Goal: Task Accomplishment & Management: Manage account settings

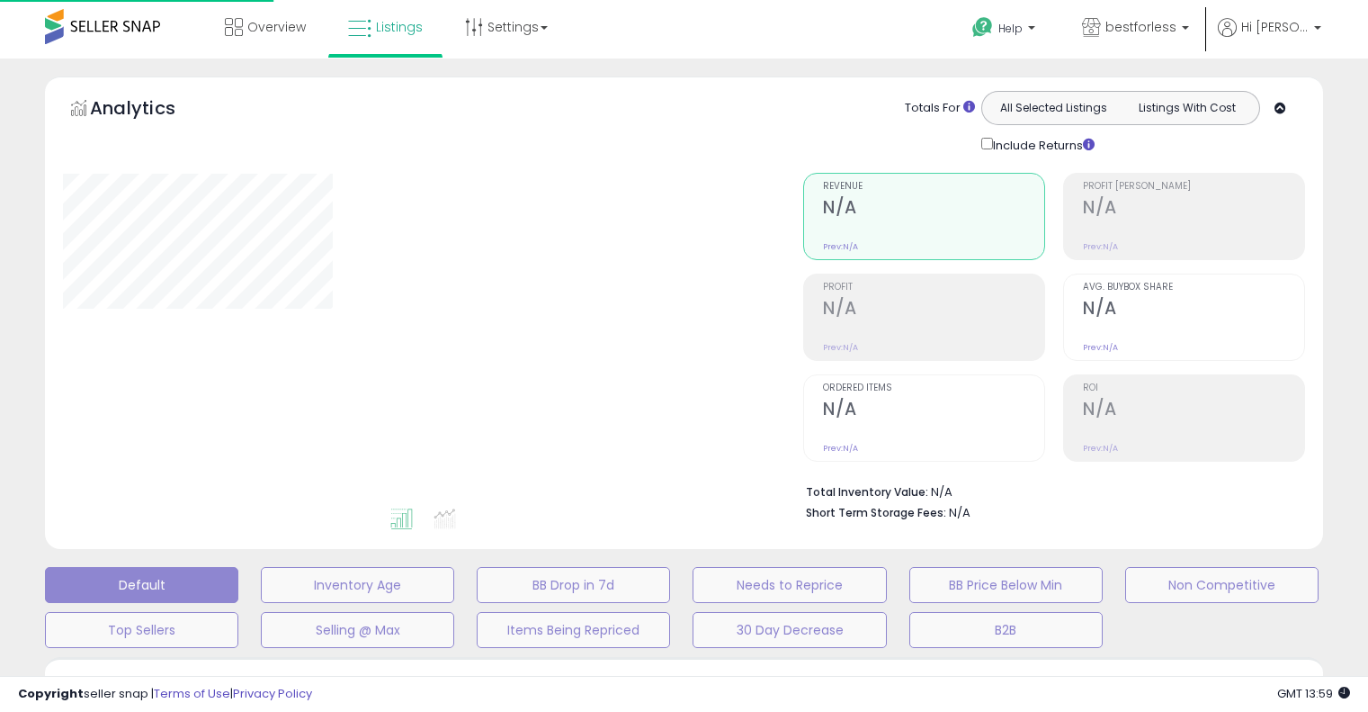
select select "**"
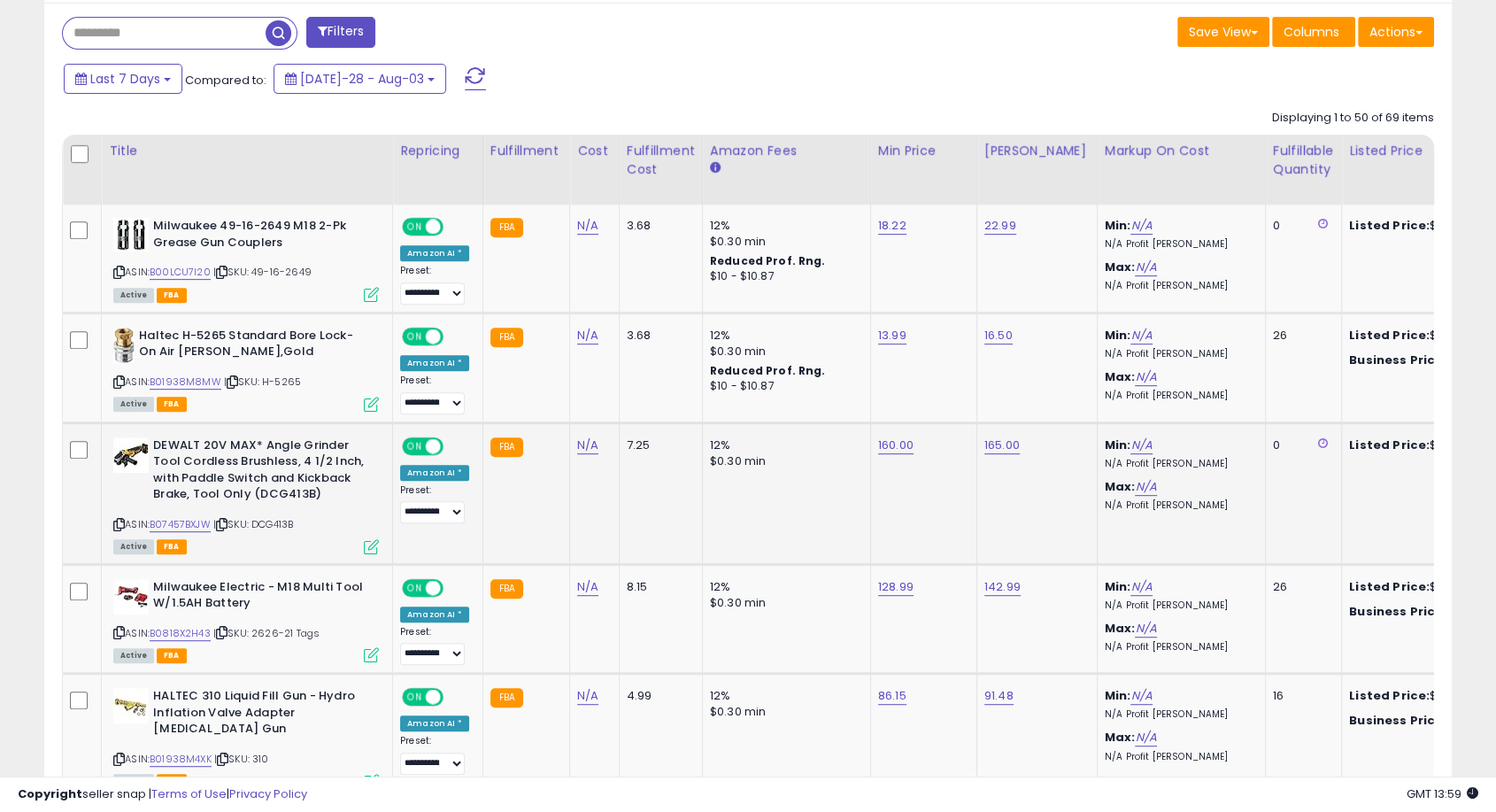
scroll to position [786, 0]
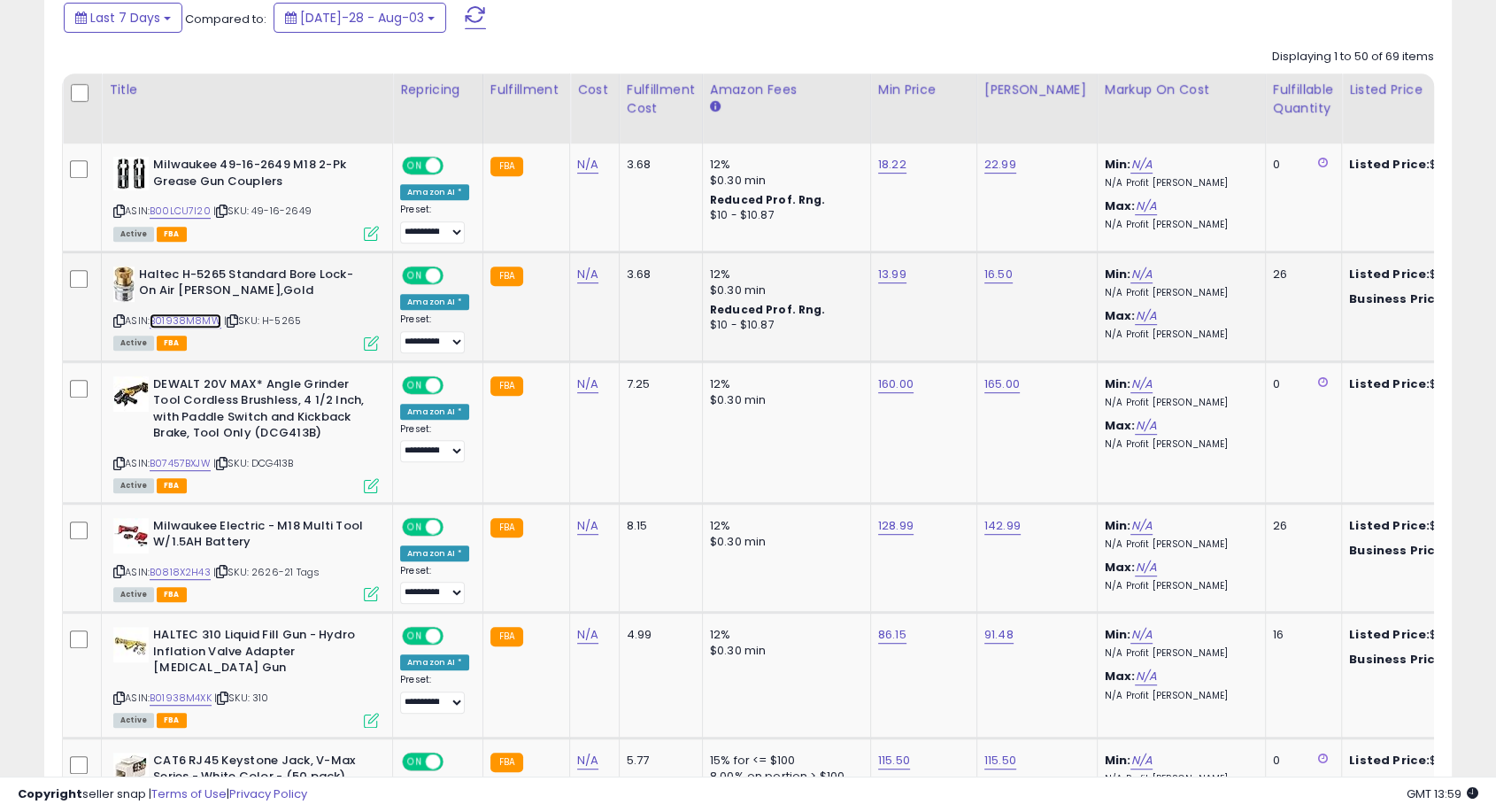
click at [199, 321] on link "B01938M8MW" at bounding box center [185, 320] width 72 height 15
click at [878, 173] on link "13.99" at bounding box center [892, 164] width 29 height 18
drag, startPoint x: 830, startPoint y: 236, endPoint x: 786, endPoint y: 232, distance: 44.2
click at [786, 232] on input "*****" at bounding box center [833, 230] width 157 height 31
type input "*****"
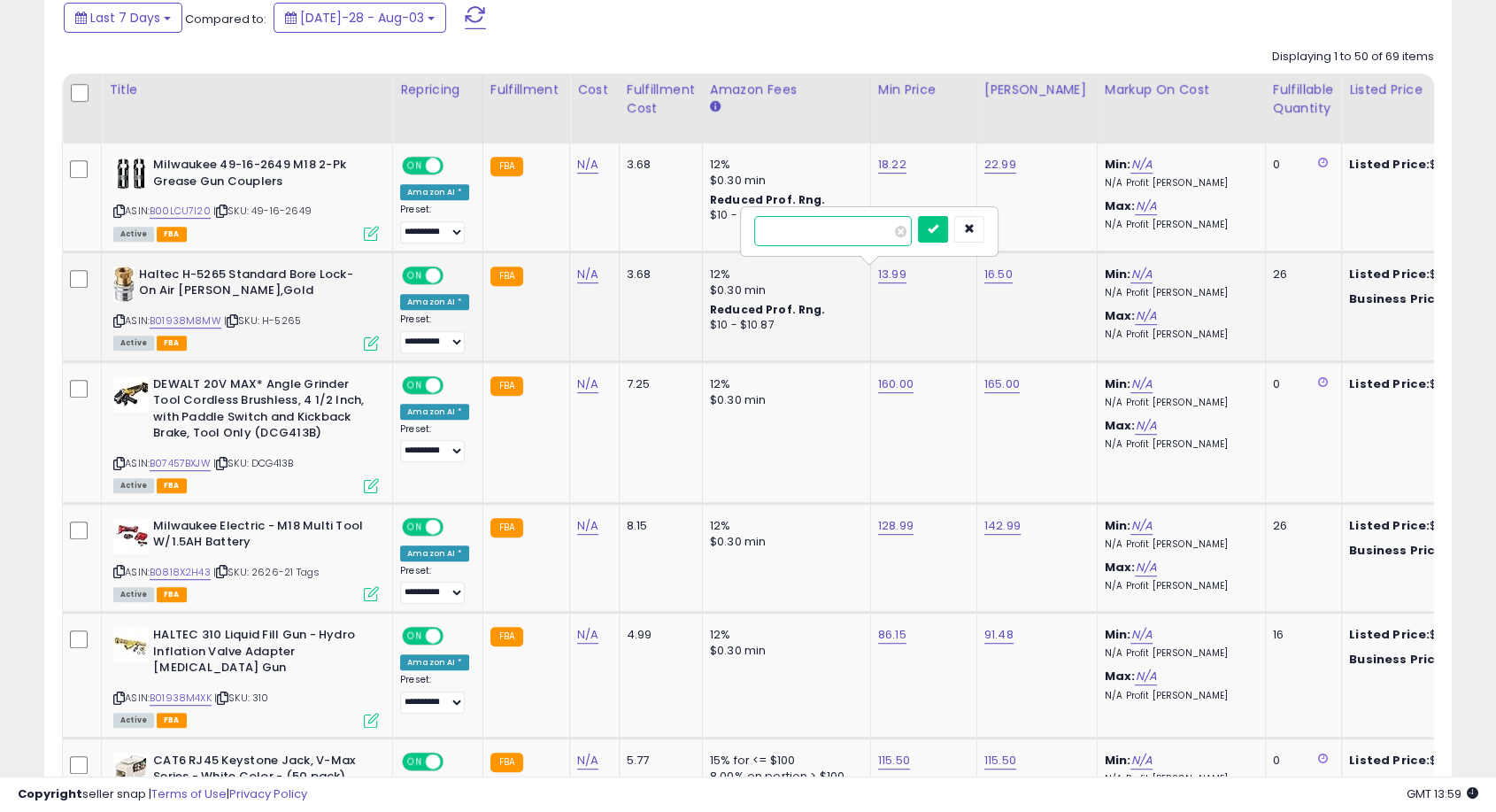
click button "submit" at bounding box center [933, 228] width 31 height 27
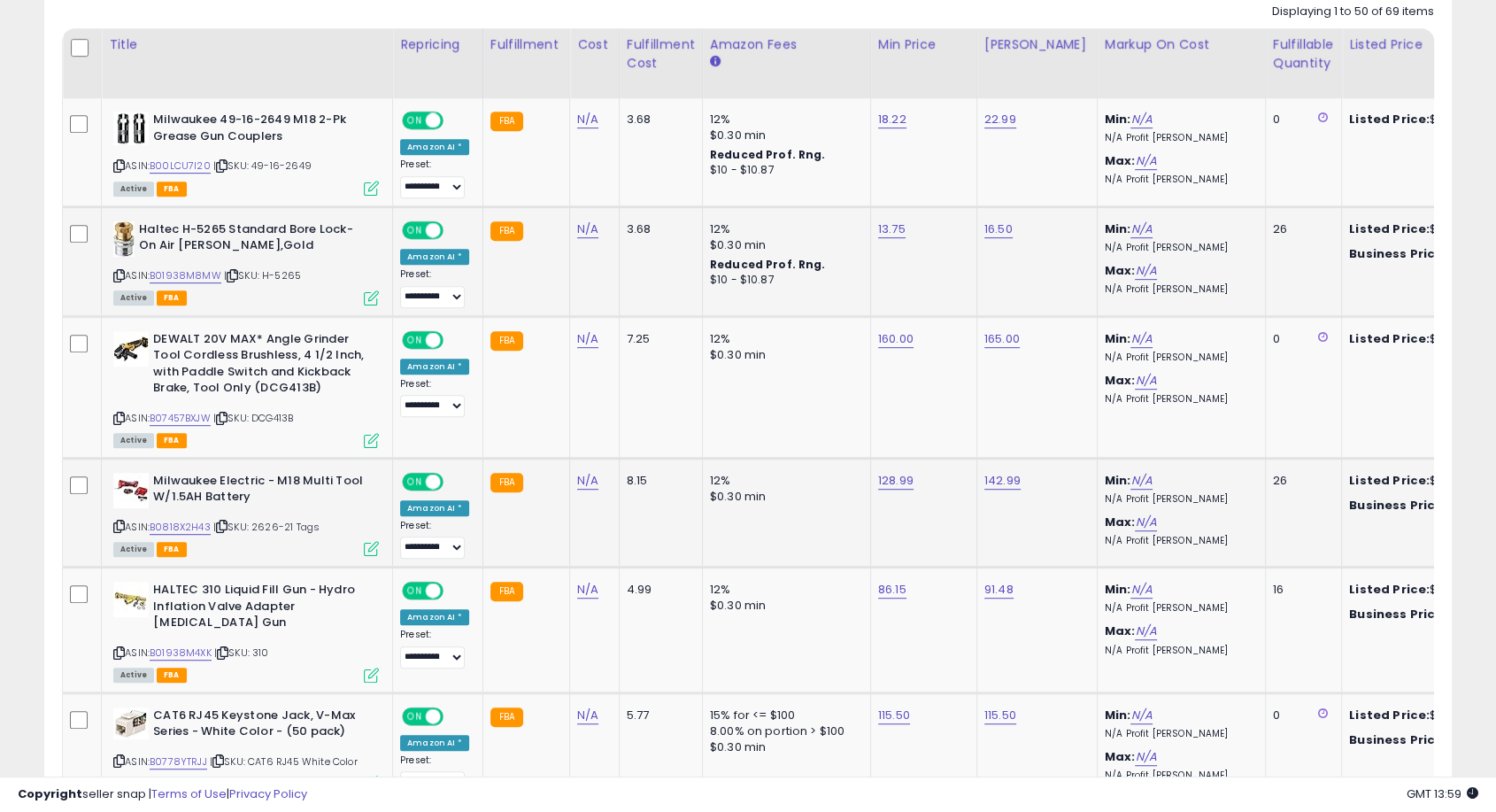
scroll to position [983, 0]
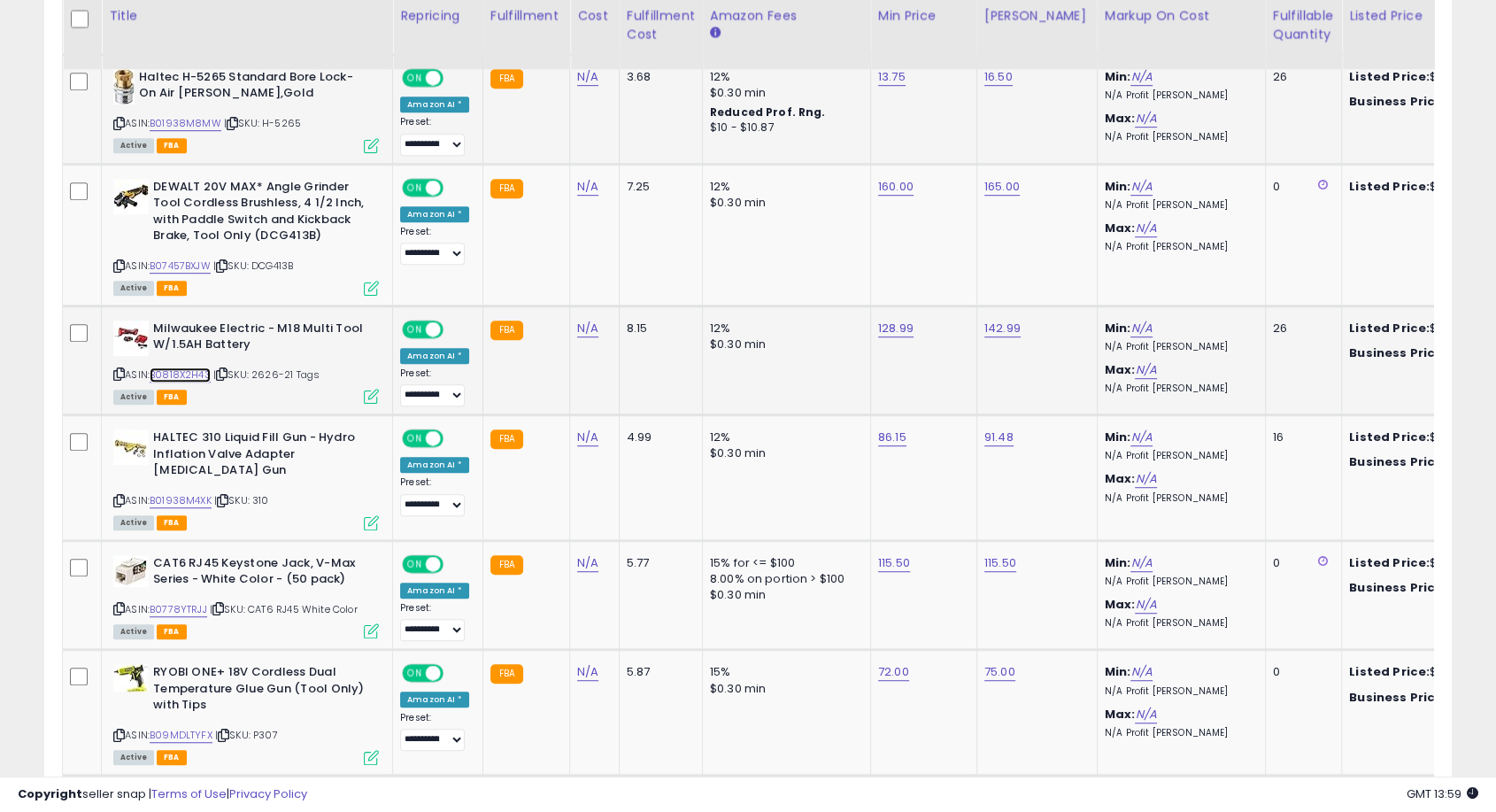
click at [191, 374] on link "B0818X2H43" at bounding box center [180, 374] width 61 height 15
type input "******"
click button "submit" at bounding box center [936, 281] width 31 height 27
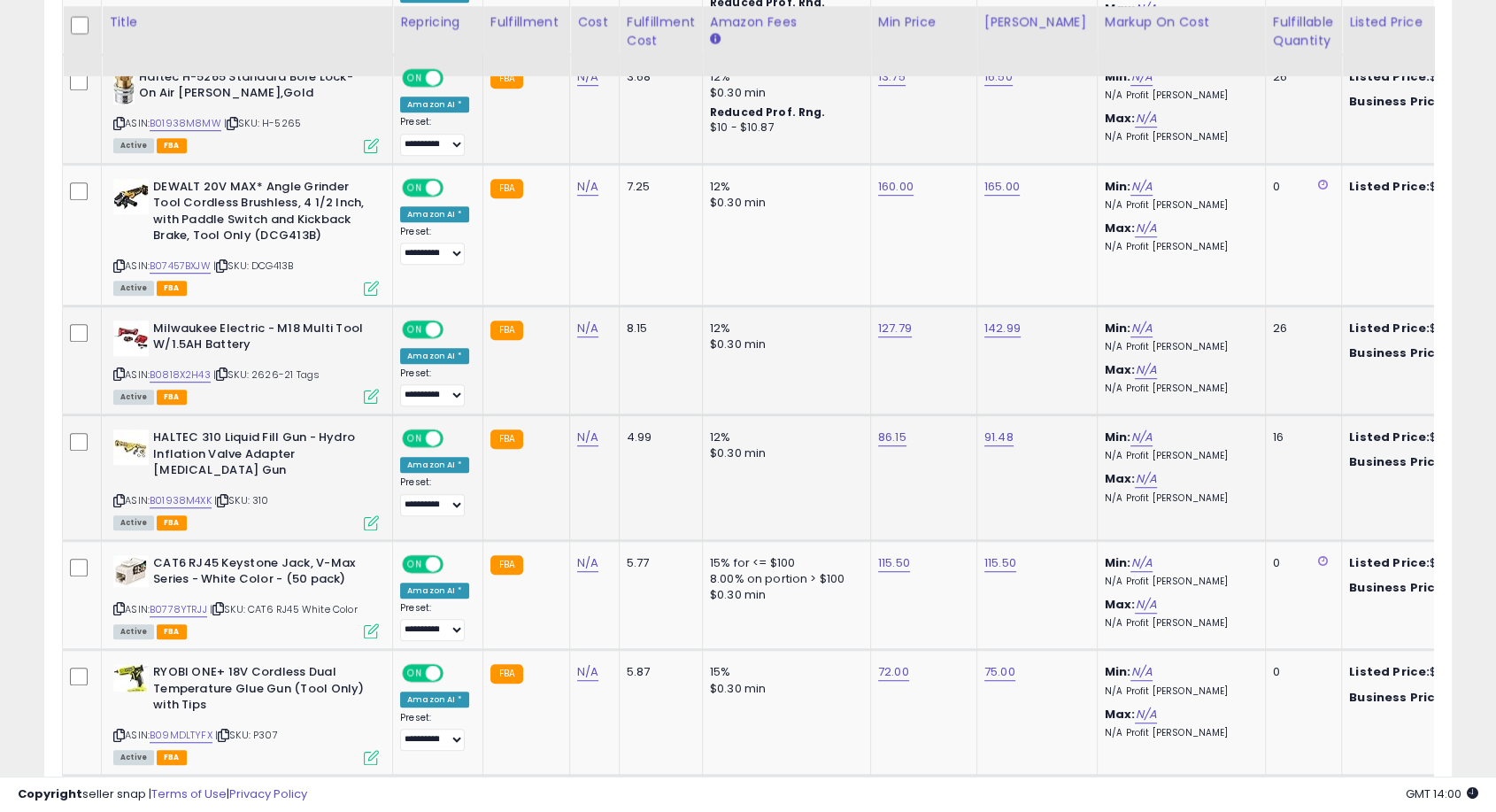
scroll to position [1180, 0]
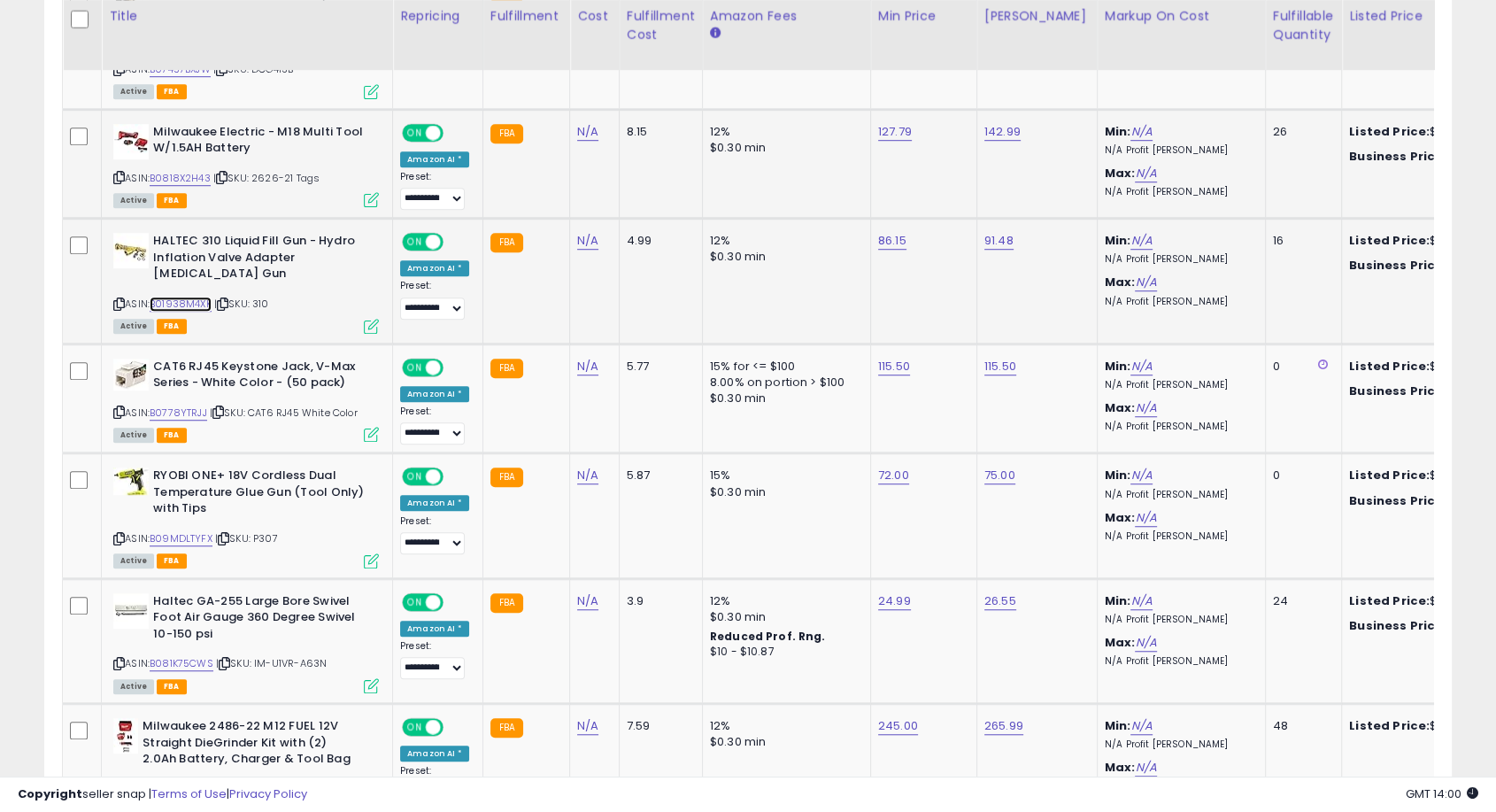
click at [196, 300] on link "B01938M4XK" at bounding box center [180, 303] width 62 height 15
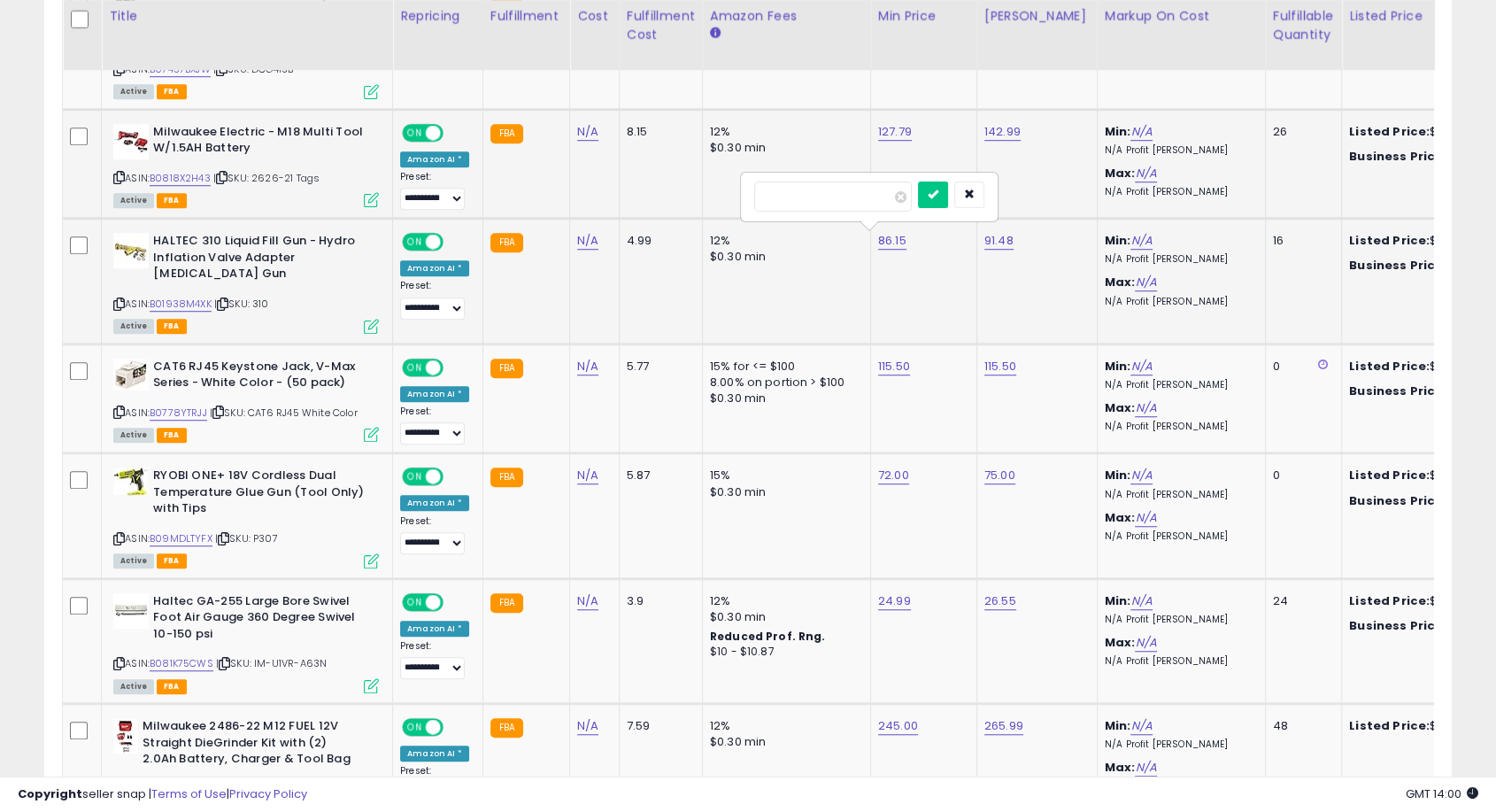
type input "*****"
click button "submit" at bounding box center [933, 194] width 31 height 27
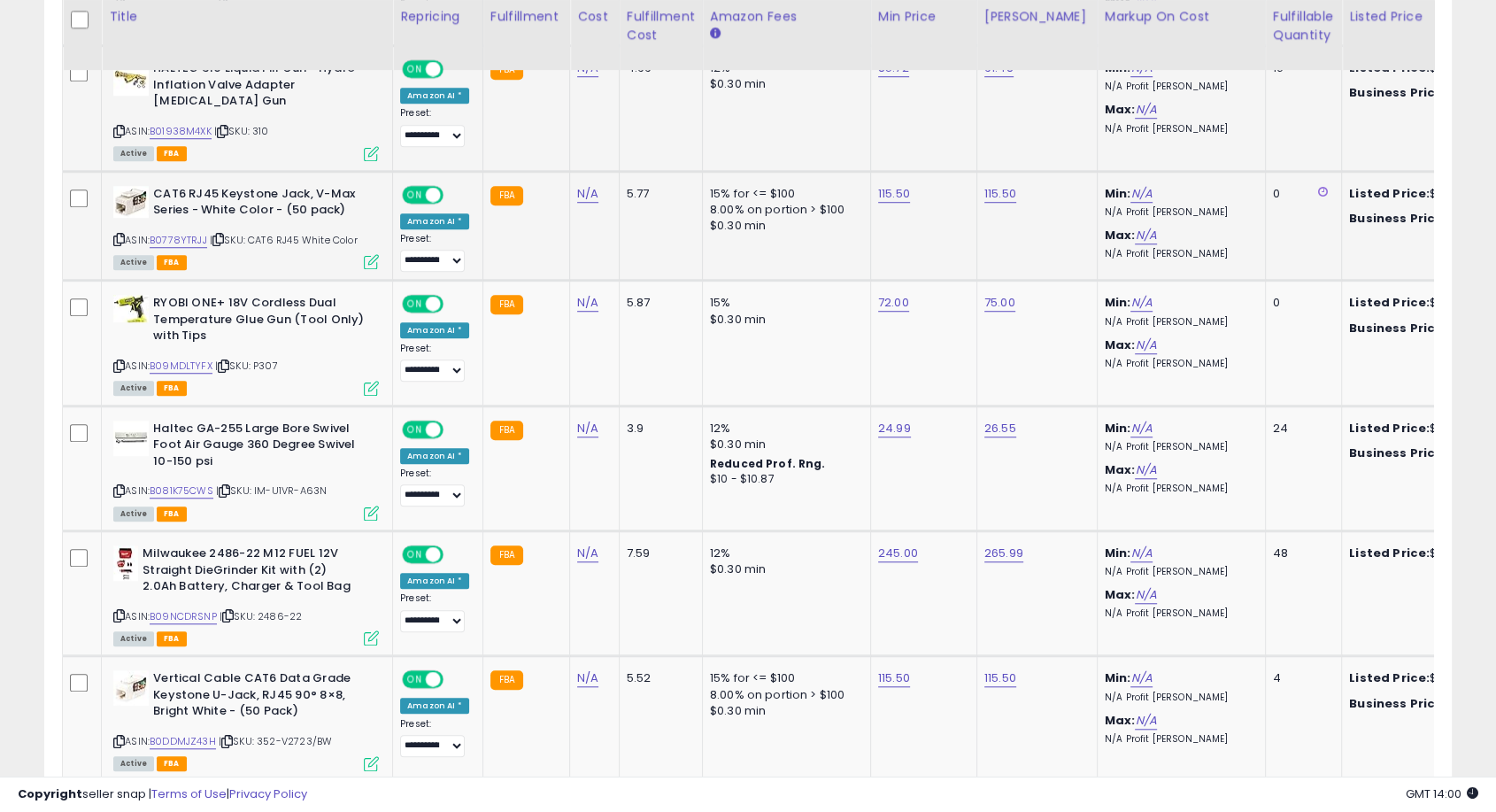
scroll to position [1377, 0]
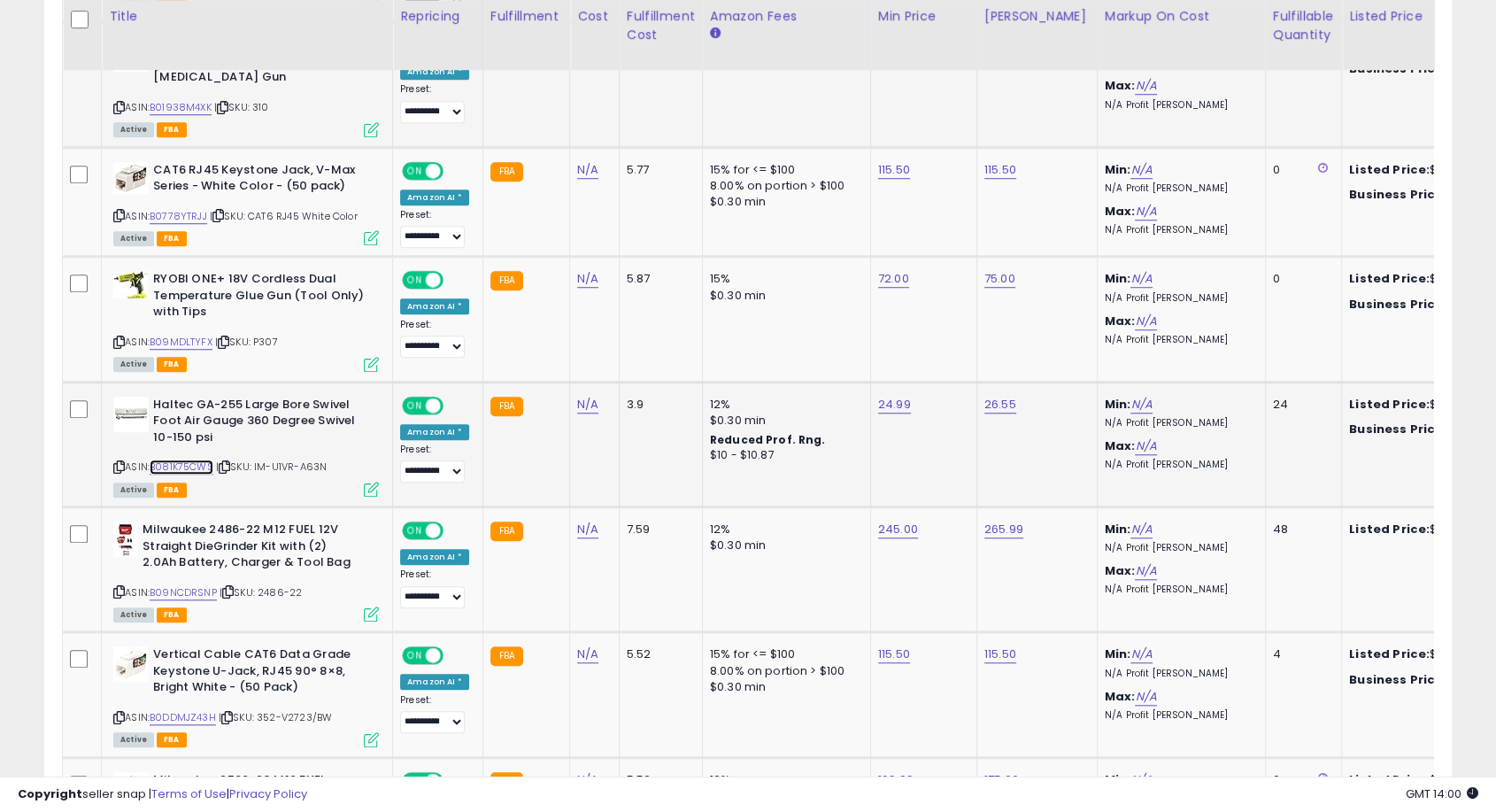
click at [178, 461] on link "B081K75CWS" at bounding box center [181, 467] width 64 height 15
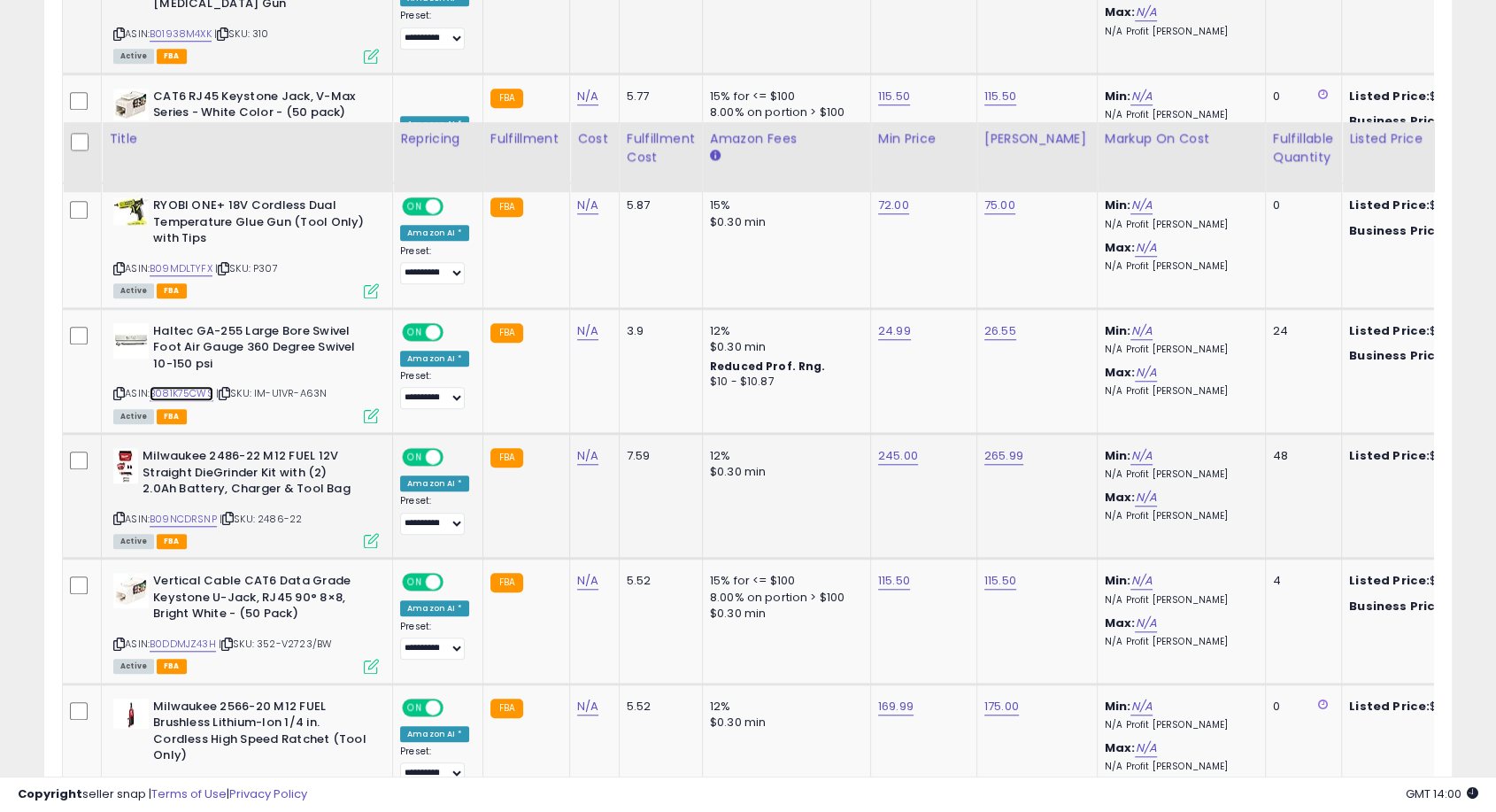
scroll to position [1573, 0]
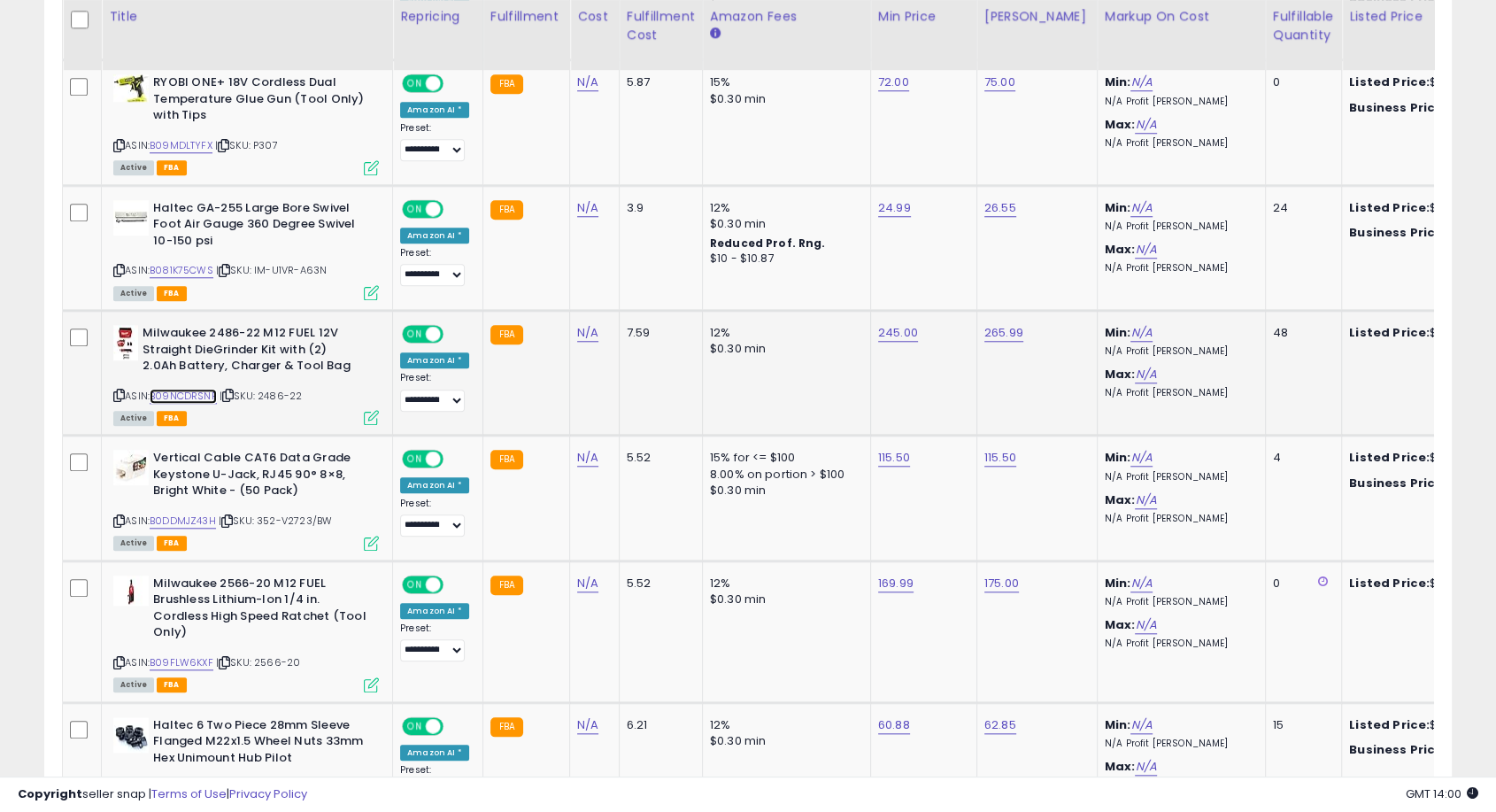
click at [194, 389] on link "B09NCDRSNP" at bounding box center [183, 396] width 67 height 15
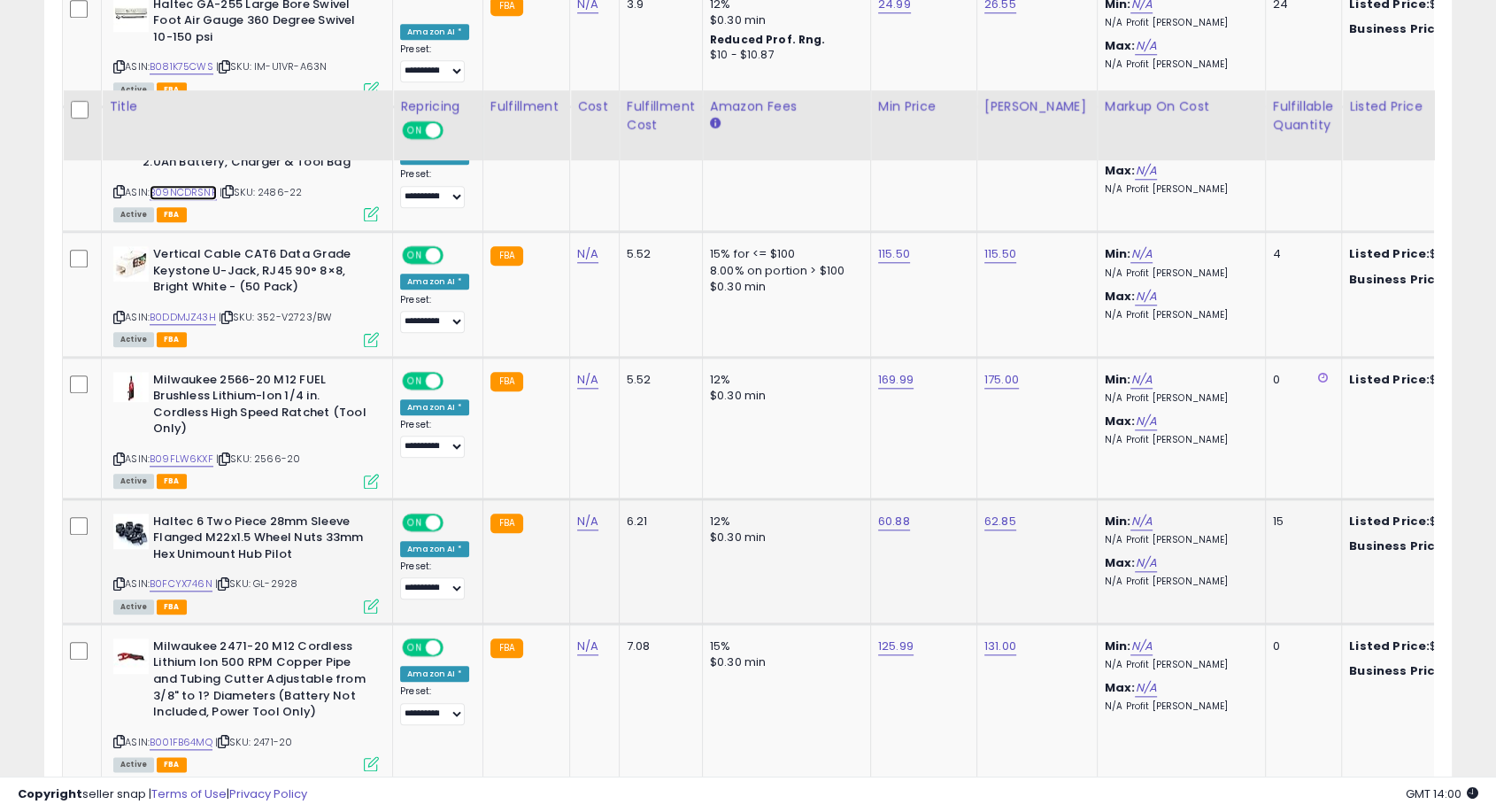
scroll to position [1869, 0]
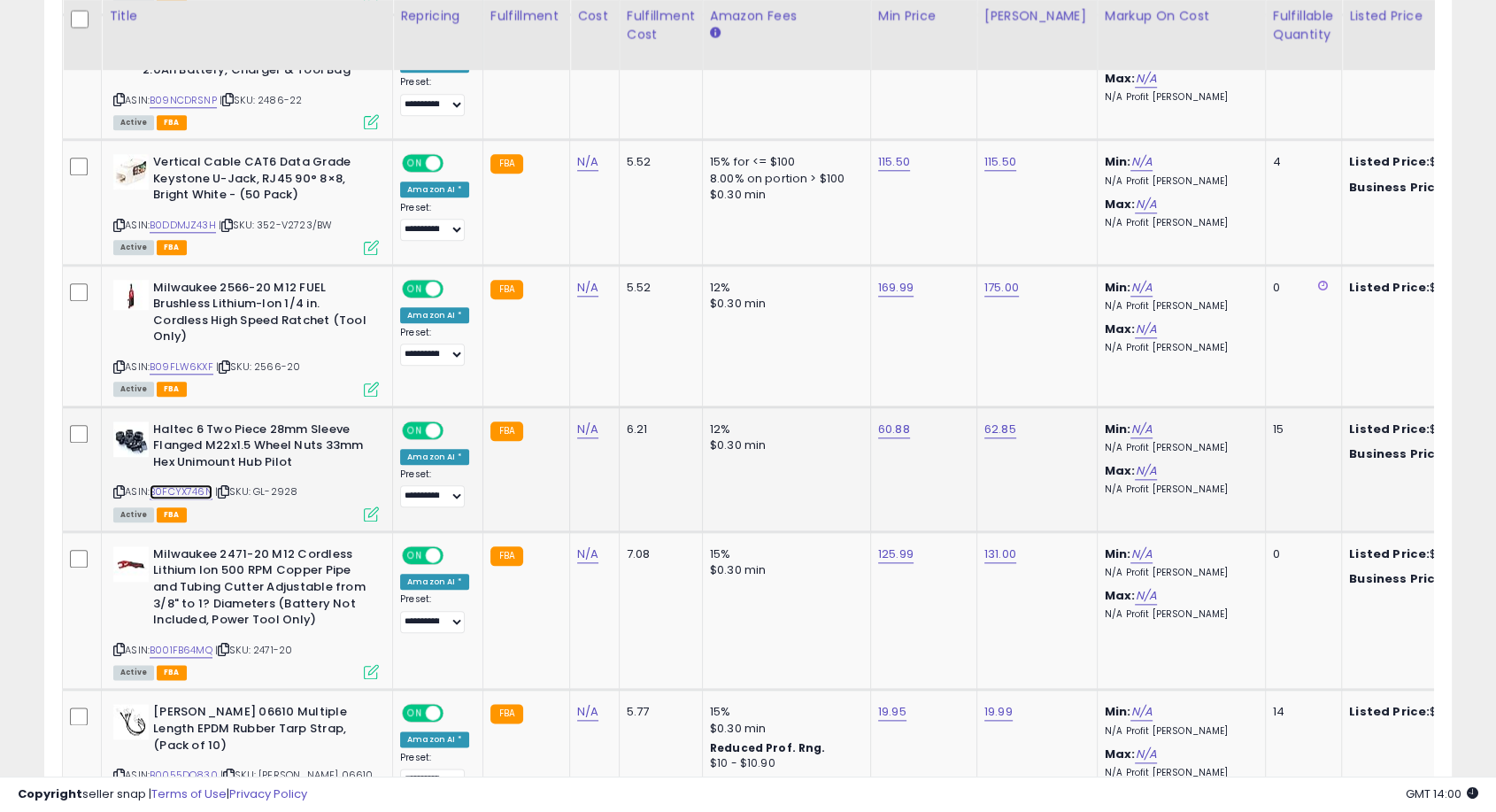
click at [192, 489] on link "B0FCYX746N" at bounding box center [181, 491] width 63 height 15
drag, startPoint x: 755, startPoint y: 372, endPoint x: 736, endPoint y: 370, distance: 19.1
type input "*****"
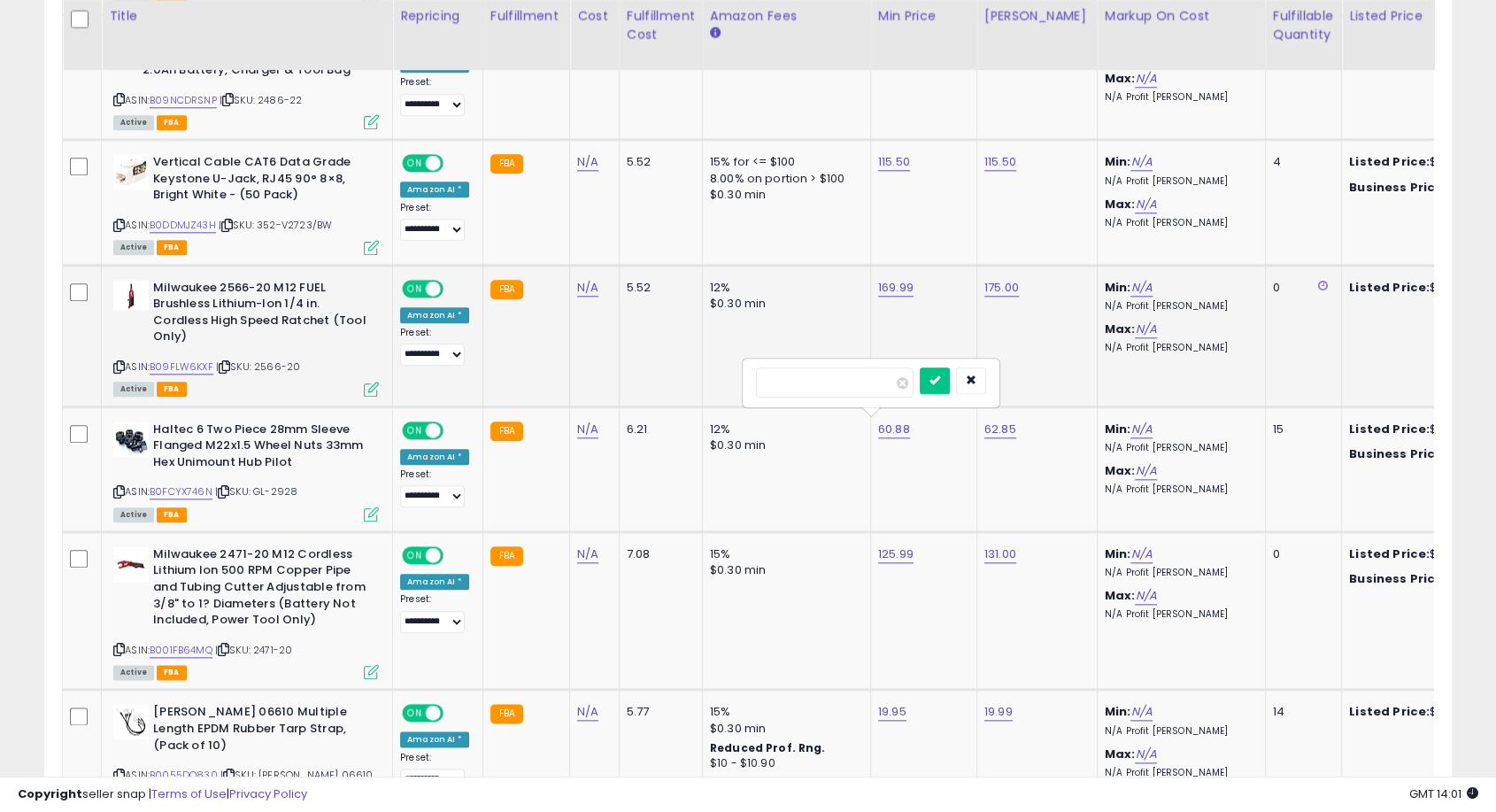
click button "submit" at bounding box center [935, 380] width 31 height 27
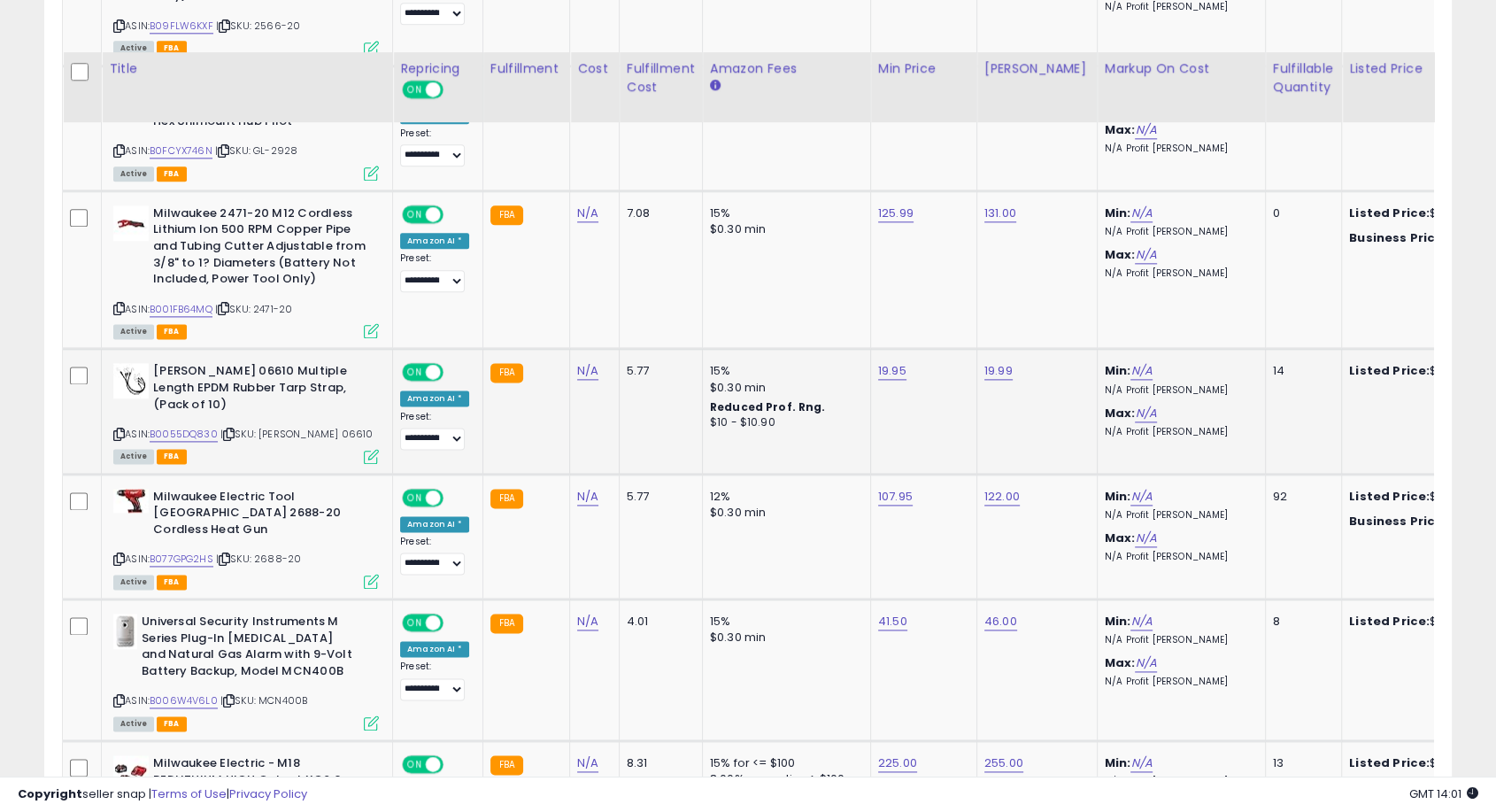
scroll to position [2262, 0]
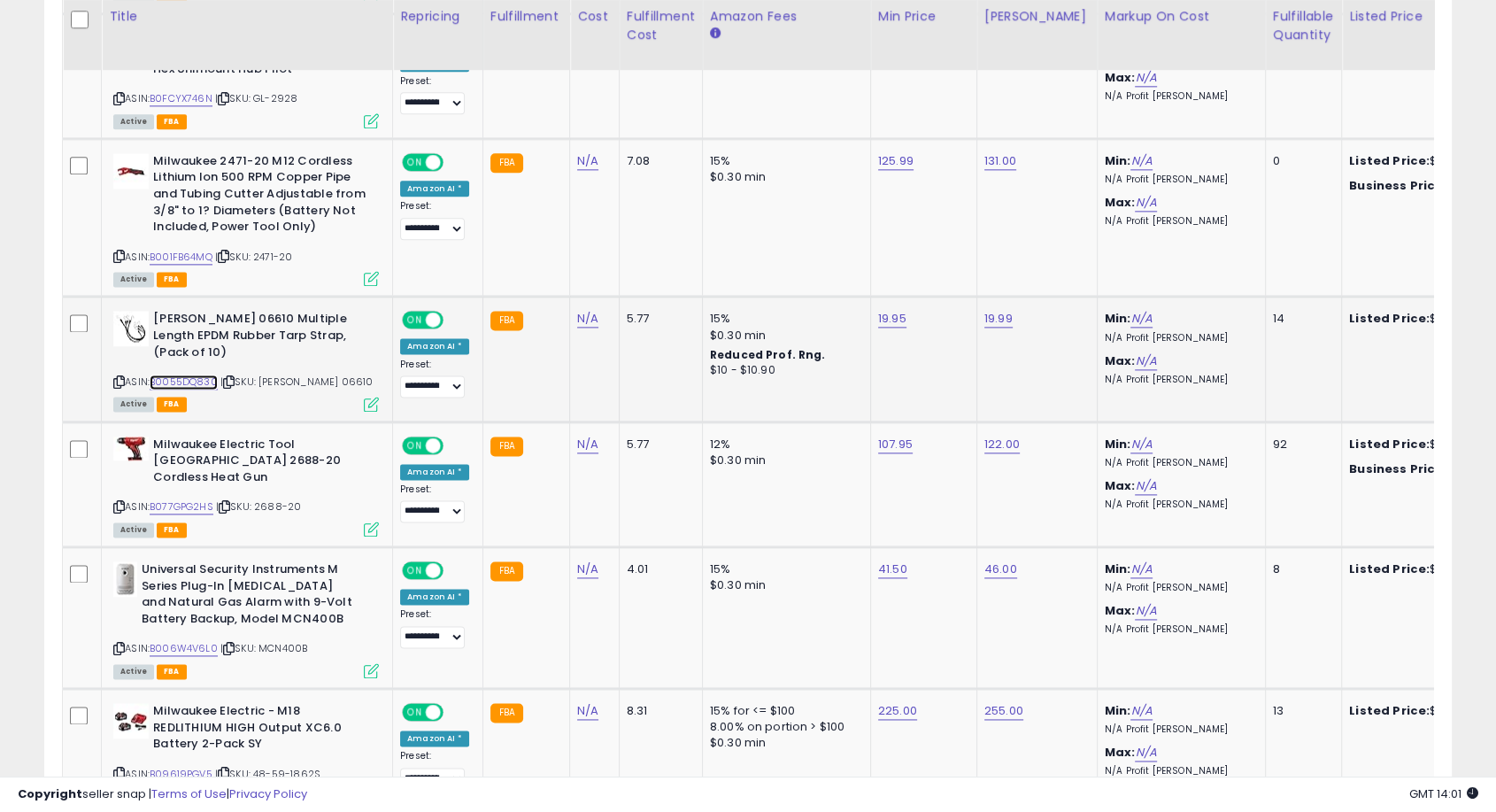
click at [194, 375] on link "B0055DQ830" at bounding box center [183, 382] width 68 height 15
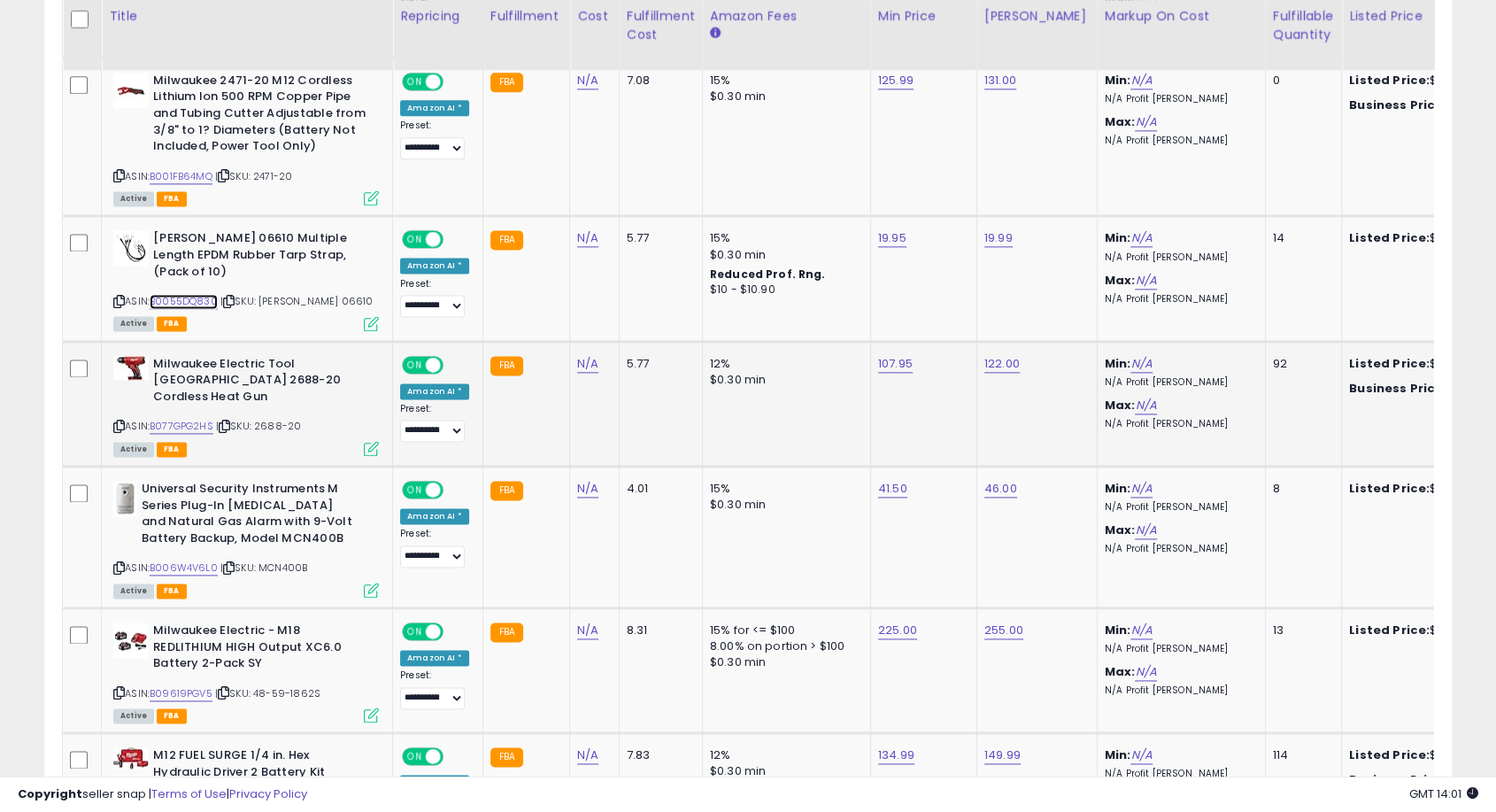
scroll to position [2360, 0]
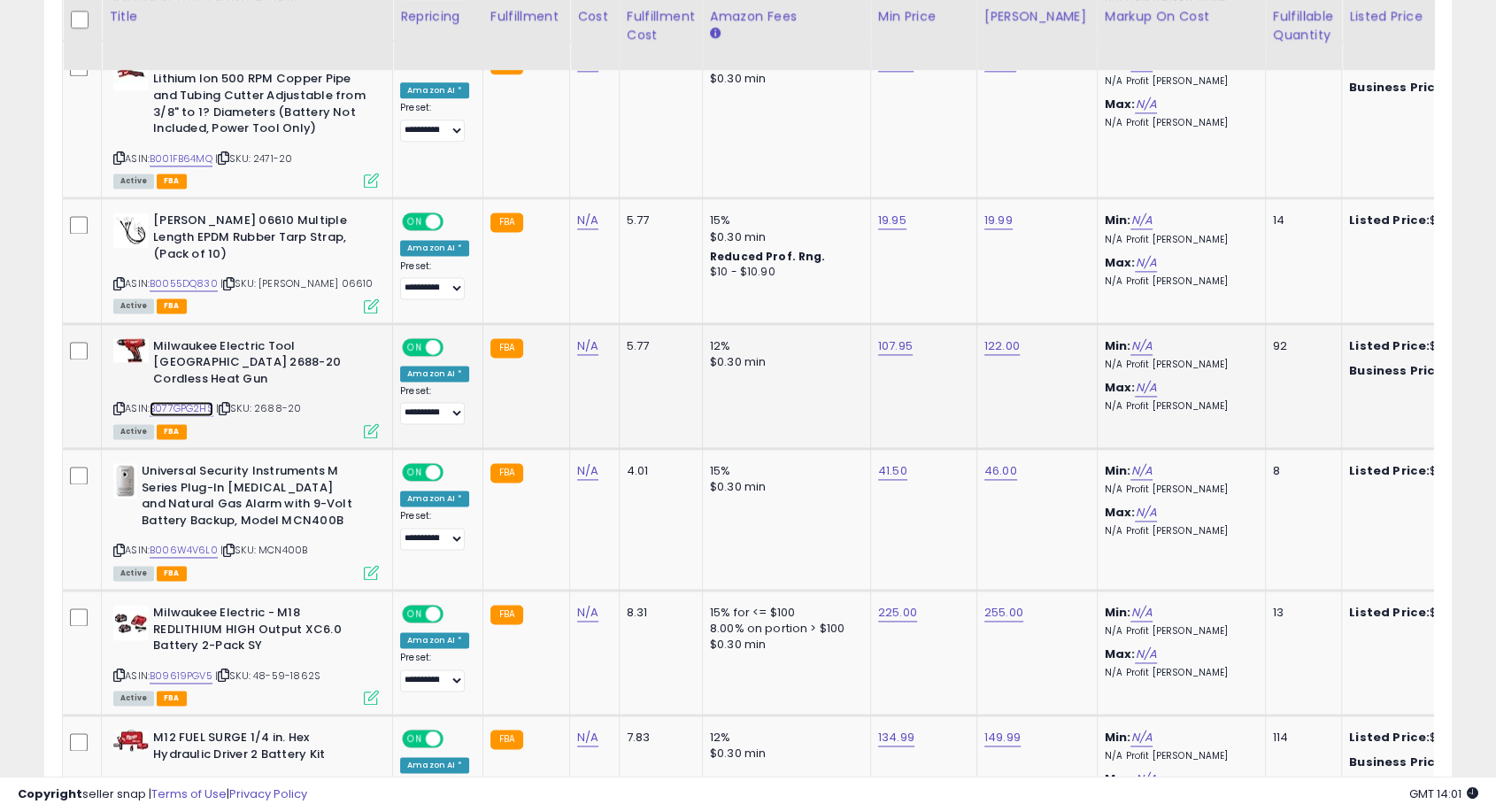
click at [194, 401] on link "B077GPG2HS" at bounding box center [181, 407] width 64 height 15
drag, startPoint x: 827, startPoint y: 299, endPoint x: 781, endPoint y: 296, distance: 46.1
click at [781, 296] on input "******" at bounding box center [837, 298] width 157 height 31
type input "***"
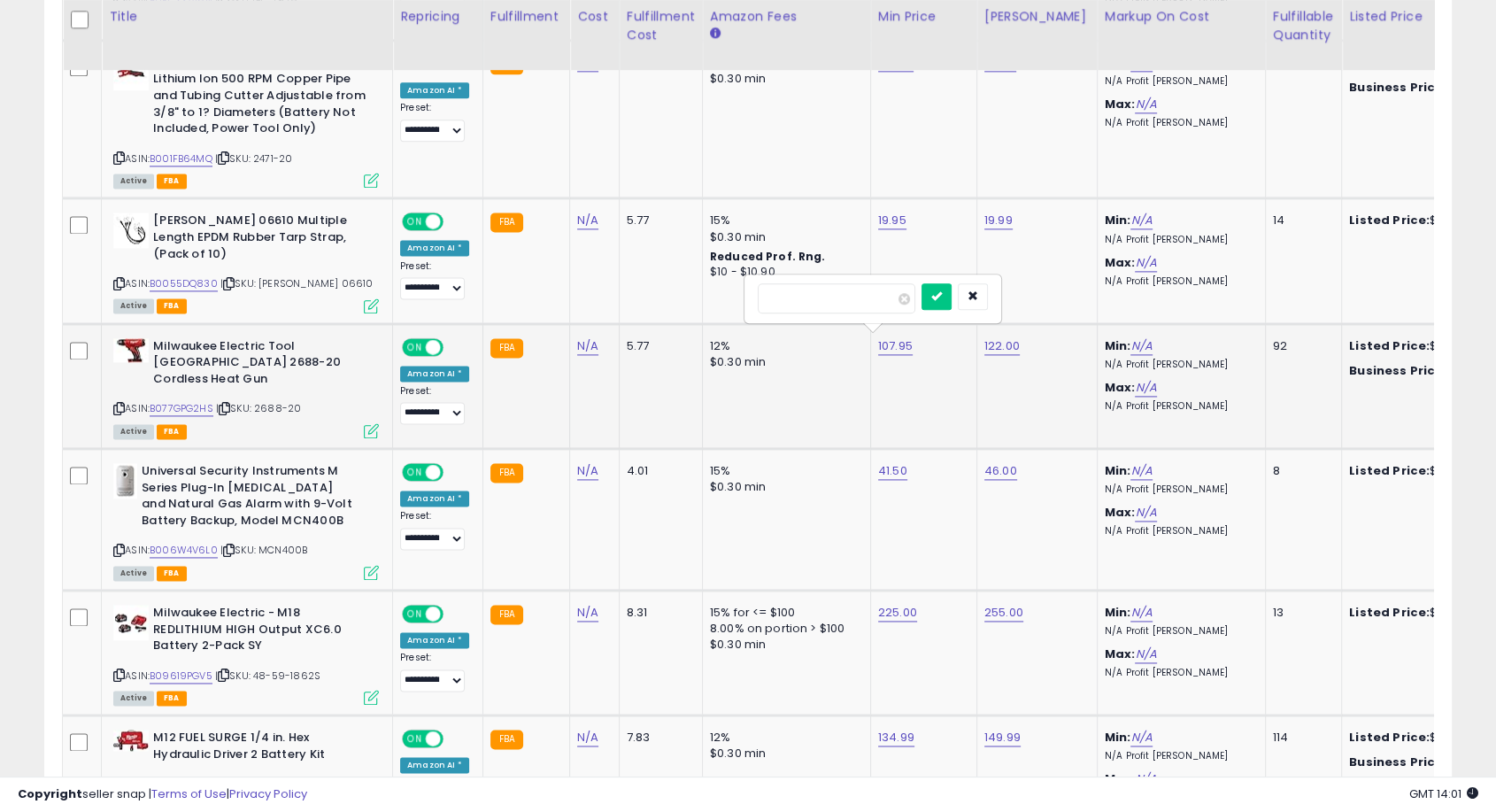
click button "submit" at bounding box center [936, 296] width 31 height 27
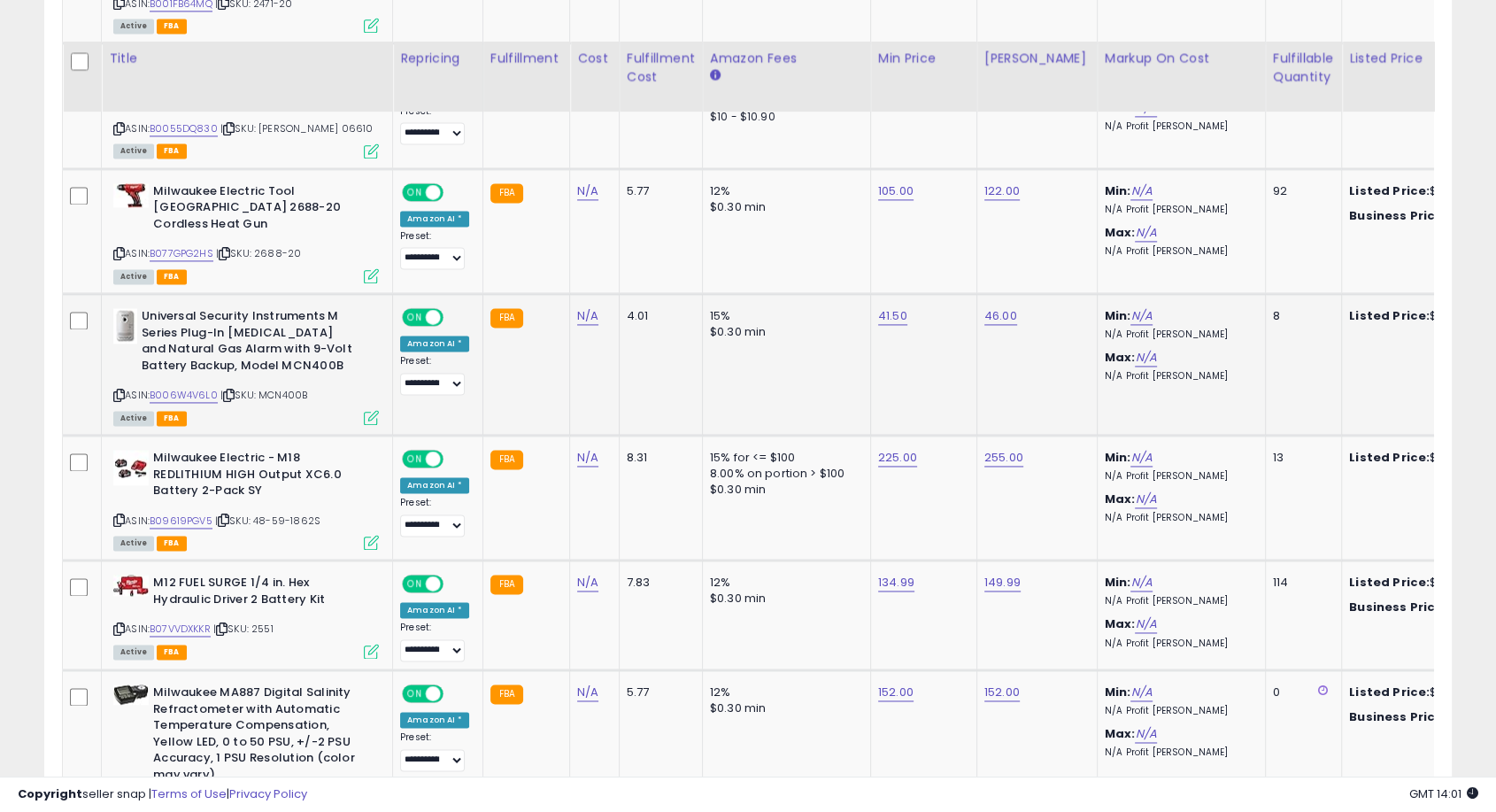
scroll to position [2557, 0]
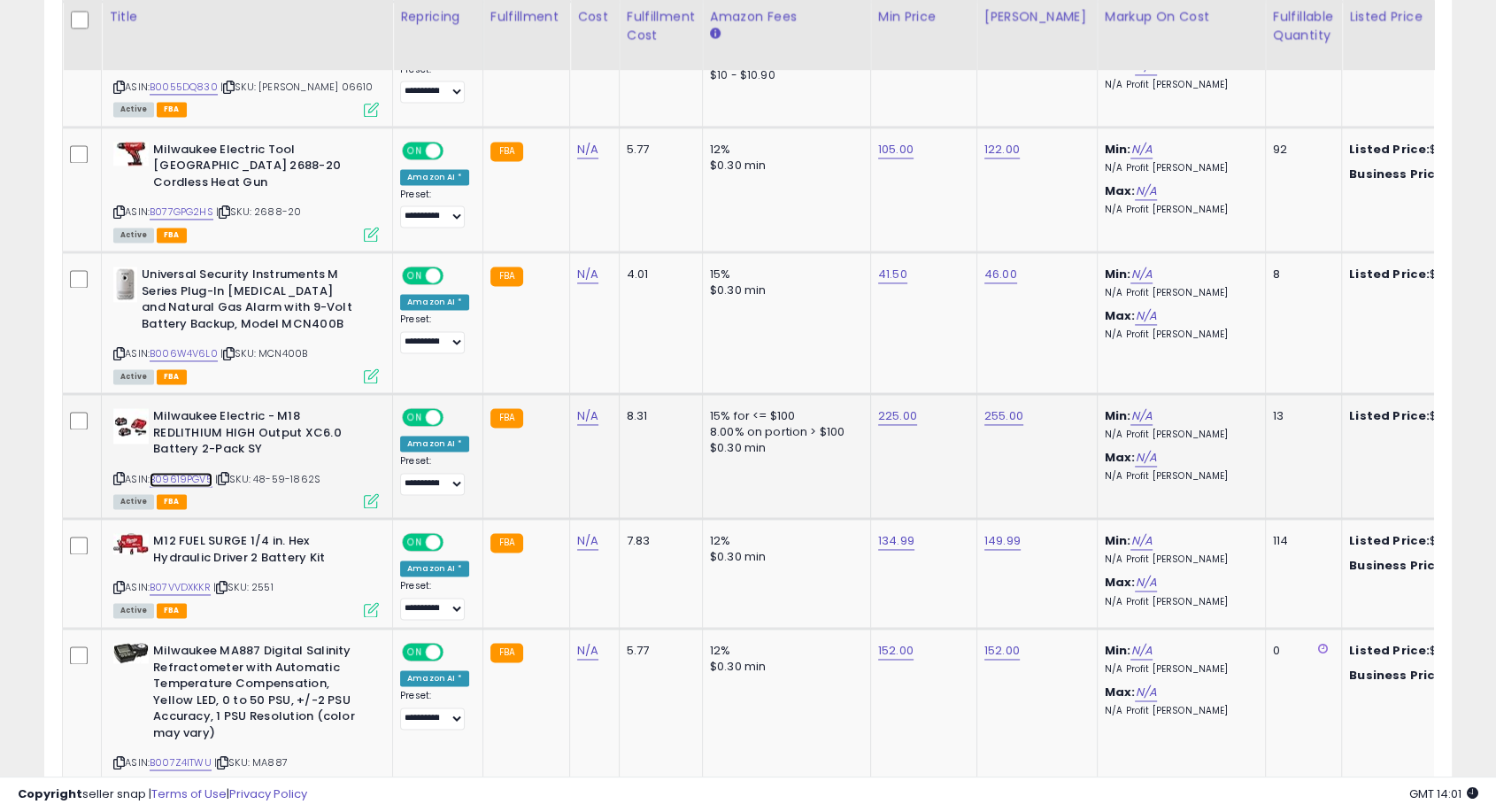
click at [192, 471] on link "B09619PGV5" at bounding box center [181, 478] width 63 height 15
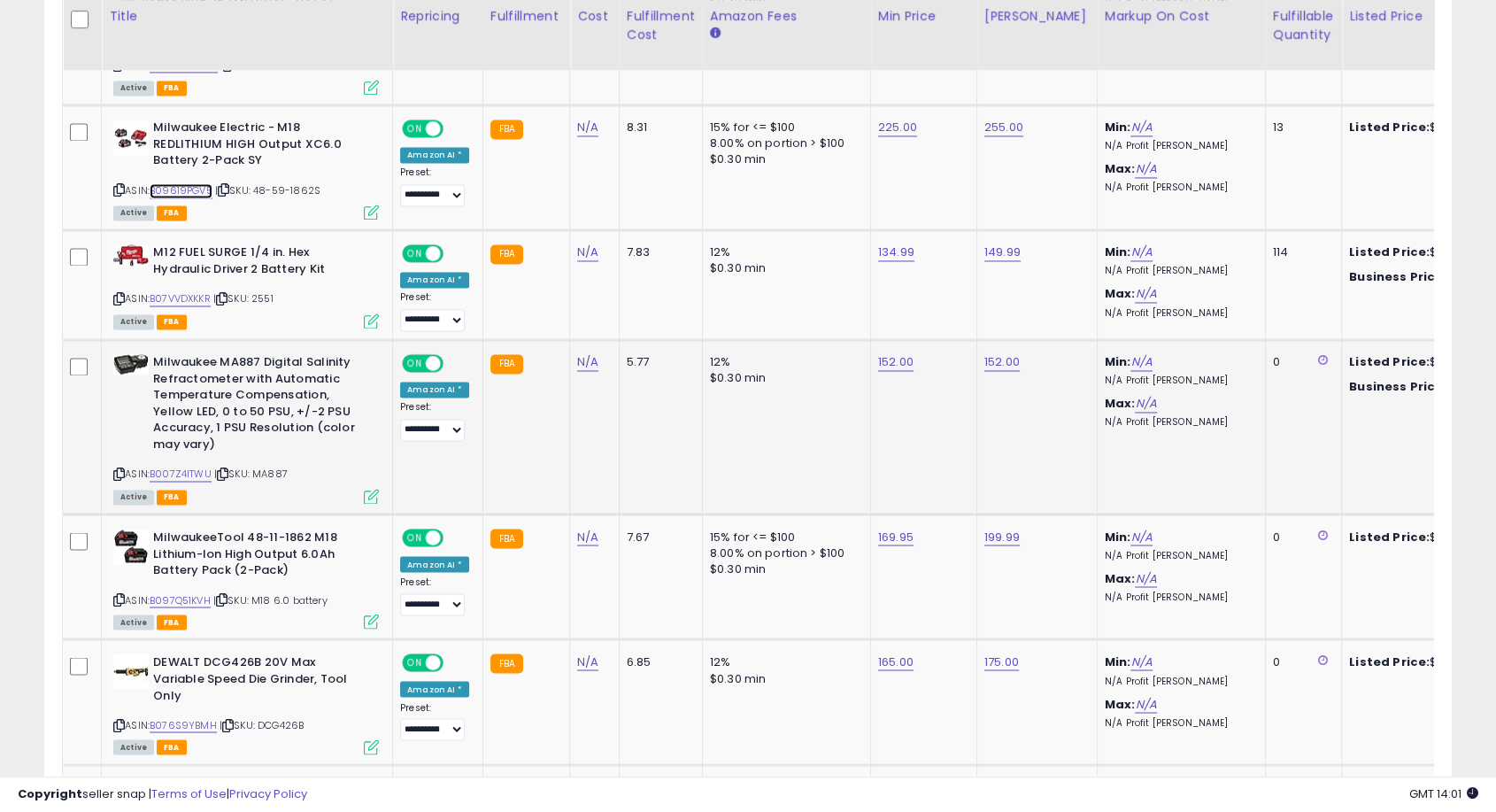
scroll to position [2852, 0]
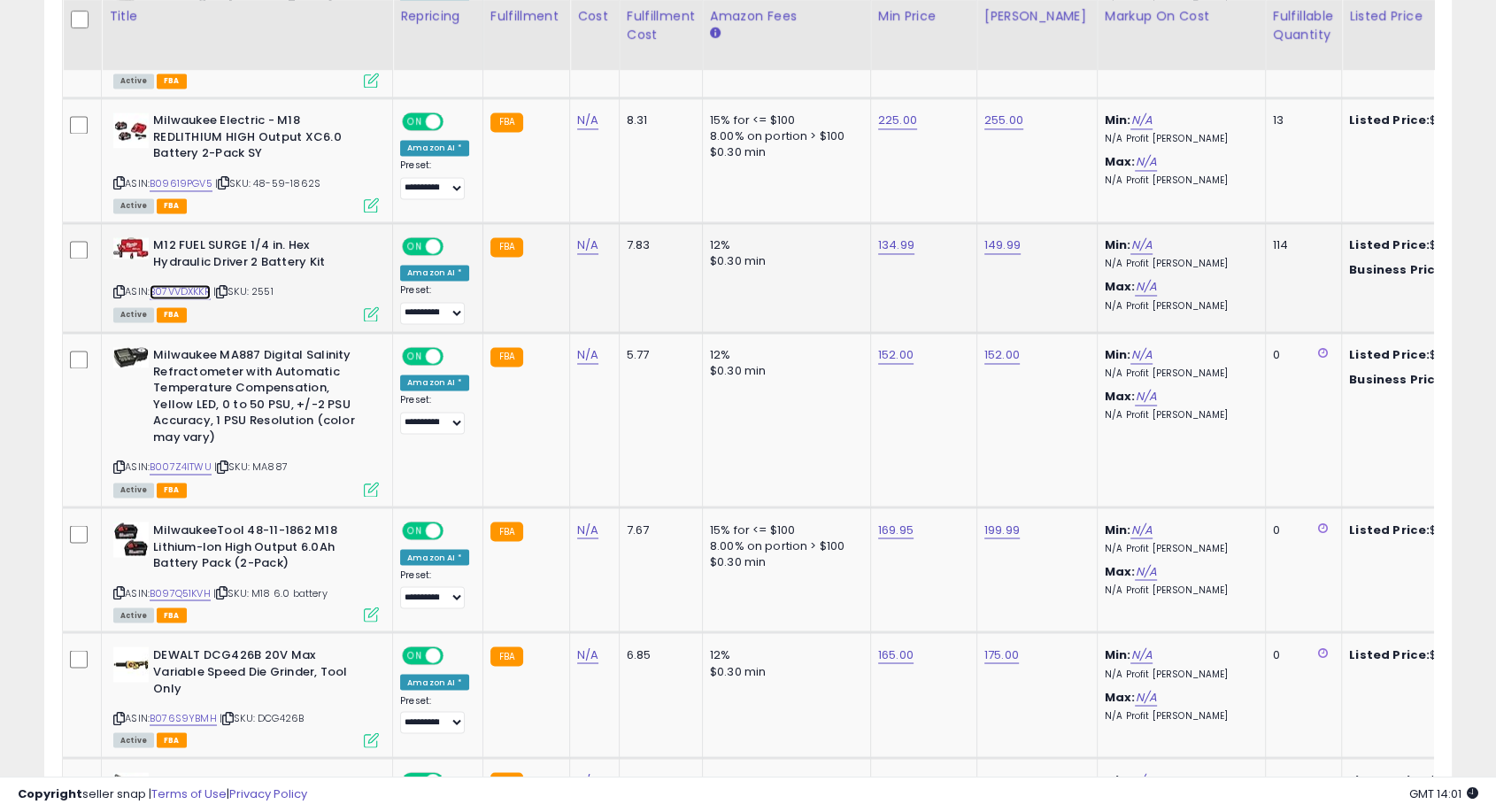
click at [202, 284] on link "B07VVDXKKR" at bounding box center [180, 291] width 61 height 15
type input "******"
click button "submit" at bounding box center [936, 179] width 31 height 27
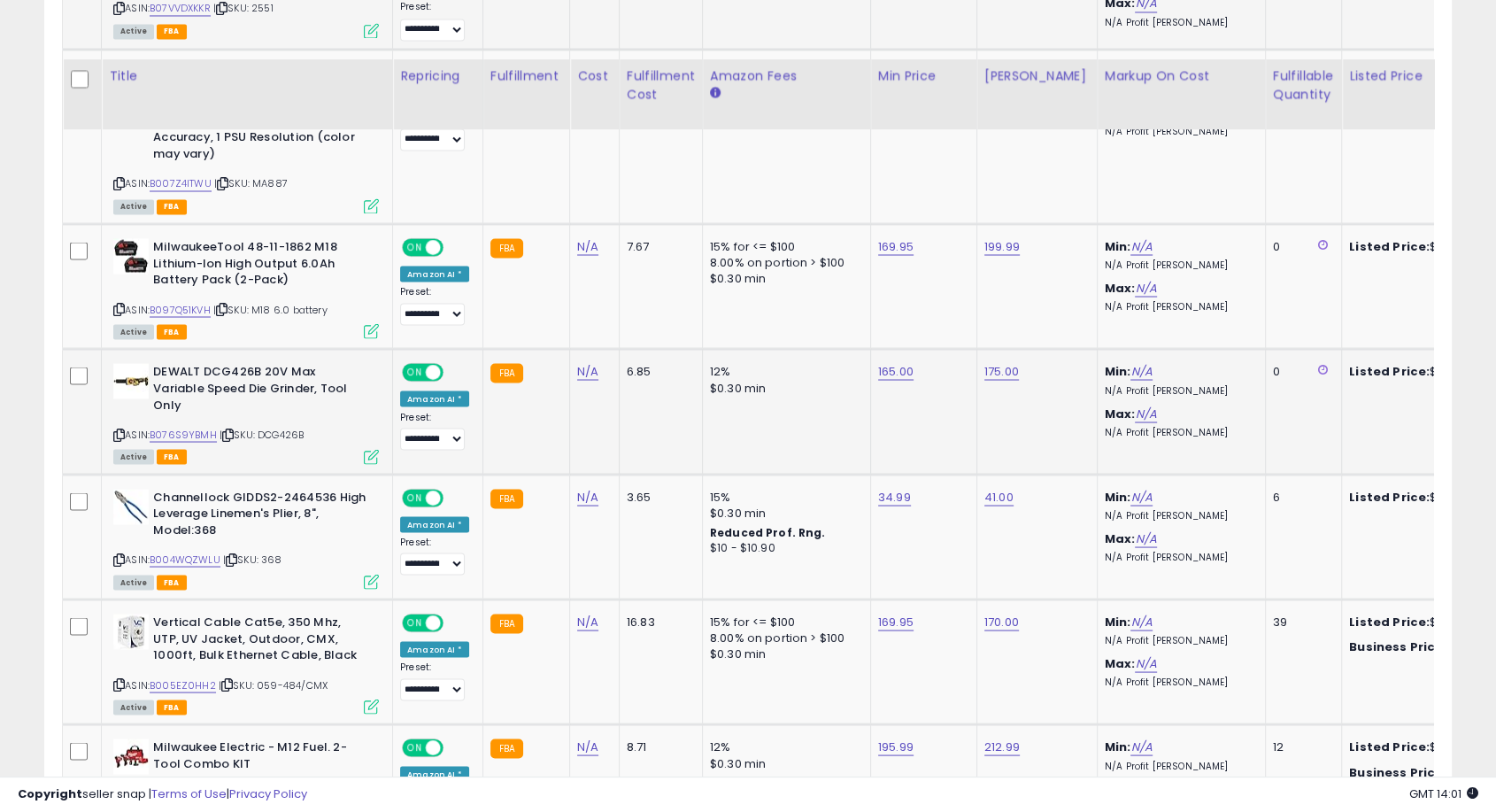
scroll to position [3246, 0]
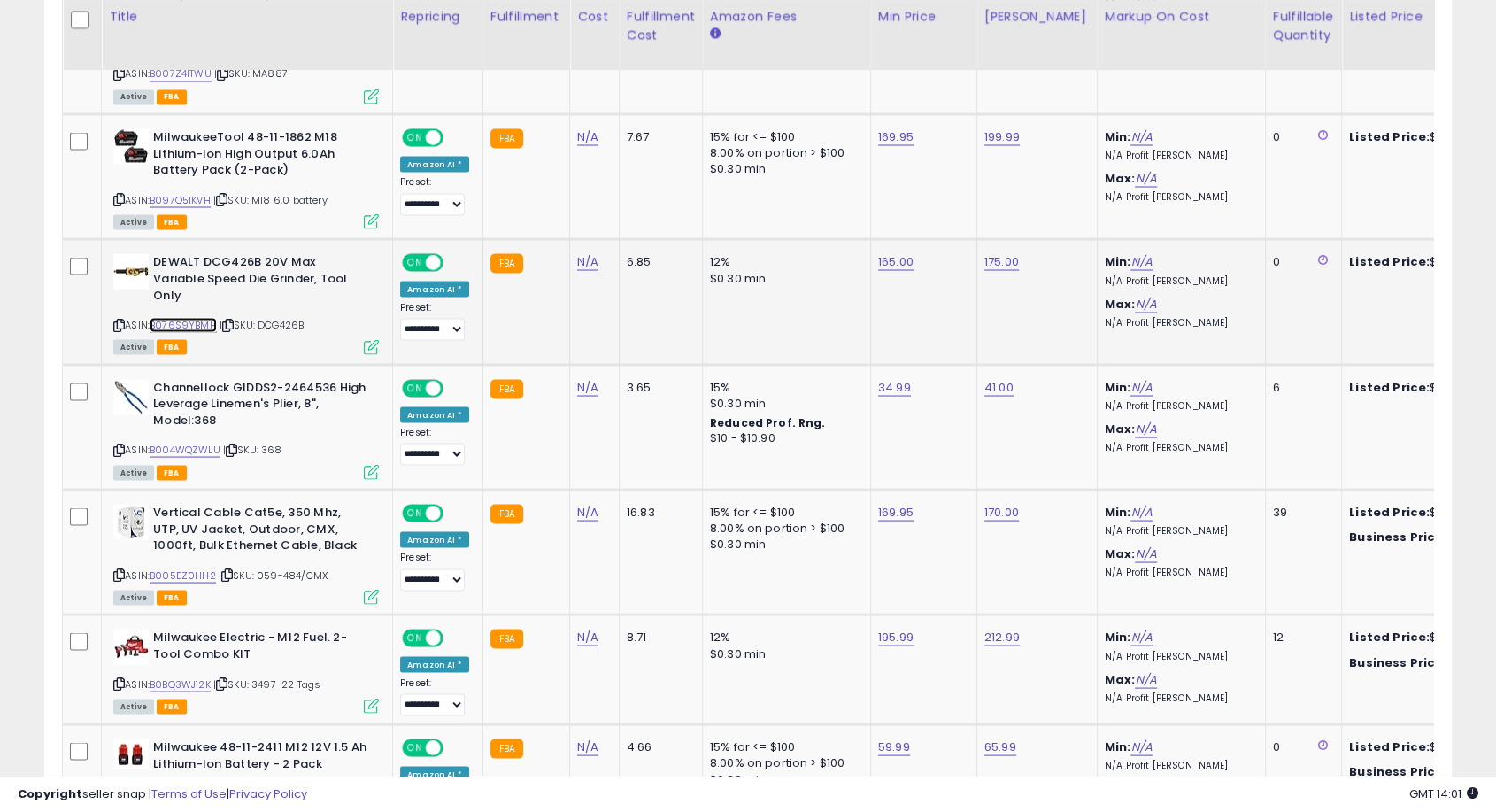
click at [201, 317] on link "B076S9YBMH" at bounding box center [183, 324] width 67 height 15
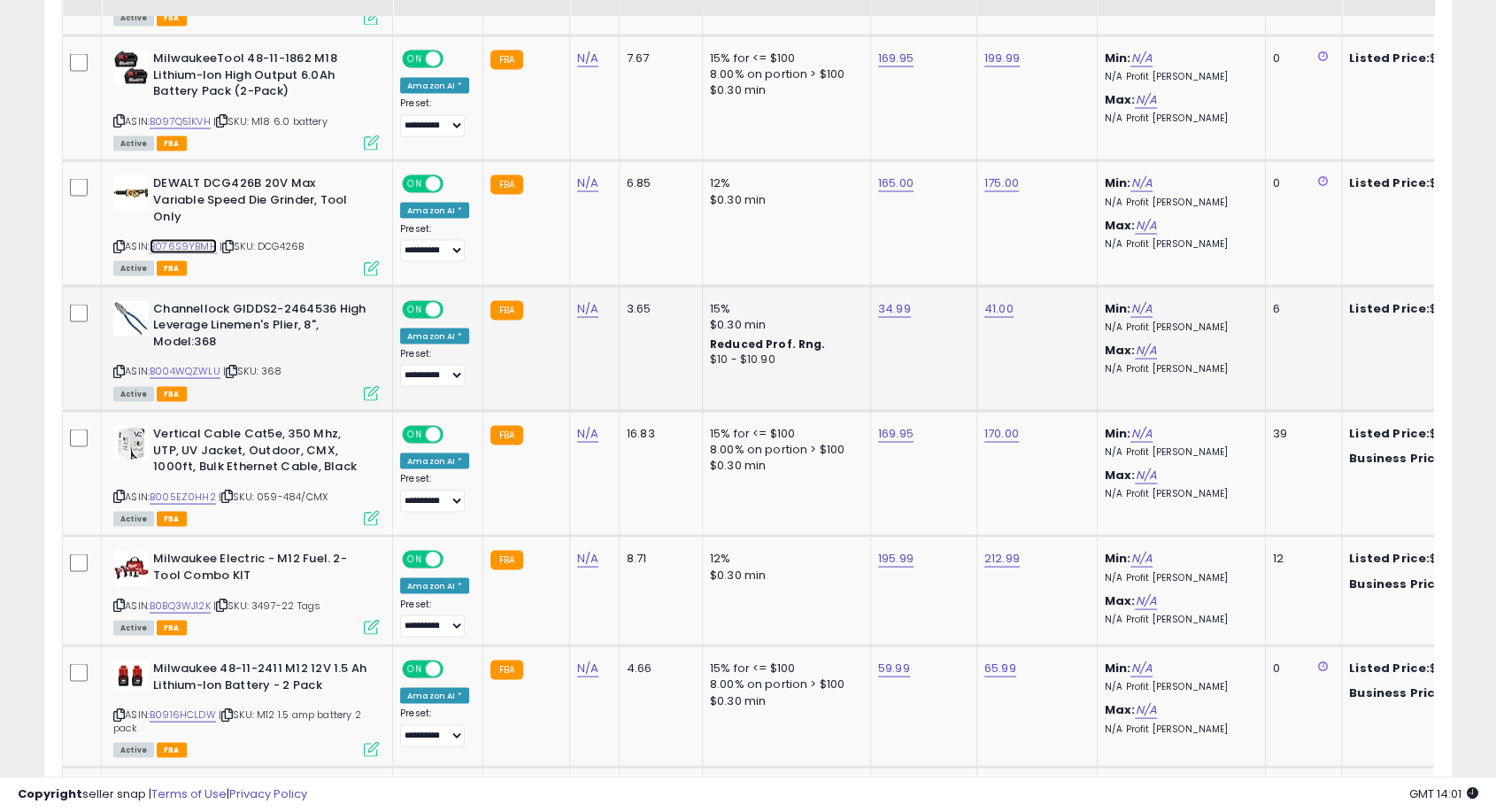
scroll to position [3344, 0]
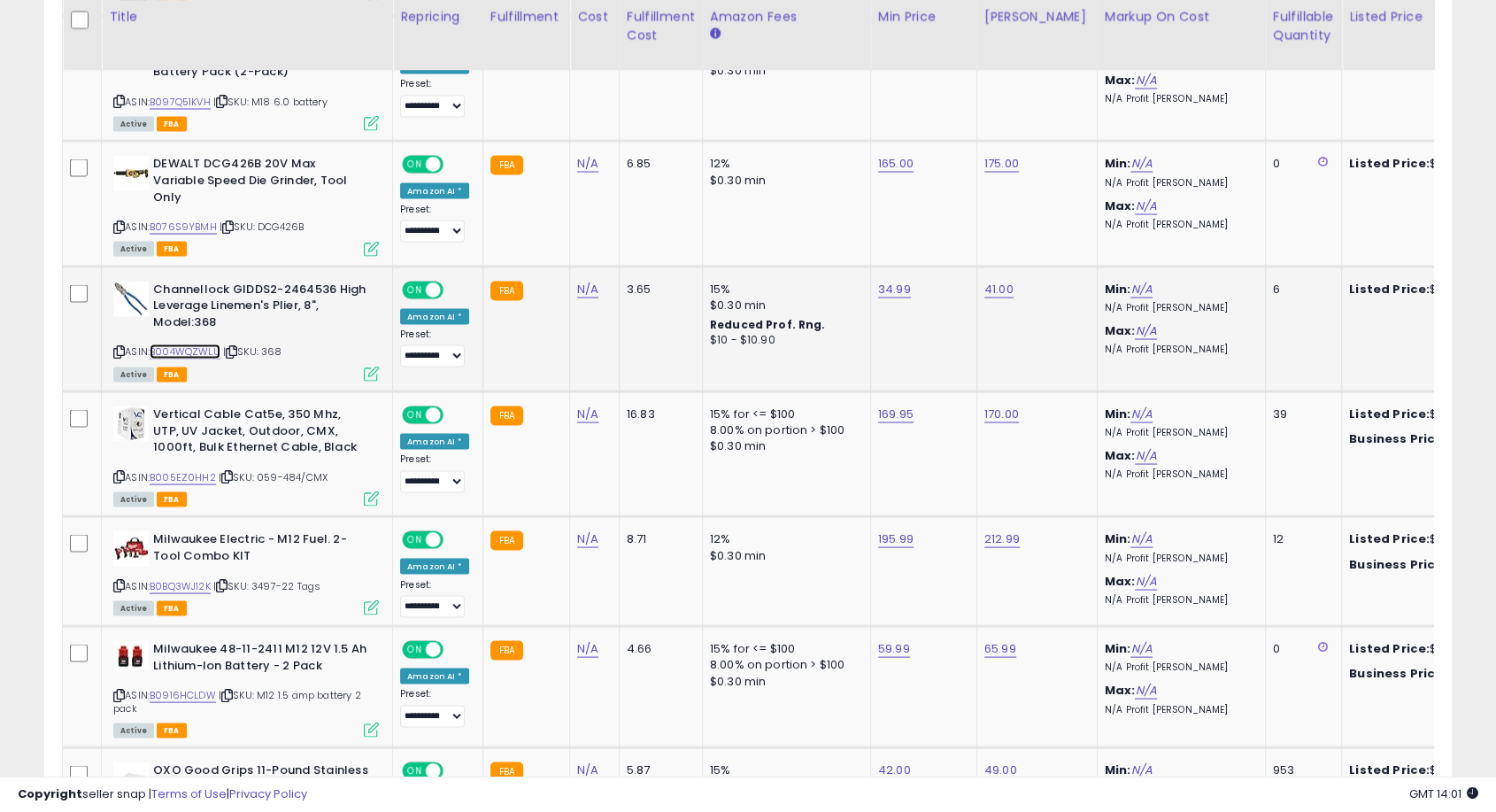
click at [202, 344] on link "B004WQZWLU" at bounding box center [185, 350] width 71 height 15
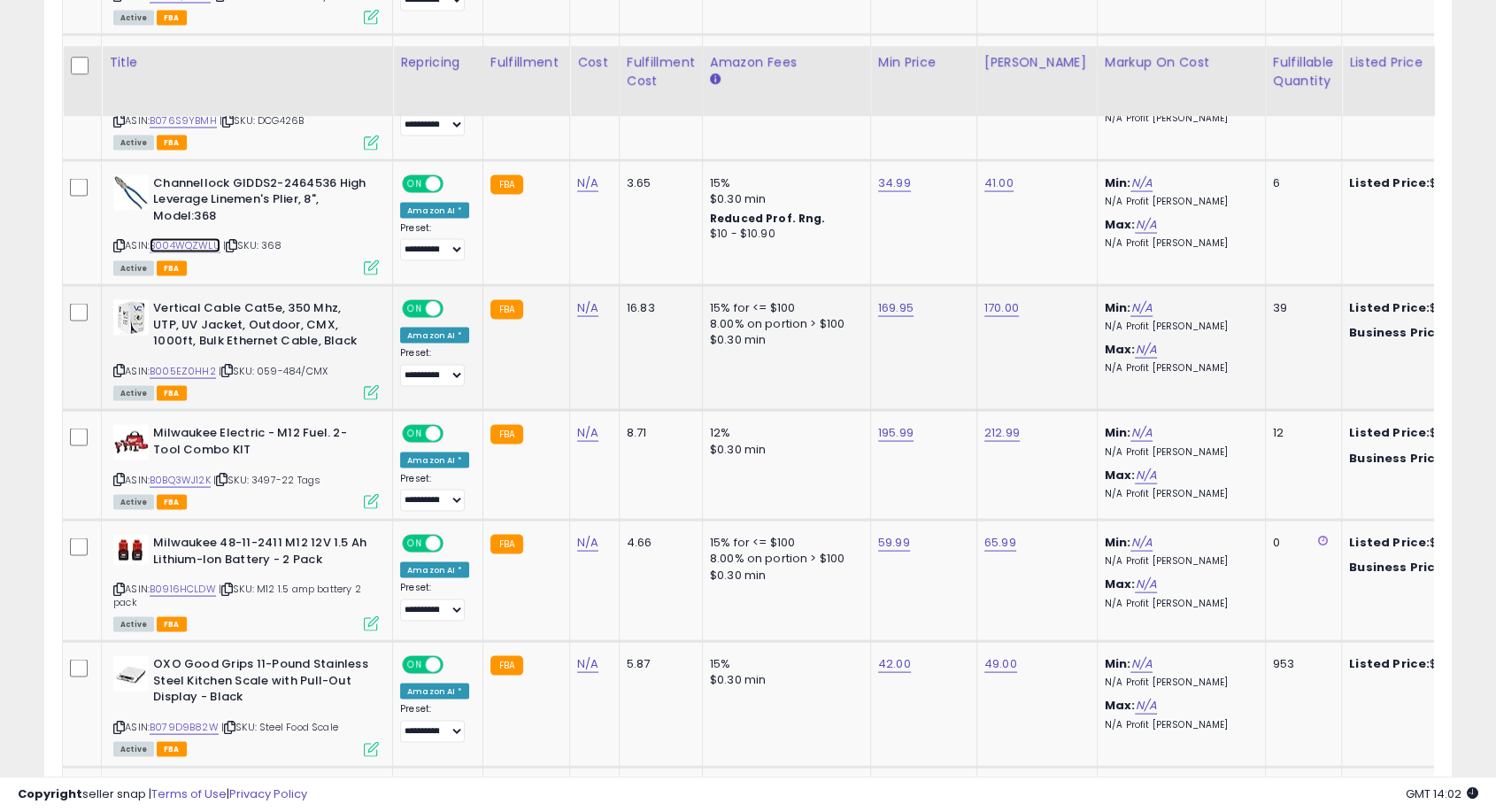
scroll to position [3541, 0]
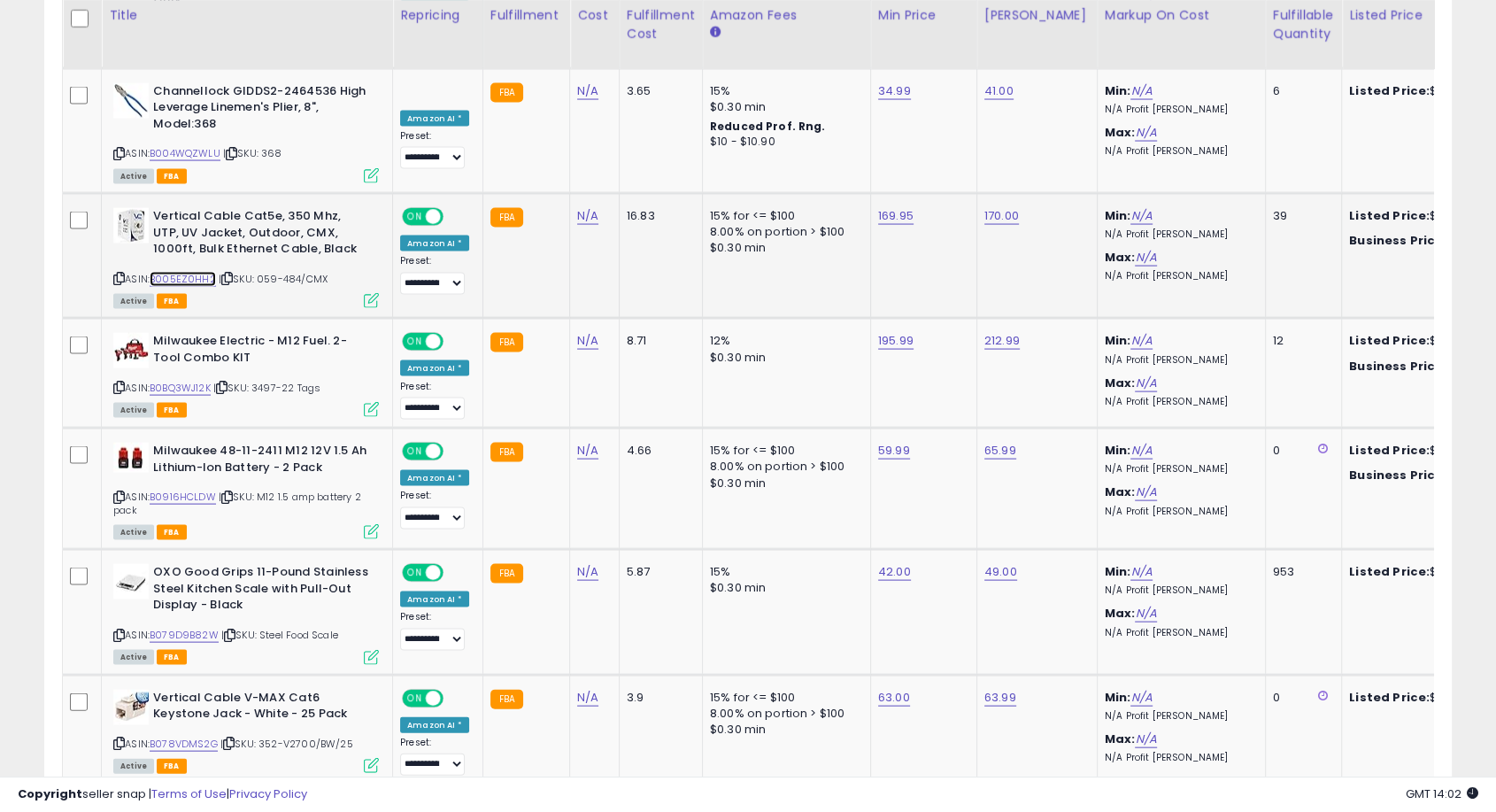
click at [190, 272] on link "B005EZ0HH2" at bounding box center [182, 279] width 66 height 15
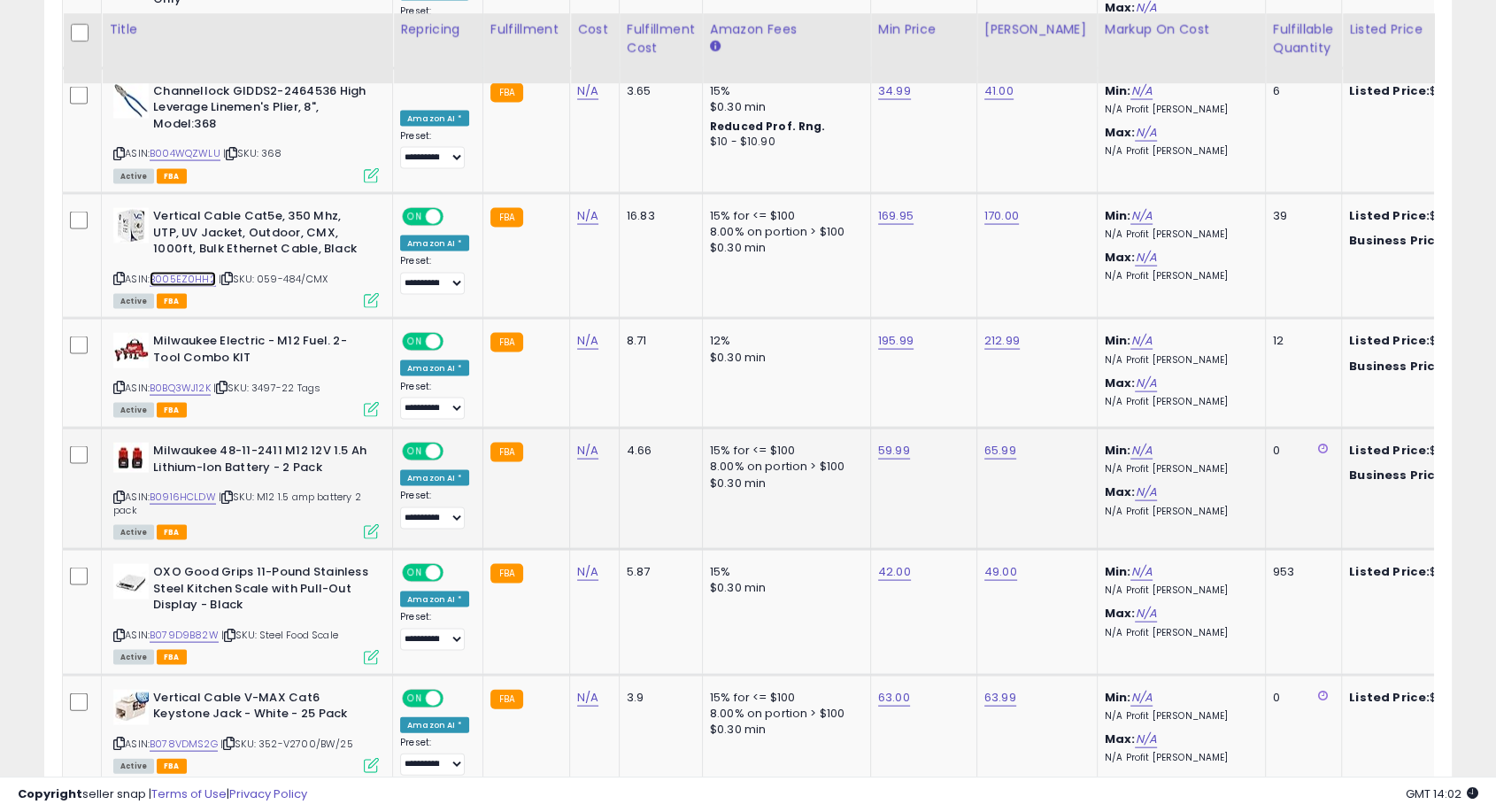
scroll to position [3640, 0]
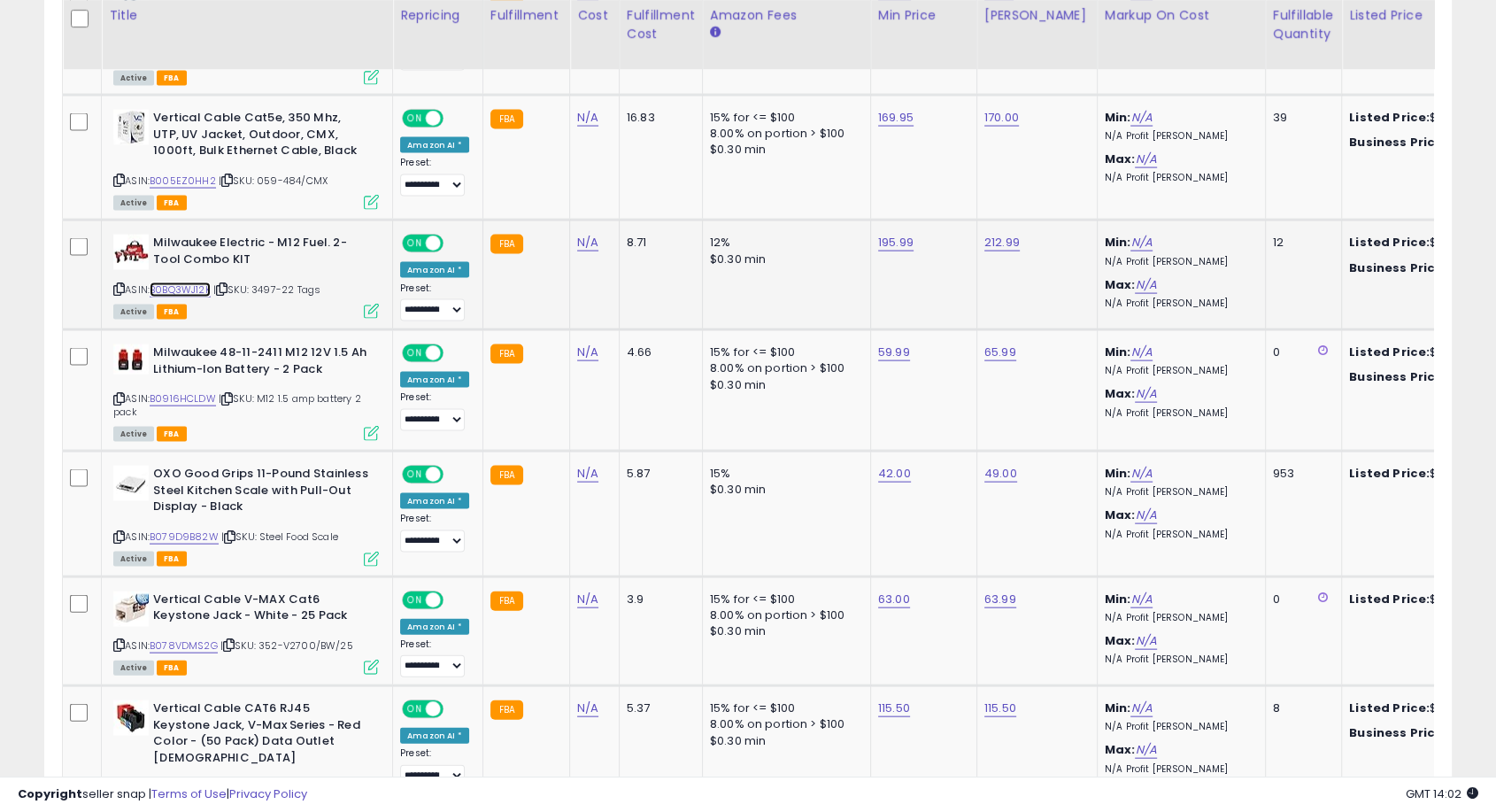
click at [178, 282] on link "B0BQ3WJ12K" at bounding box center [180, 289] width 61 height 15
drag, startPoint x: 942, startPoint y: 276, endPoint x: 844, endPoint y: 269, distance: 98.2
click at [844, 269] on tbody "**********" at bounding box center [1424, 406] width 2722 height 6233
type input "**"
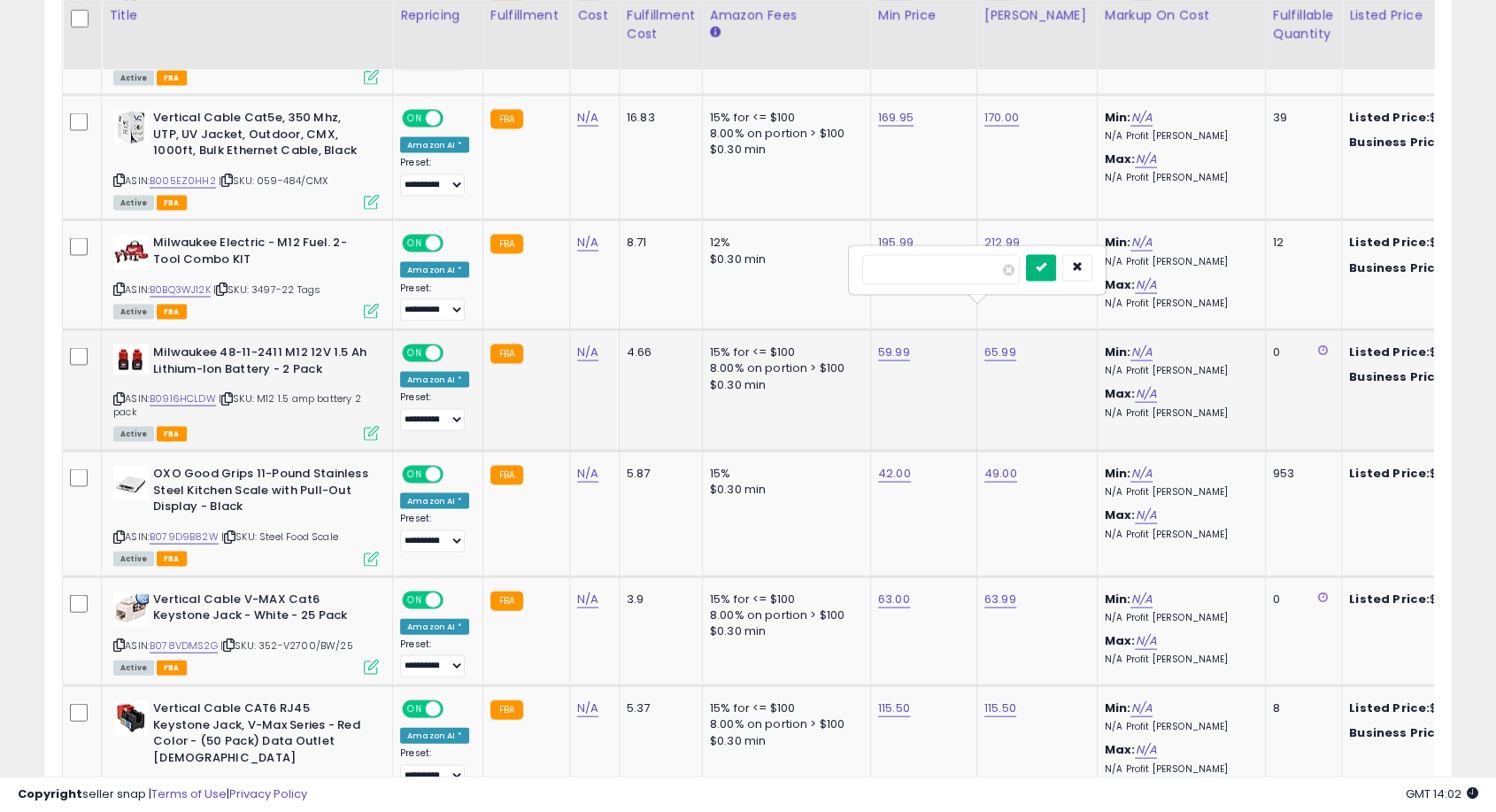
click at [1056, 263] on button "submit" at bounding box center [1041, 268] width 31 height 27
drag, startPoint x: 840, startPoint y: 269, endPoint x: 773, endPoint y: 260, distance: 67.6
click at [757, 265] on input "*****" at bounding box center [835, 270] width 157 height 31
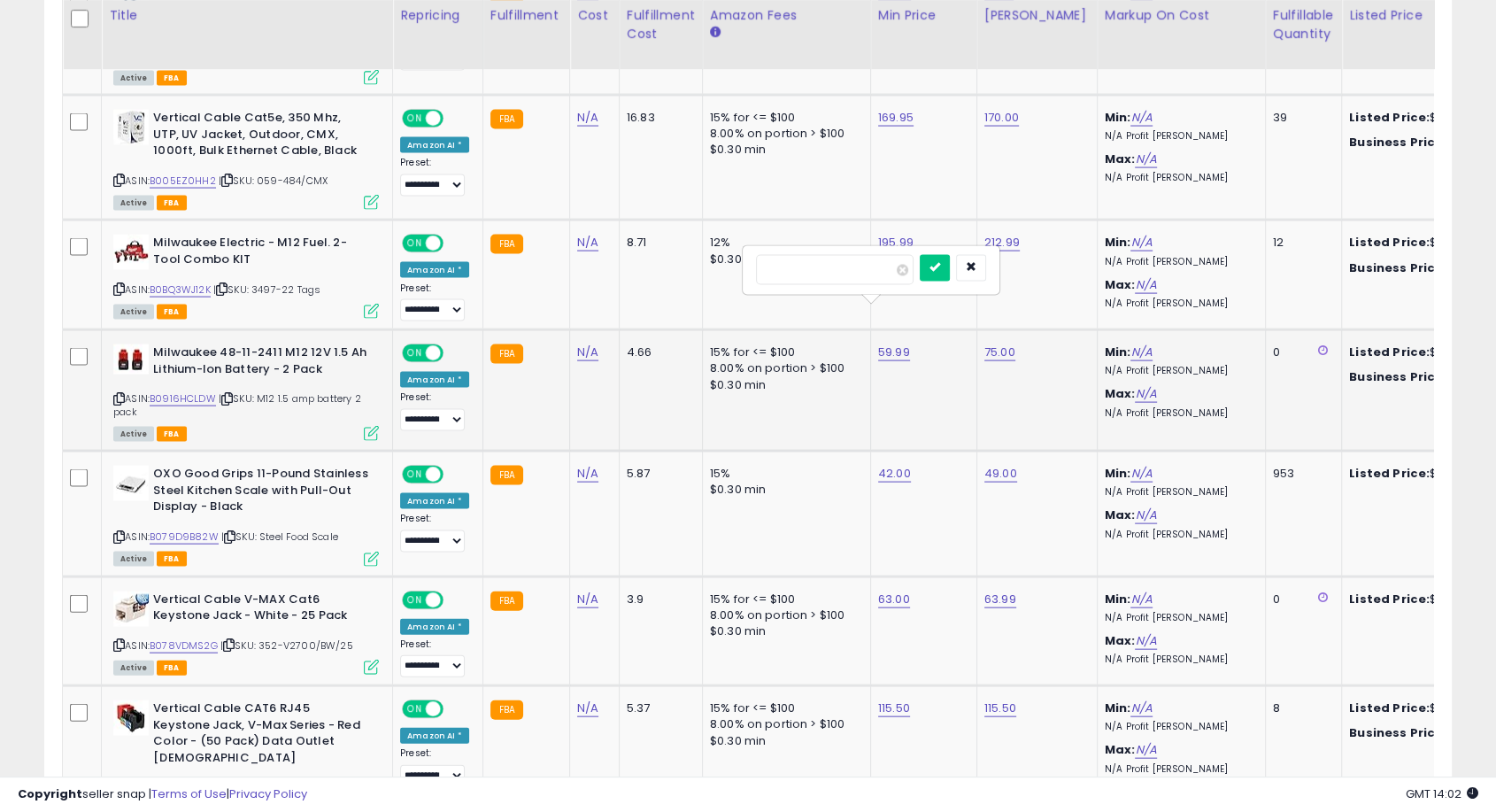
type input "**"
click button "submit" at bounding box center [935, 268] width 31 height 27
drag, startPoint x: 934, startPoint y: 265, endPoint x: 855, endPoint y: 264, distance: 79.0
click at [855, 264] on div "*****" at bounding box center [977, 271] width 255 height 47
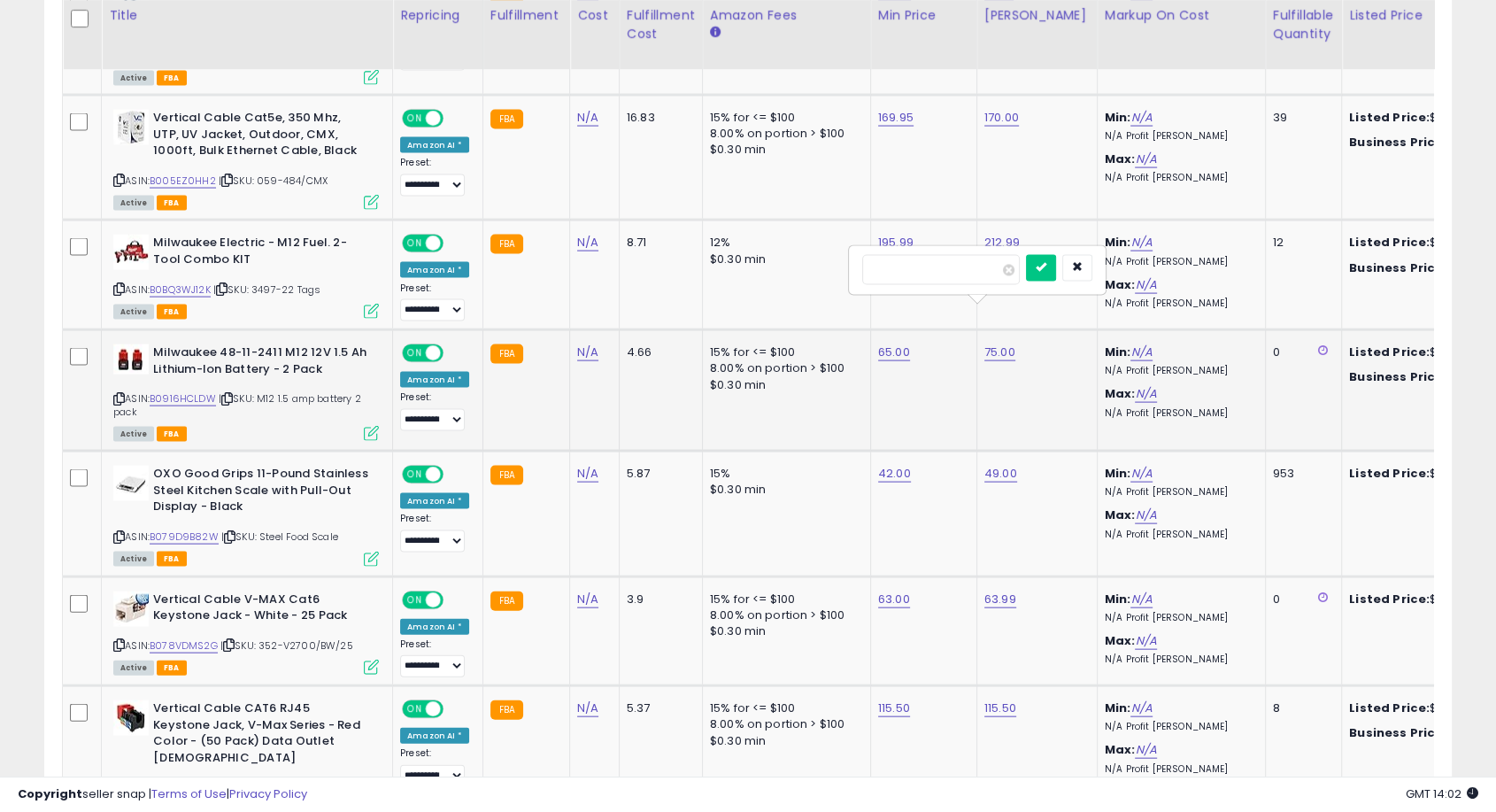
type input "*****"
click button "submit" at bounding box center [1041, 268] width 31 height 27
click at [179, 392] on link "B0916HCLDW" at bounding box center [182, 399] width 66 height 15
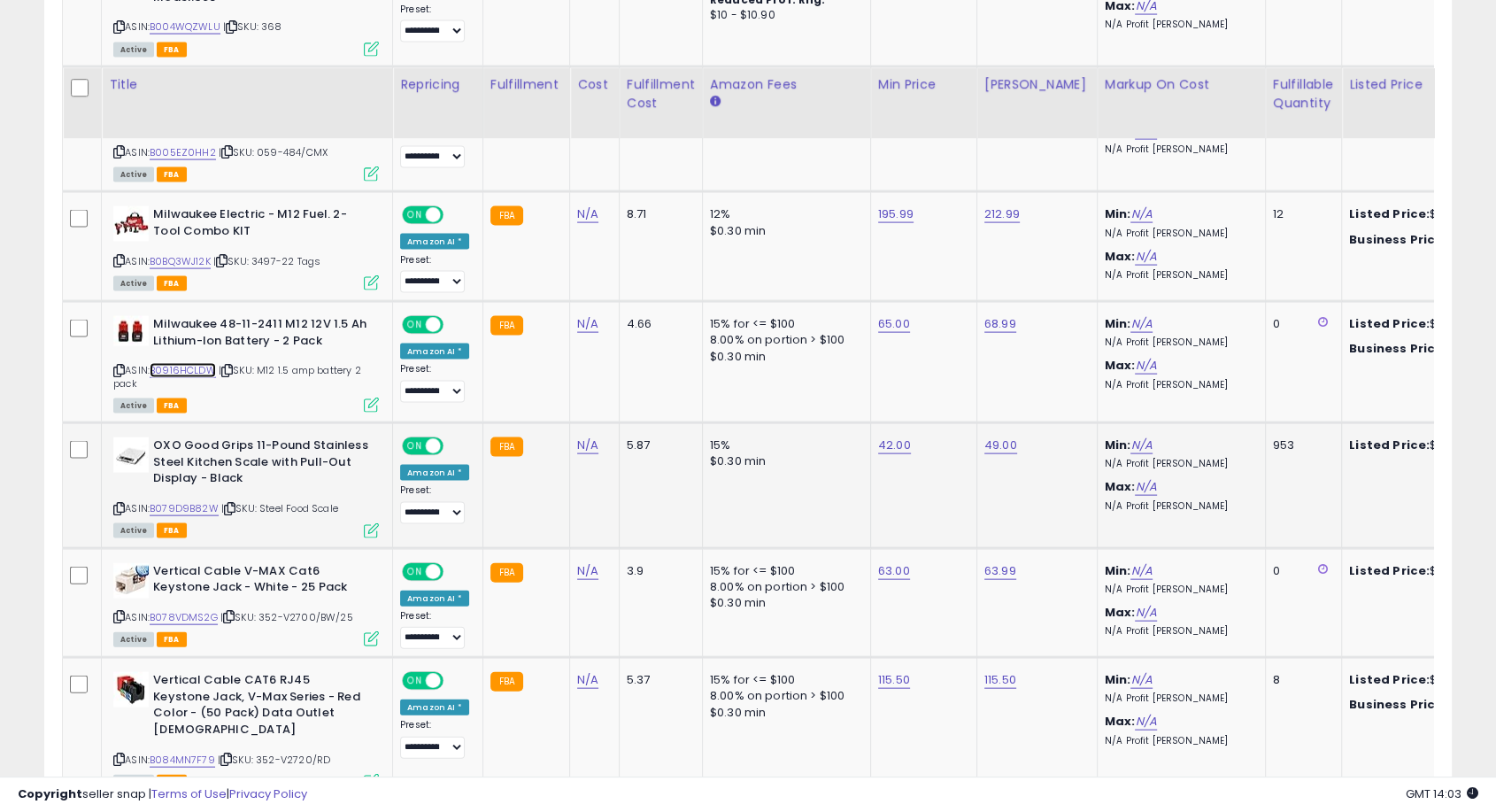
scroll to position [3738, 0]
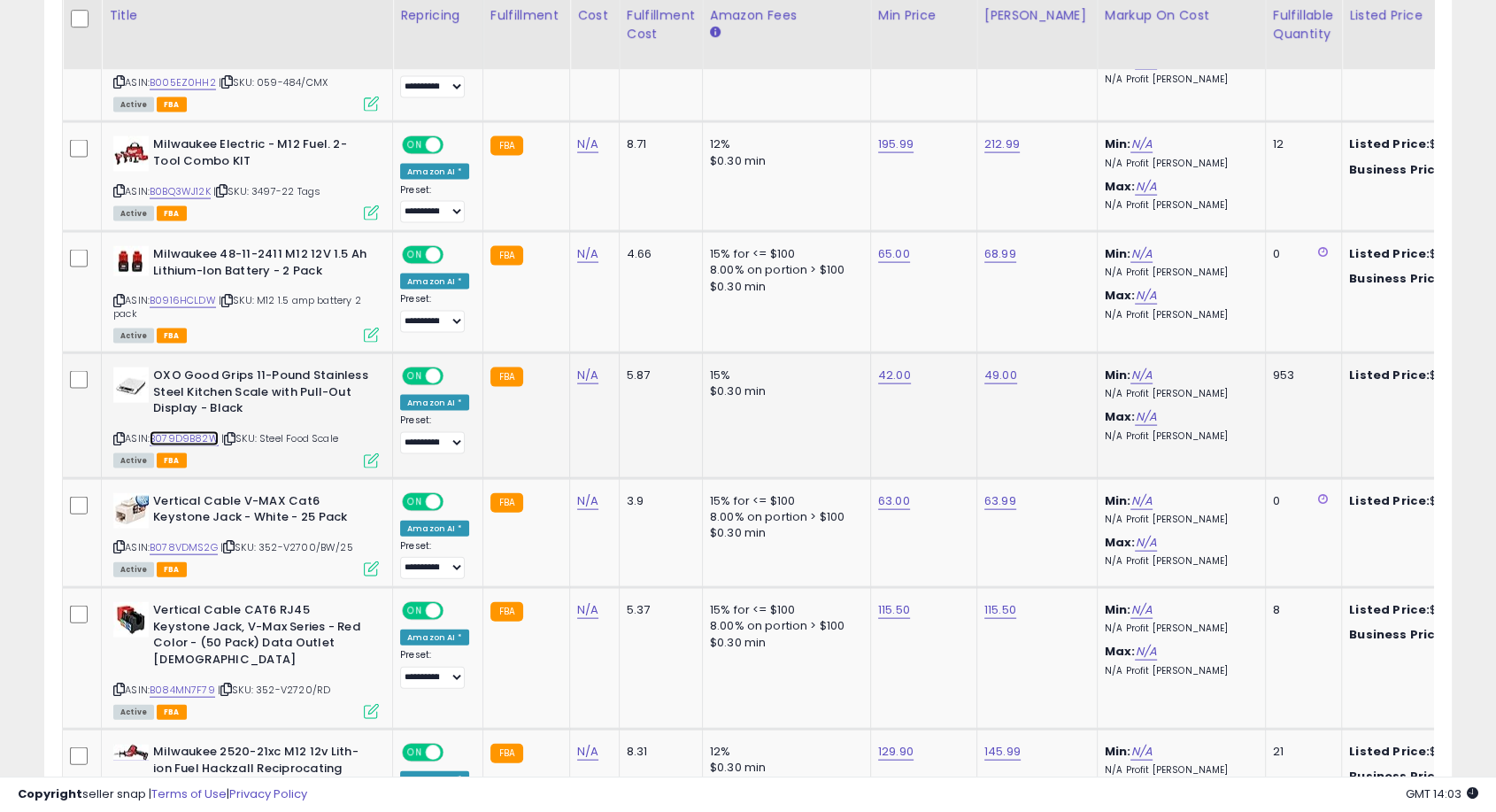
click at [185, 431] on link "B079D9B82W" at bounding box center [184, 438] width 69 height 15
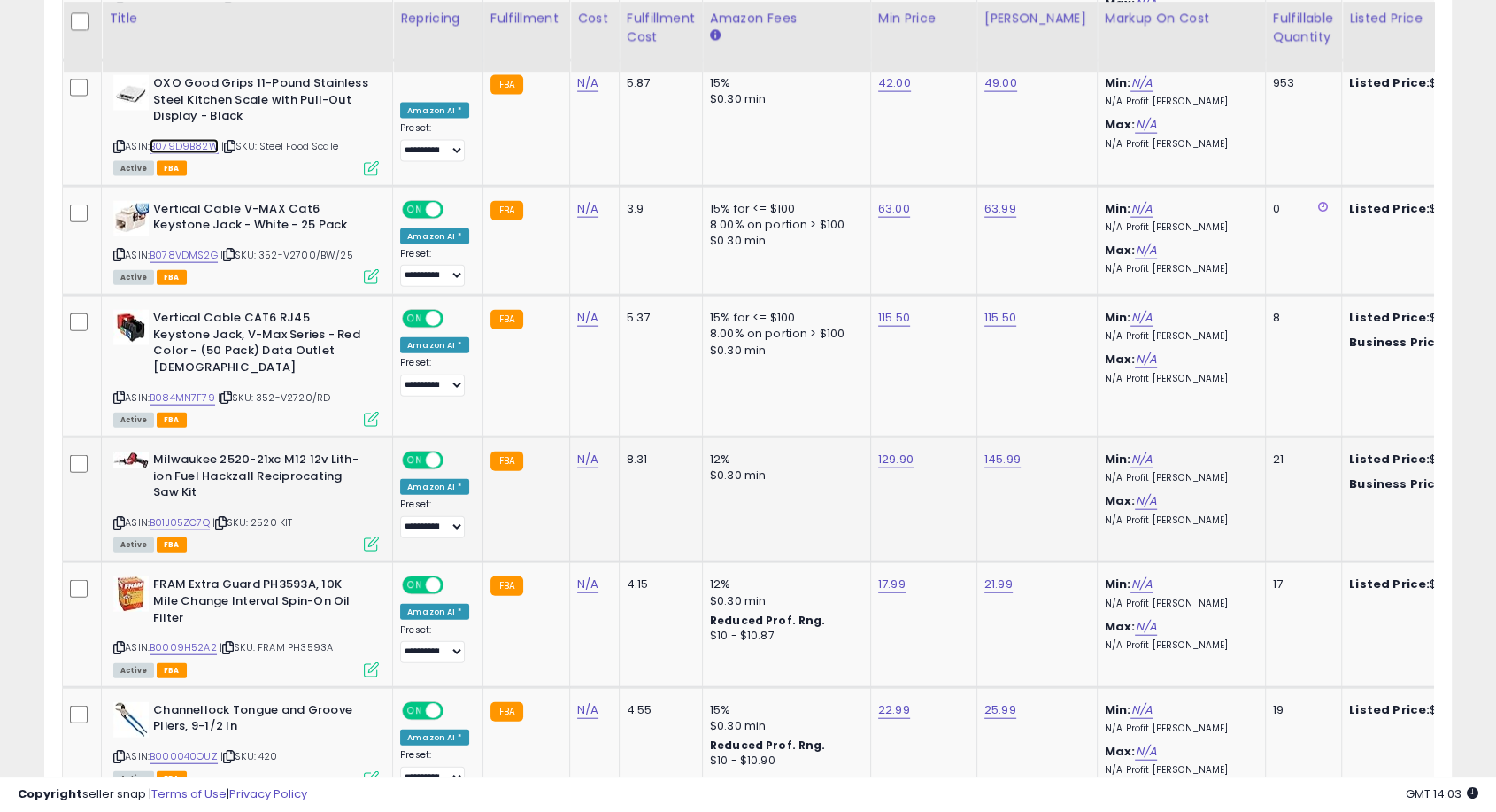
scroll to position [4032, 0]
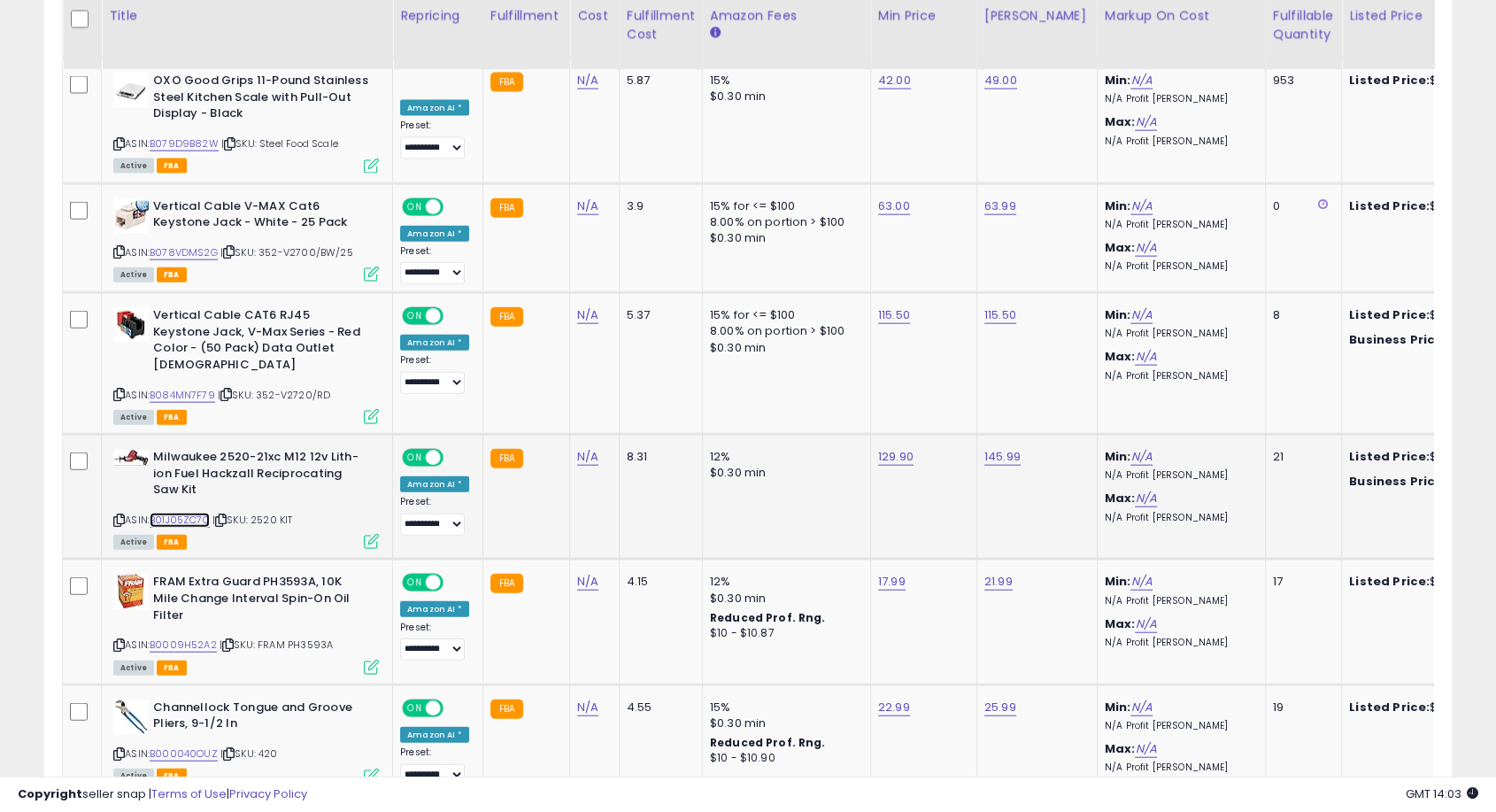
click at [175, 513] on link "B01J05ZC7Q" at bounding box center [179, 520] width 60 height 15
type input "******"
click button "submit" at bounding box center [936, 354] width 31 height 27
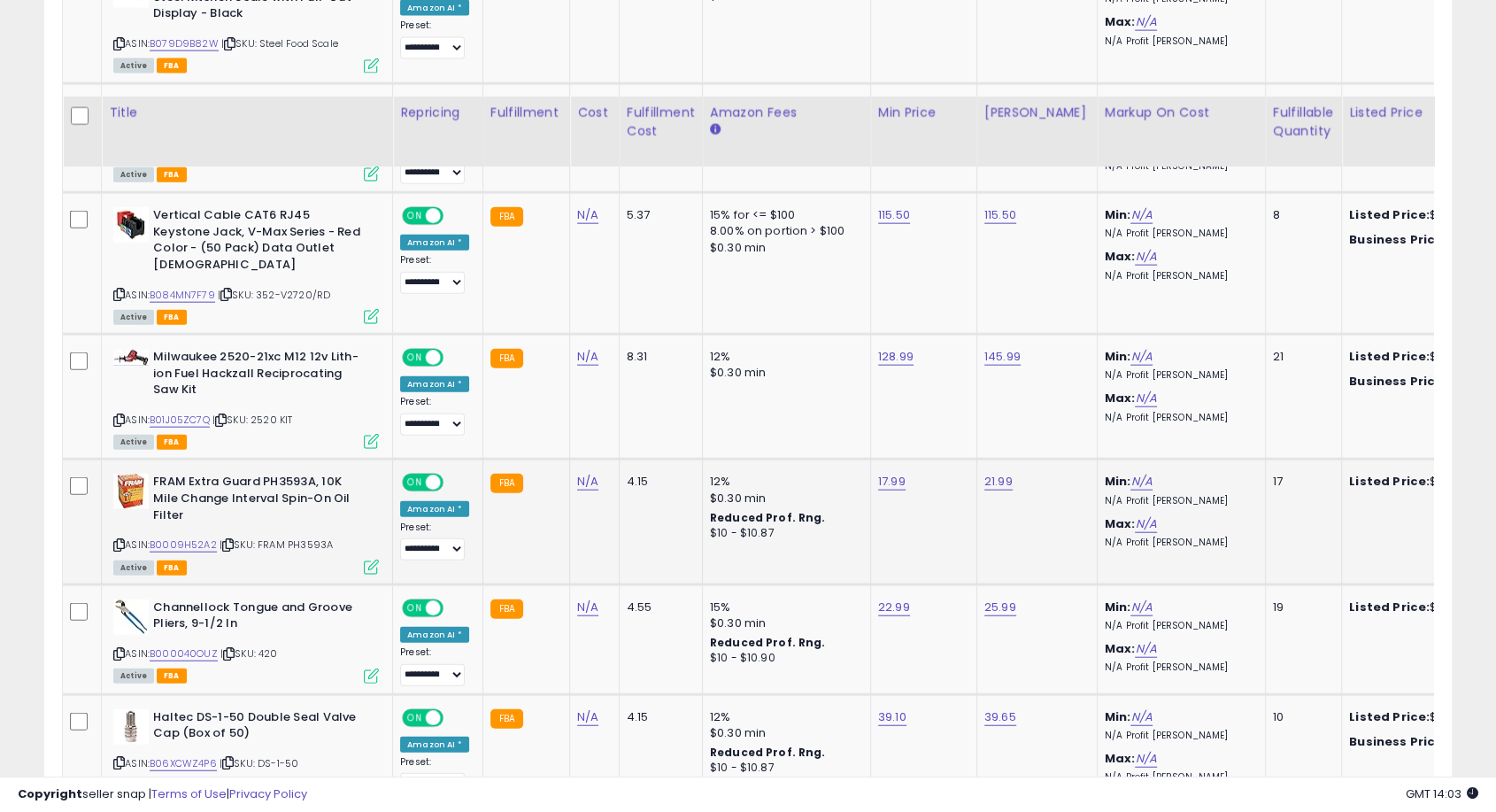
scroll to position [4229, 0]
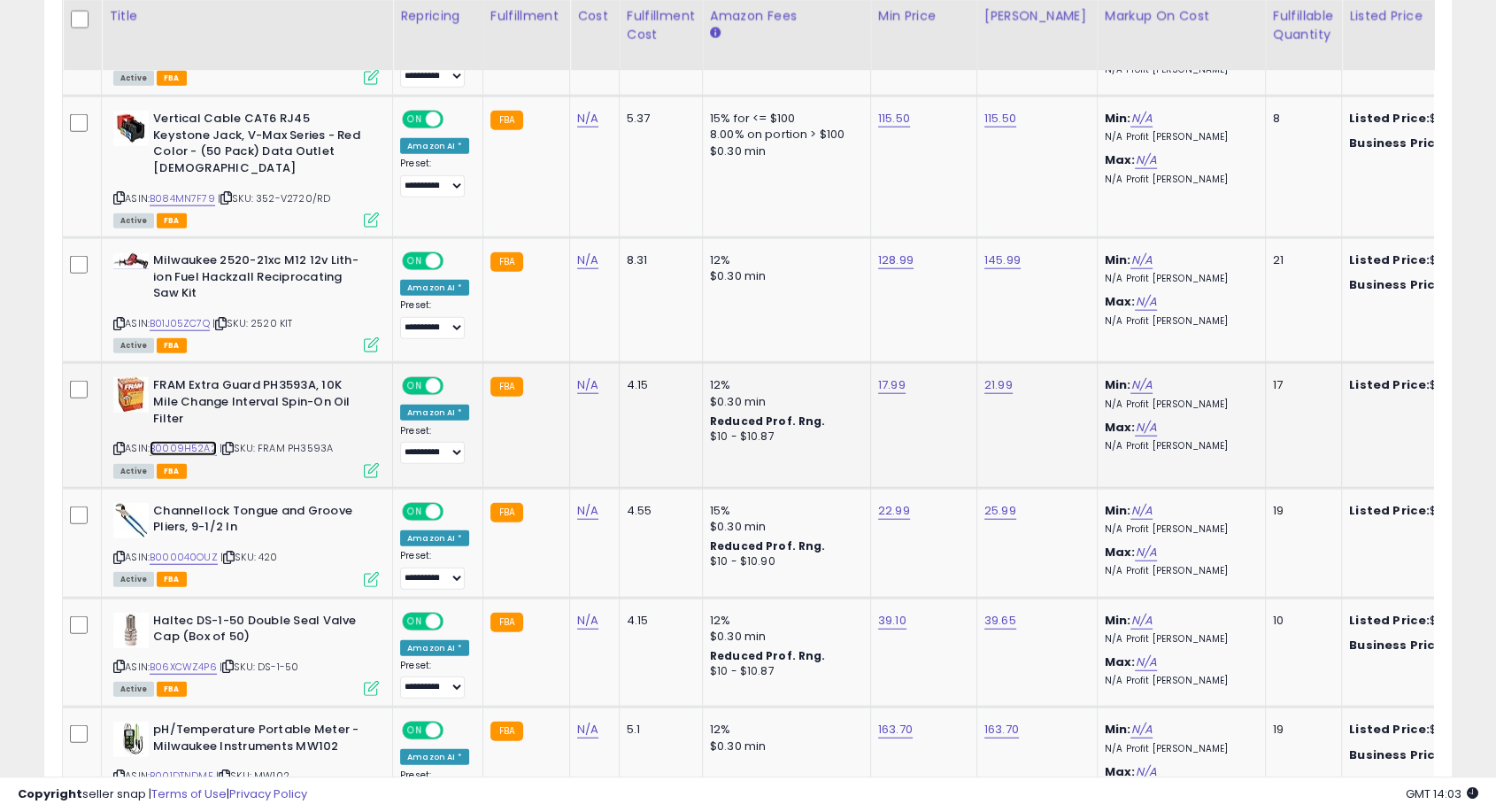
click at [186, 441] on link "B0009H52A2" at bounding box center [183, 448] width 67 height 15
click at [211, 441] on link "B0009H52A2" at bounding box center [183, 448] width 67 height 15
drag, startPoint x: 864, startPoint y: 287, endPoint x: 731, endPoint y: 275, distance: 133.5
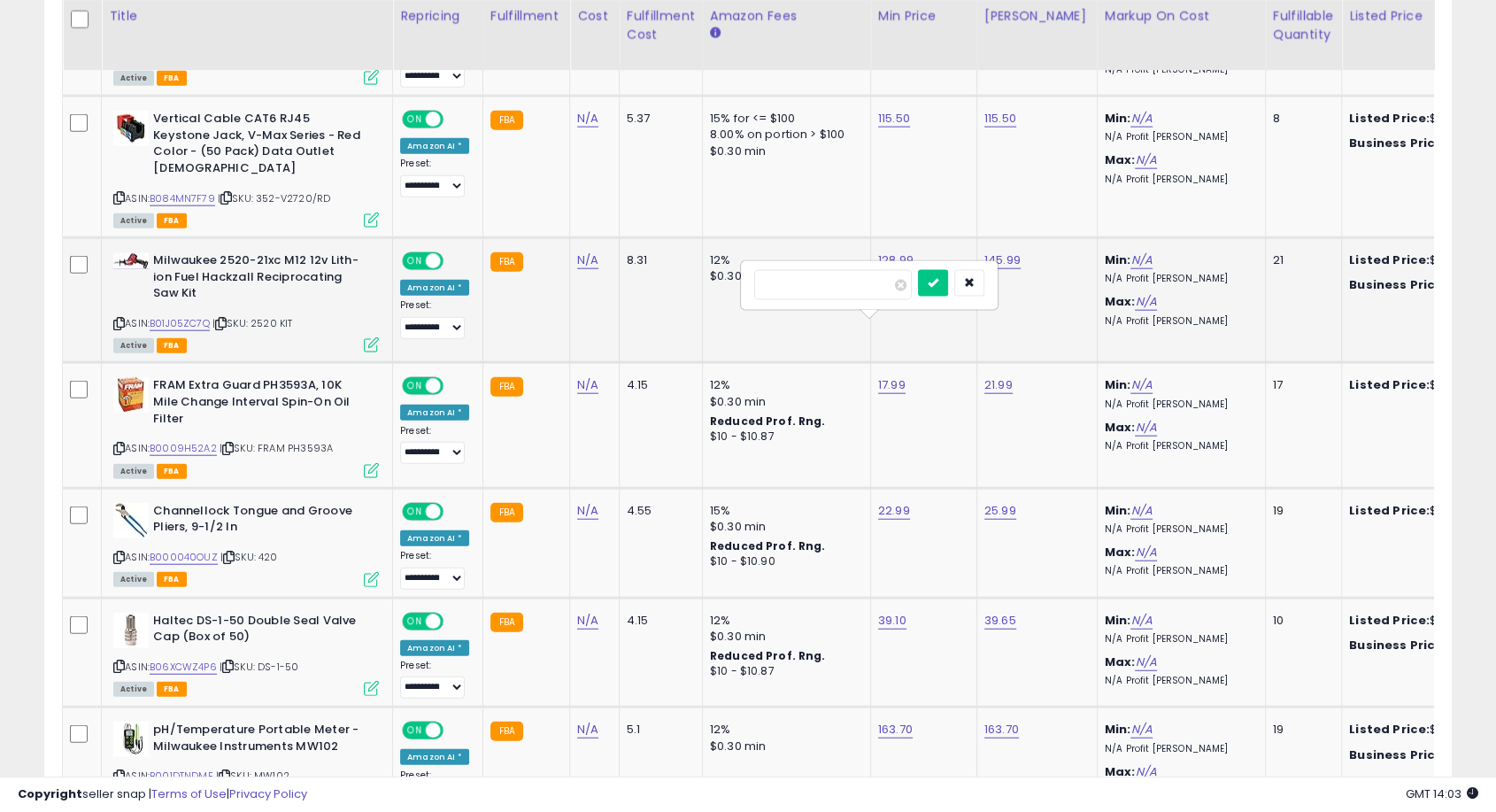
type input "*****"
click button "submit" at bounding box center [933, 282] width 31 height 27
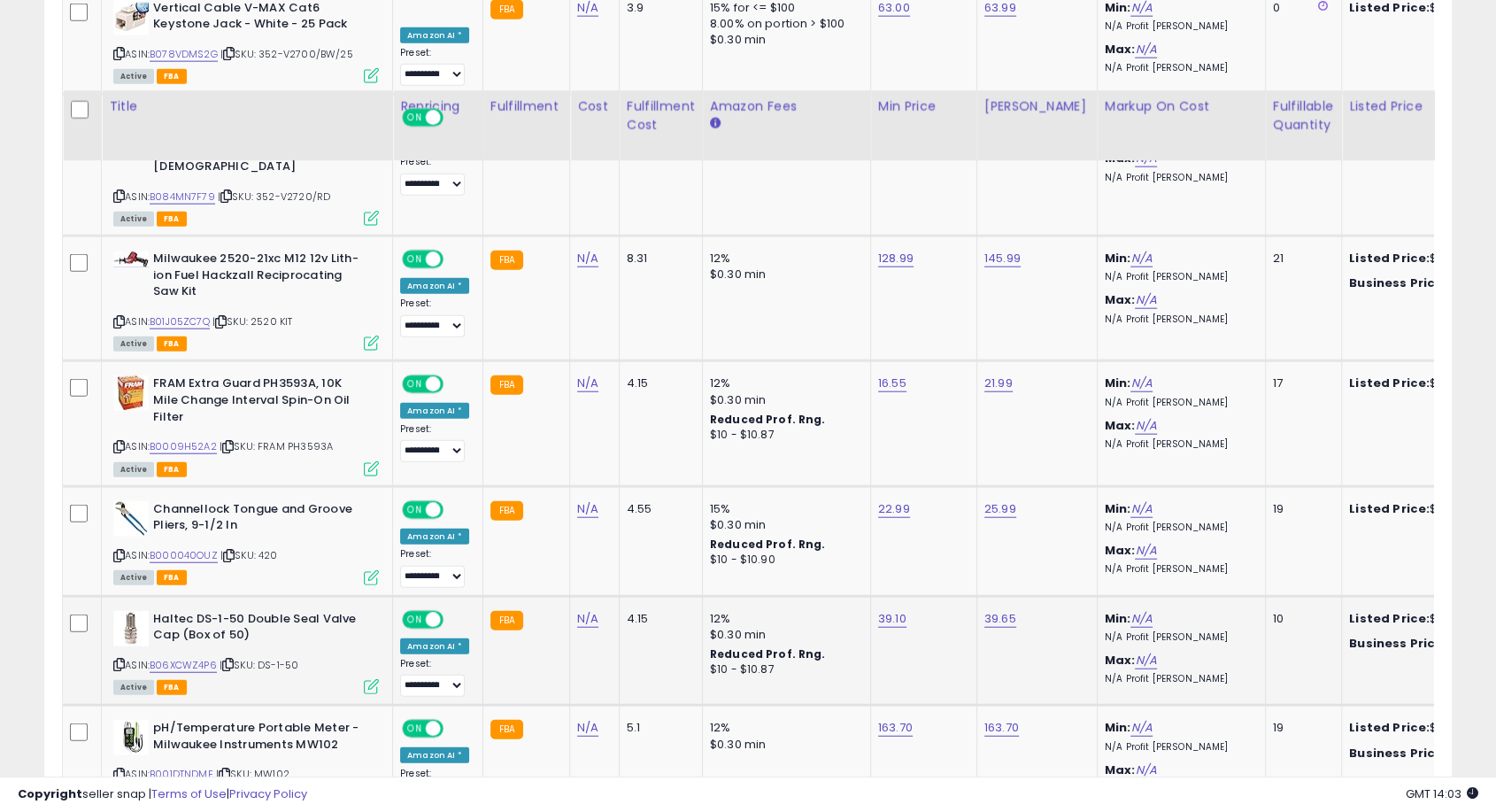
scroll to position [4427, 0]
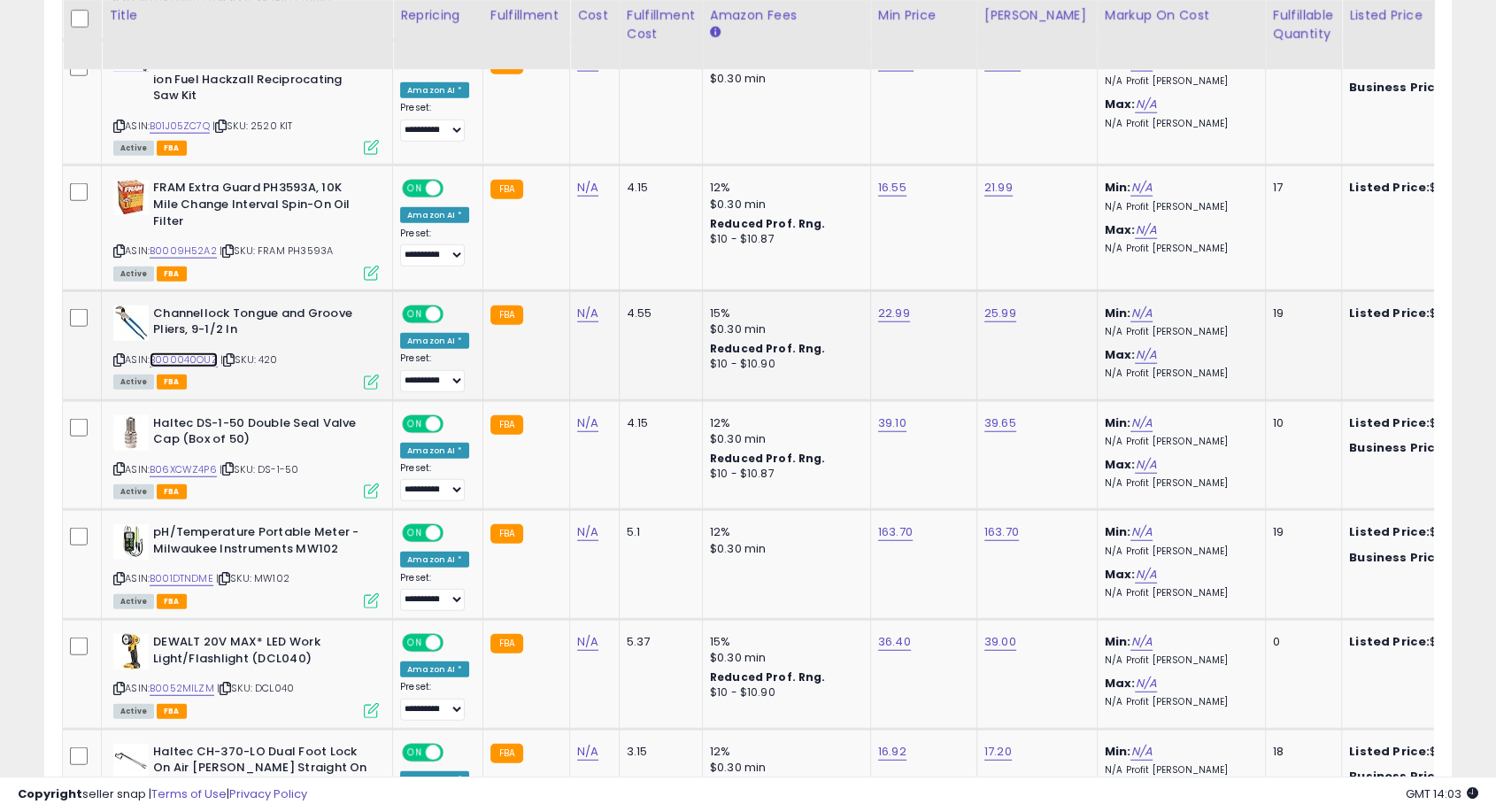
click at [178, 352] on link "B000040OUZ" at bounding box center [183, 359] width 68 height 15
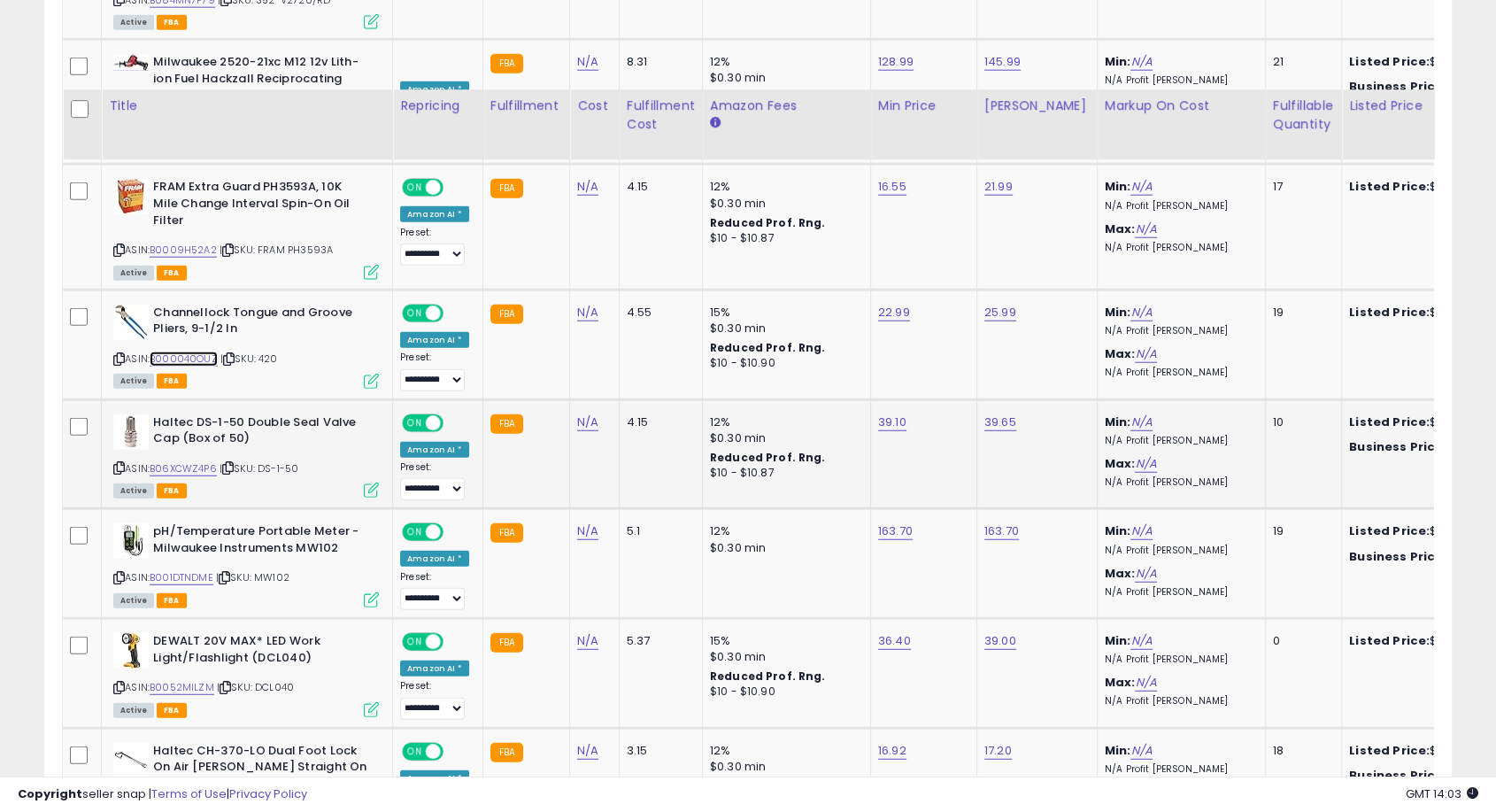
scroll to position [4526, 0]
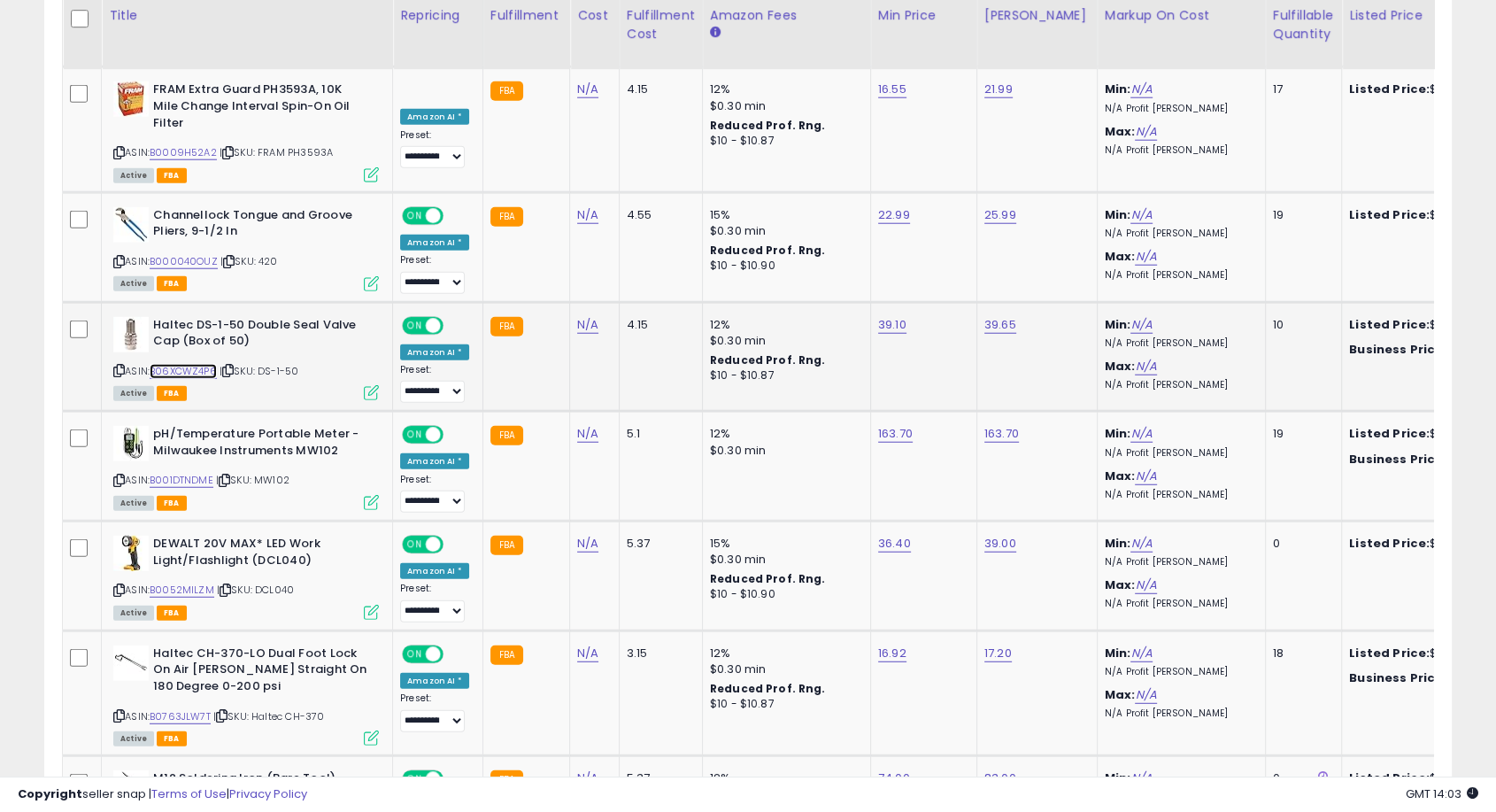
click at [198, 364] on link "B06XCWZ4P6" at bounding box center [183, 371] width 67 height 15
click at [170, 472] on link "B001DTNDME" at bounding box center [181, 479] width 64 height 15
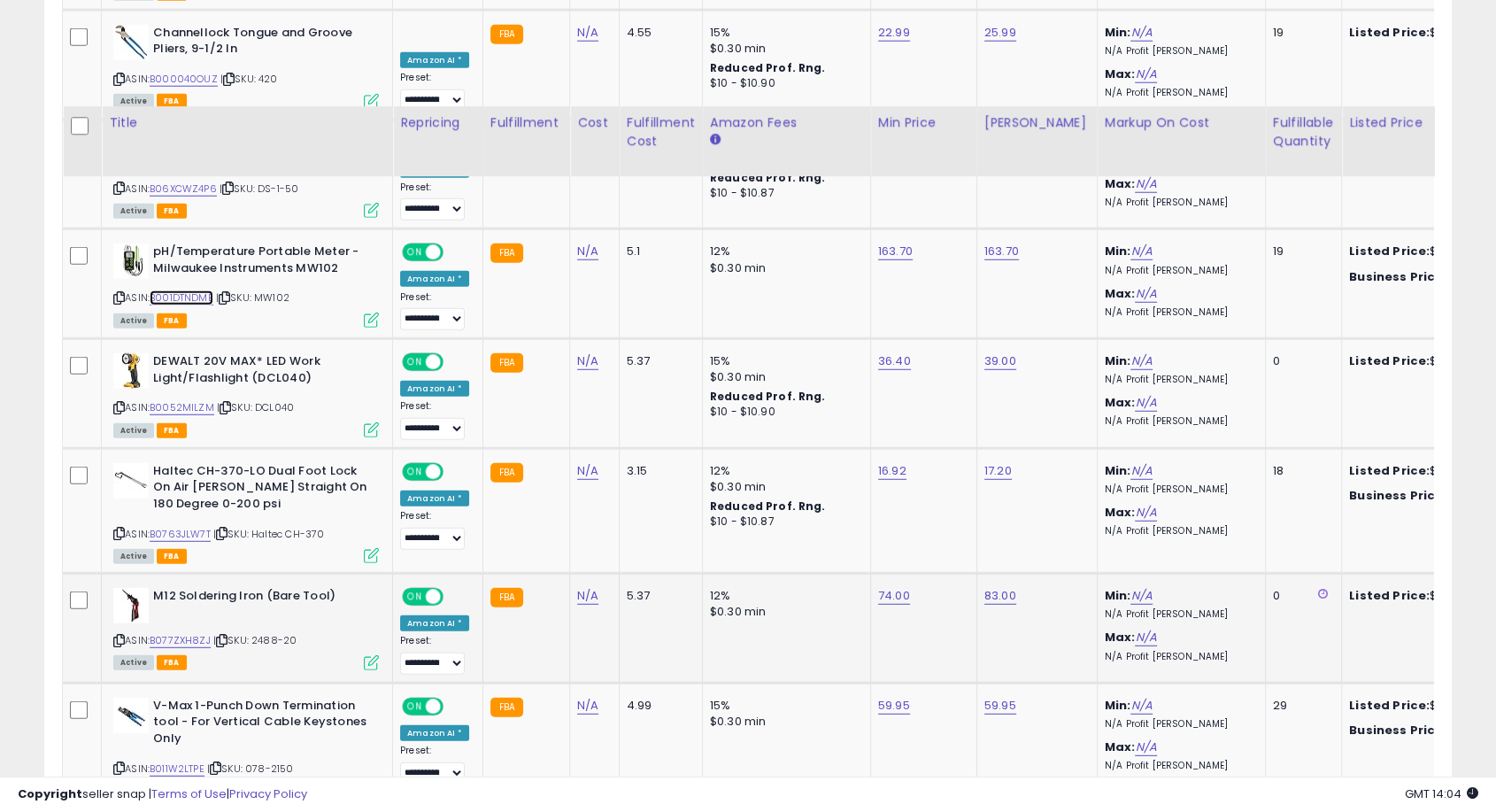
scroll to position [4820, 0]
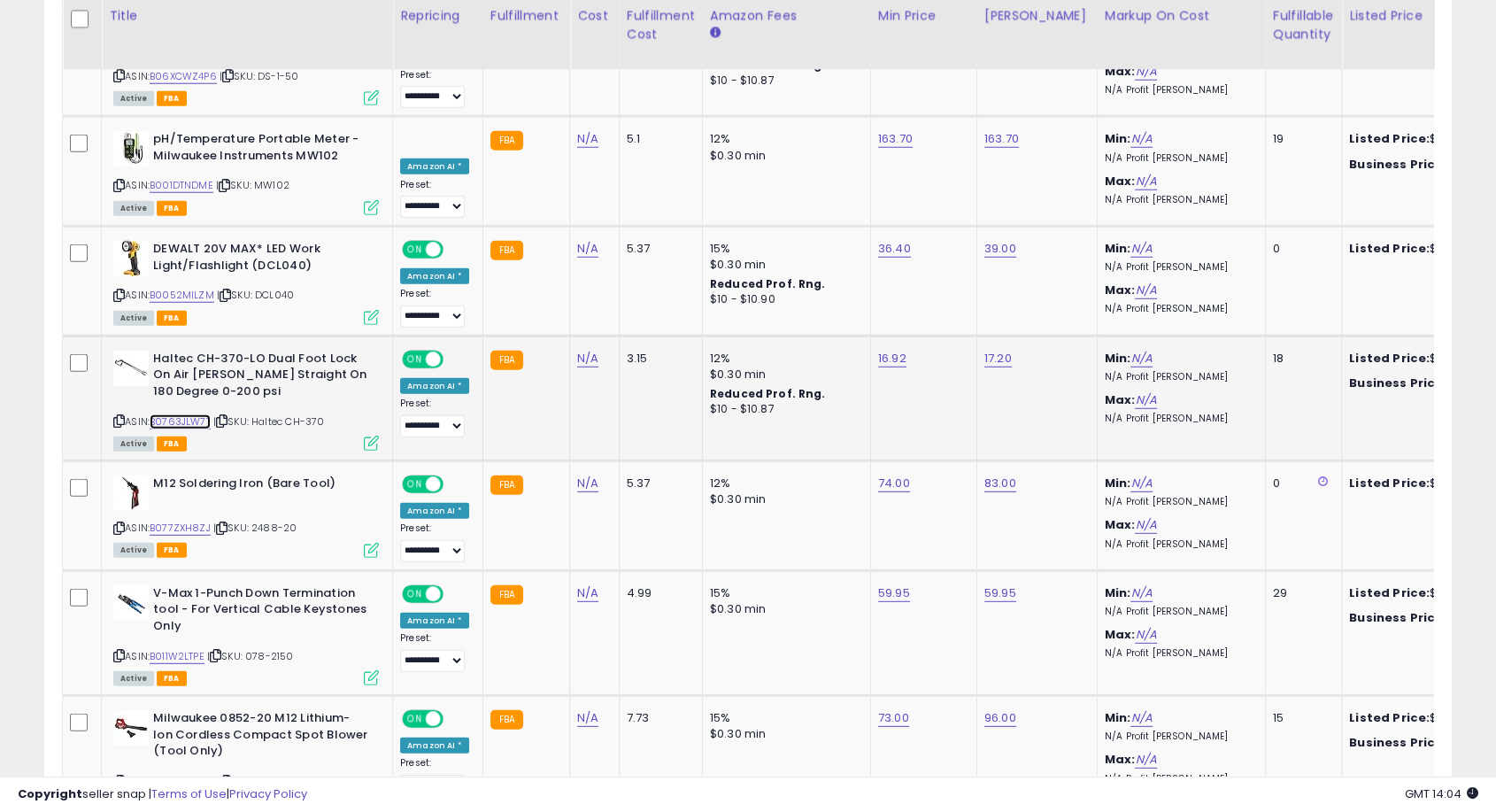
click at [194, 414] on link "B0763JLW7T" at bounding box center [180, 421] width 61 height 15
type input "*****"
click button "submit" at bounding box center [933, 237] width 31 height 27
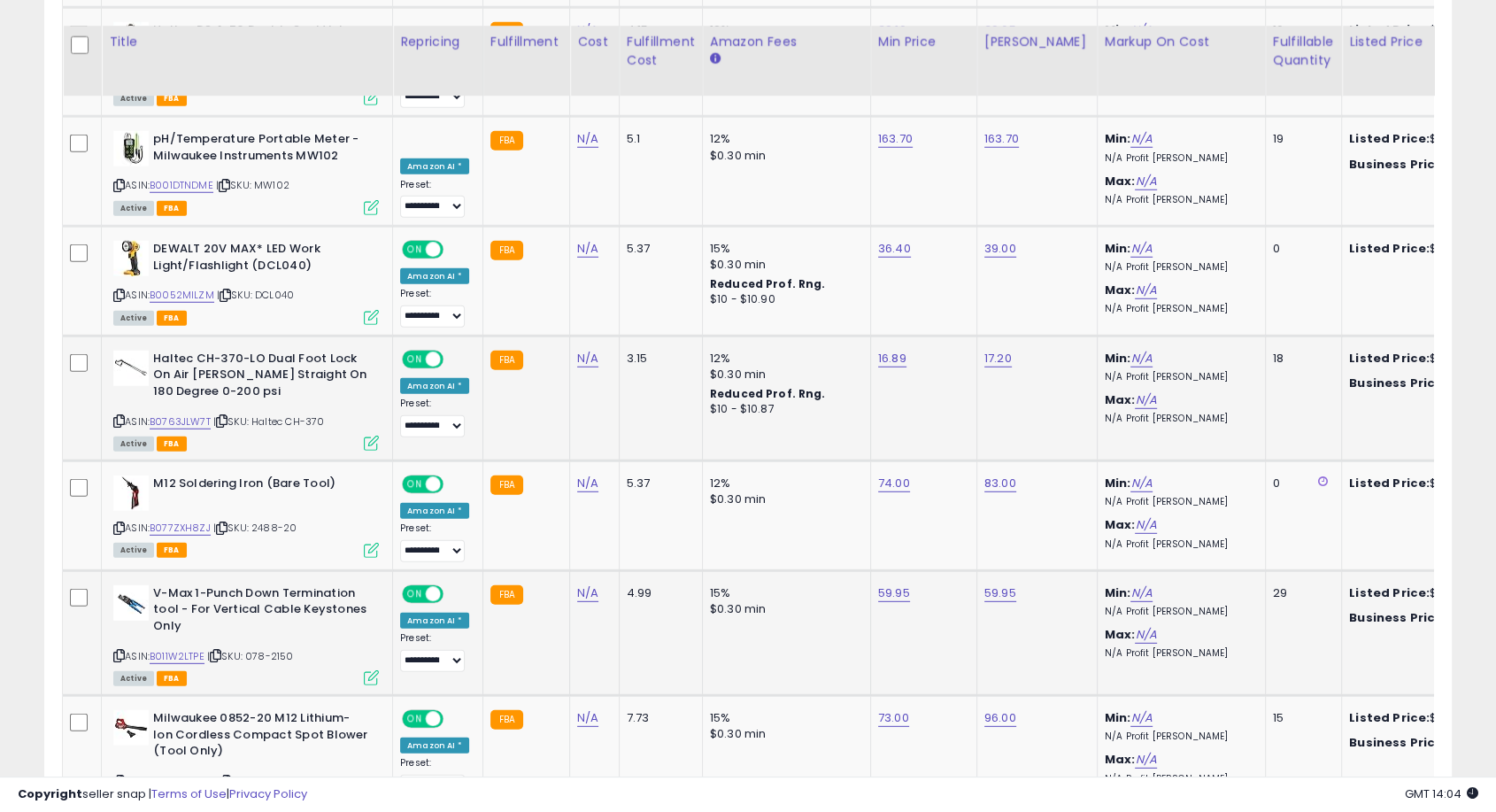
scroll to position [5017, 0]
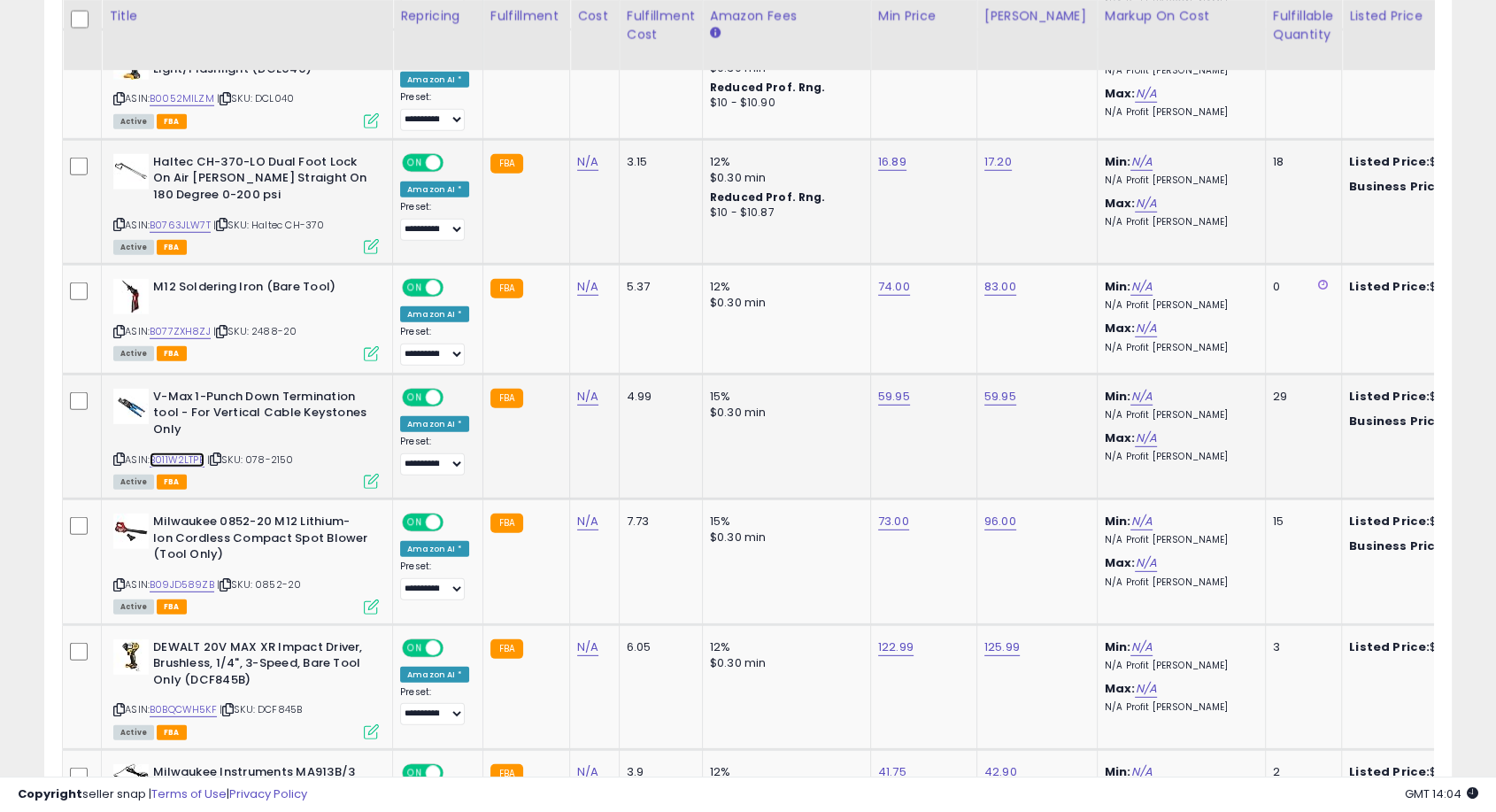
click at [179, 453] on link "B011W2LTPE" at bounding box center [177, 460] width 55 height 15
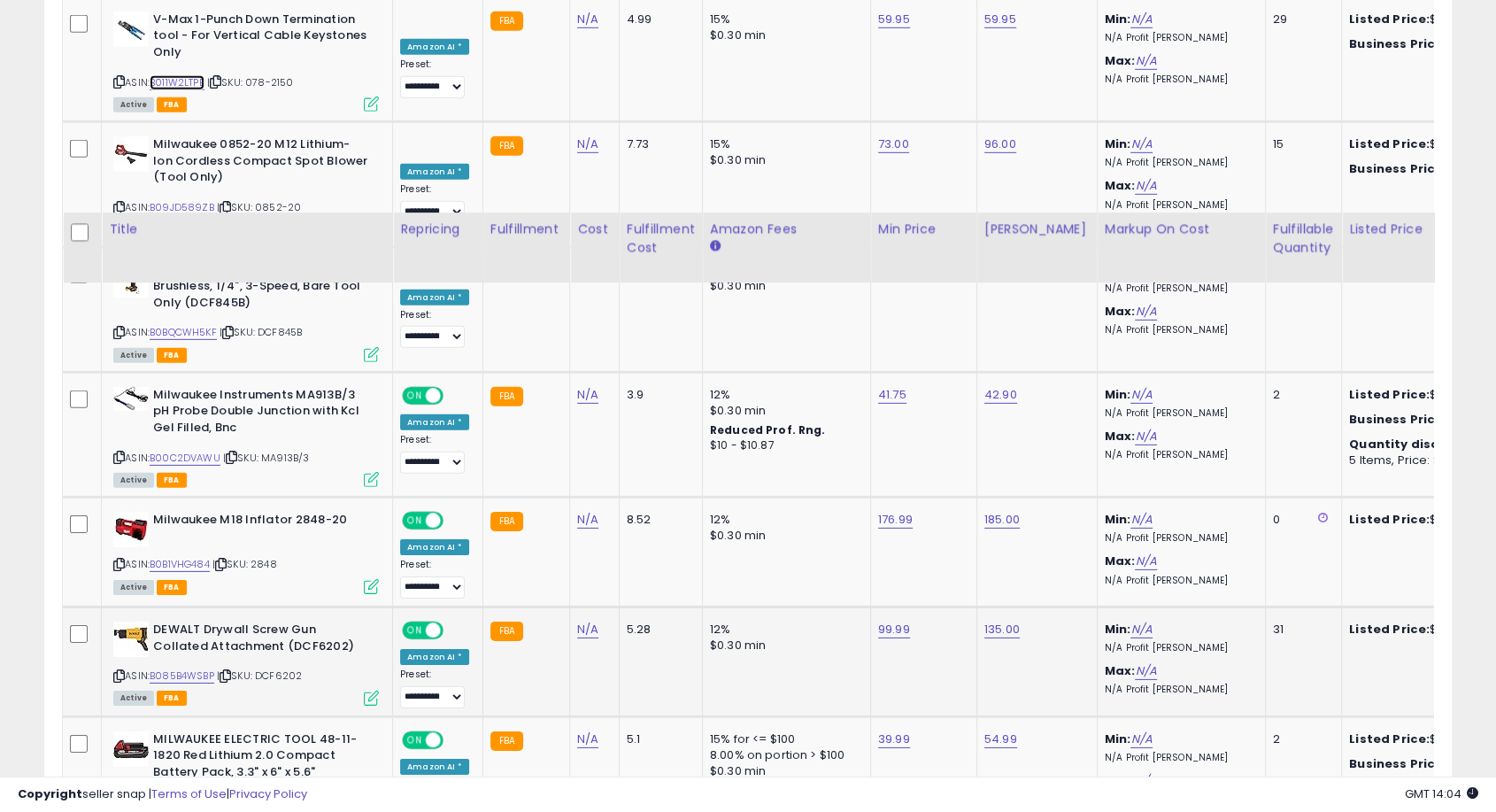
scroll to position [5607, 0]
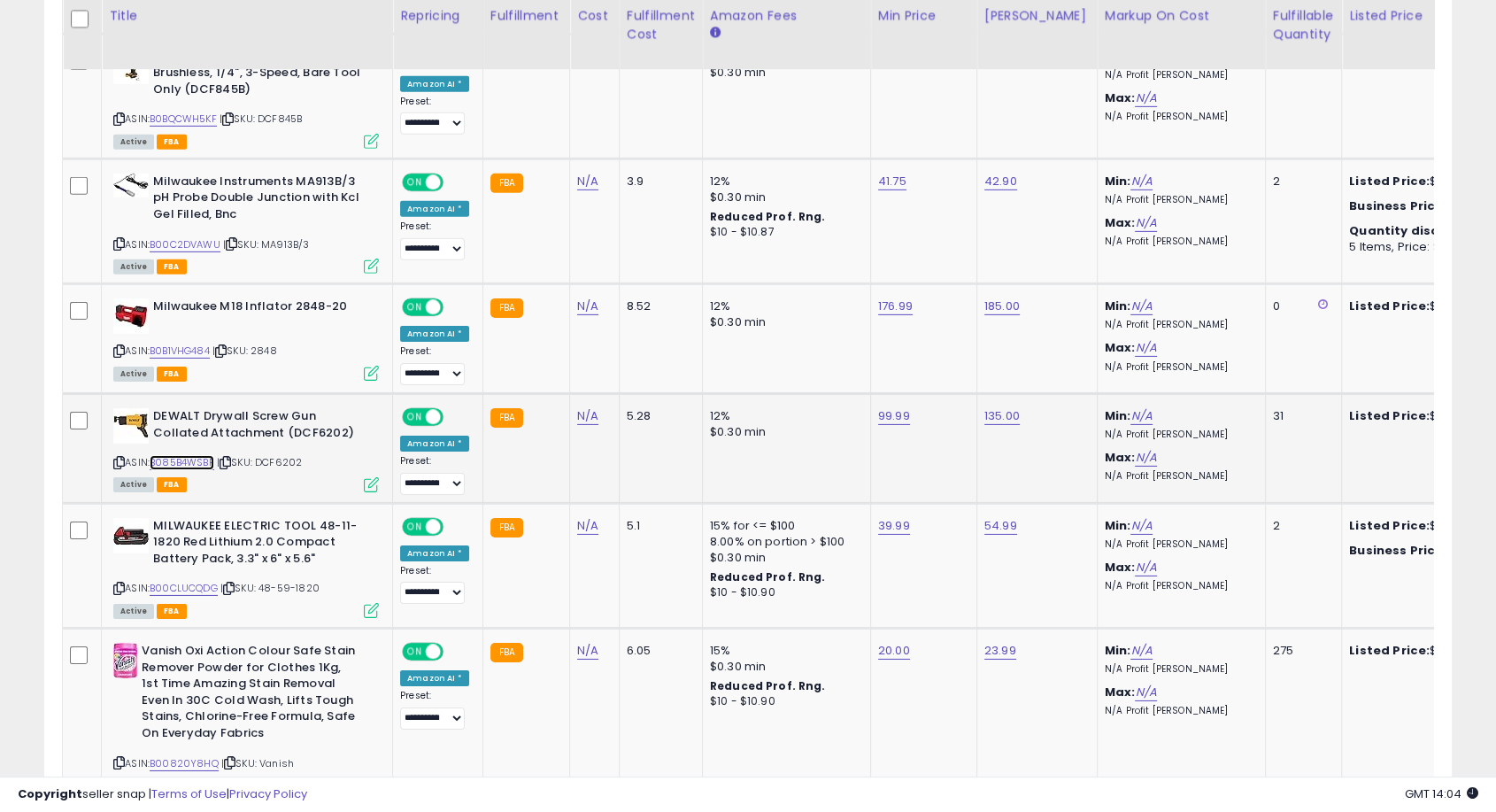
click at [191, 455] on link "B085B4WSBP" at bounding box center [182, 462] width 65 height 15
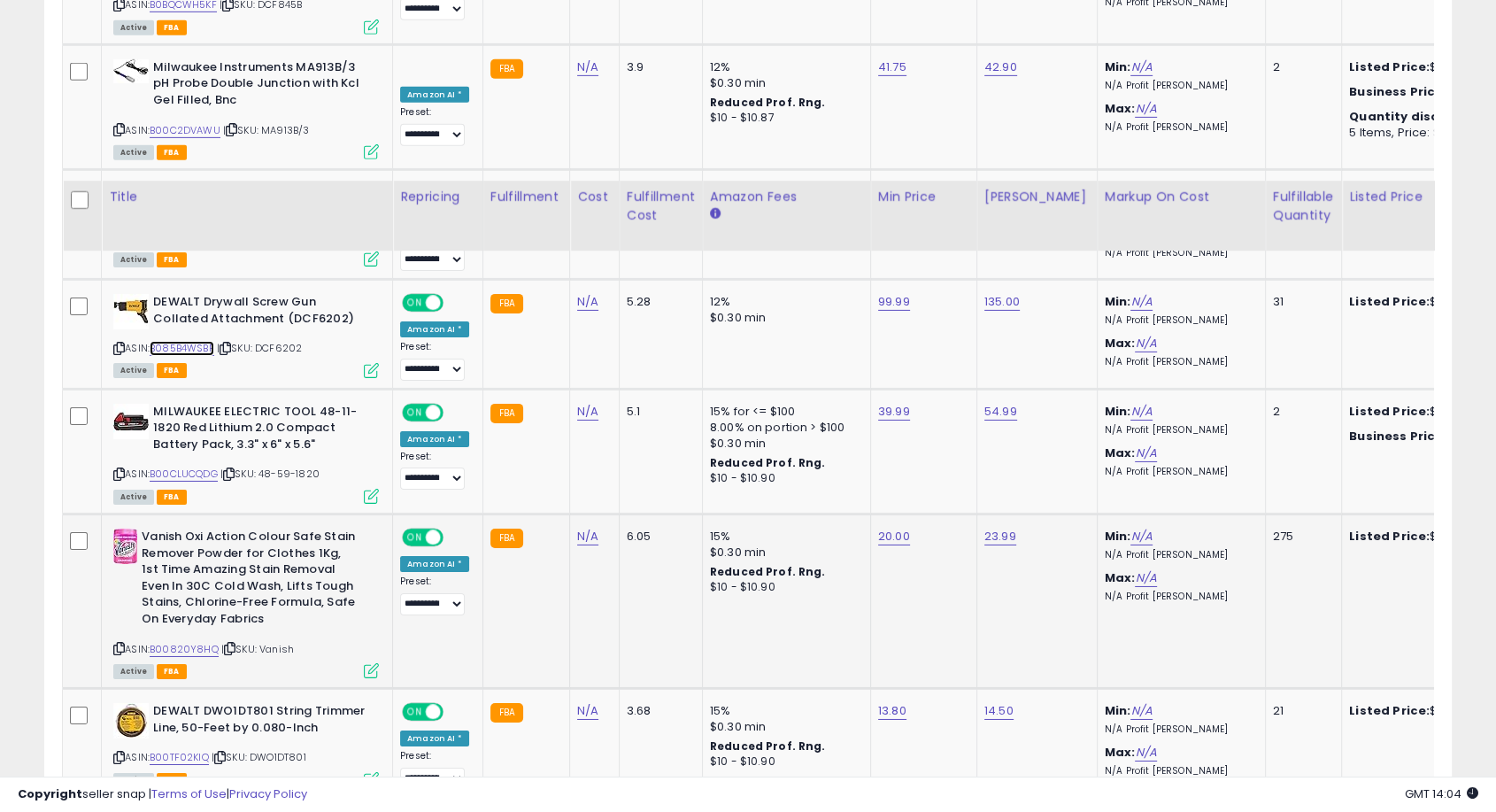
scroll to position [5902, 0]
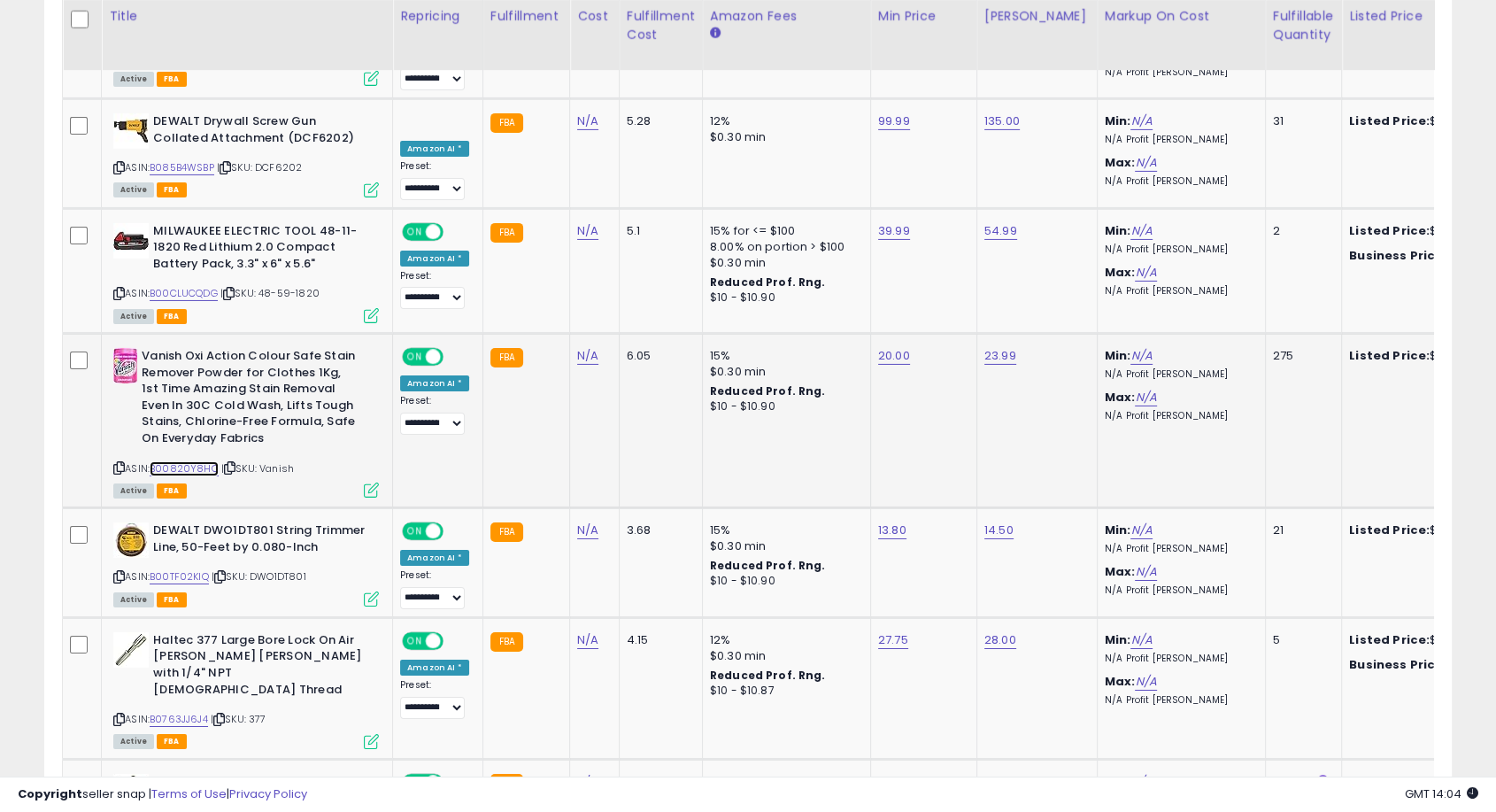
click at [191, 462] on link "B00820Y8HQ" at bounding box center [184, 468] width 69 height 15
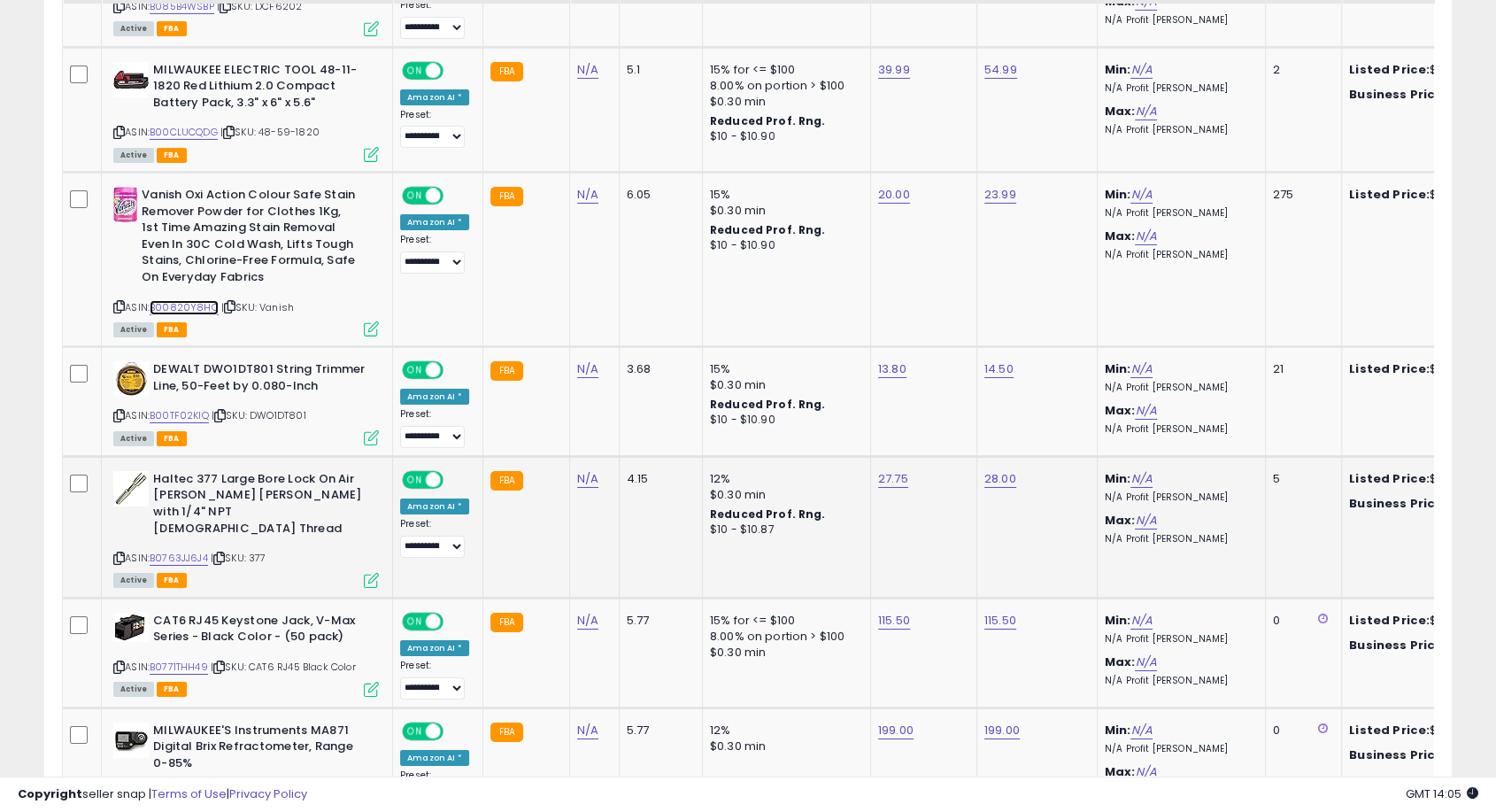
scroll to position [6098, 0]
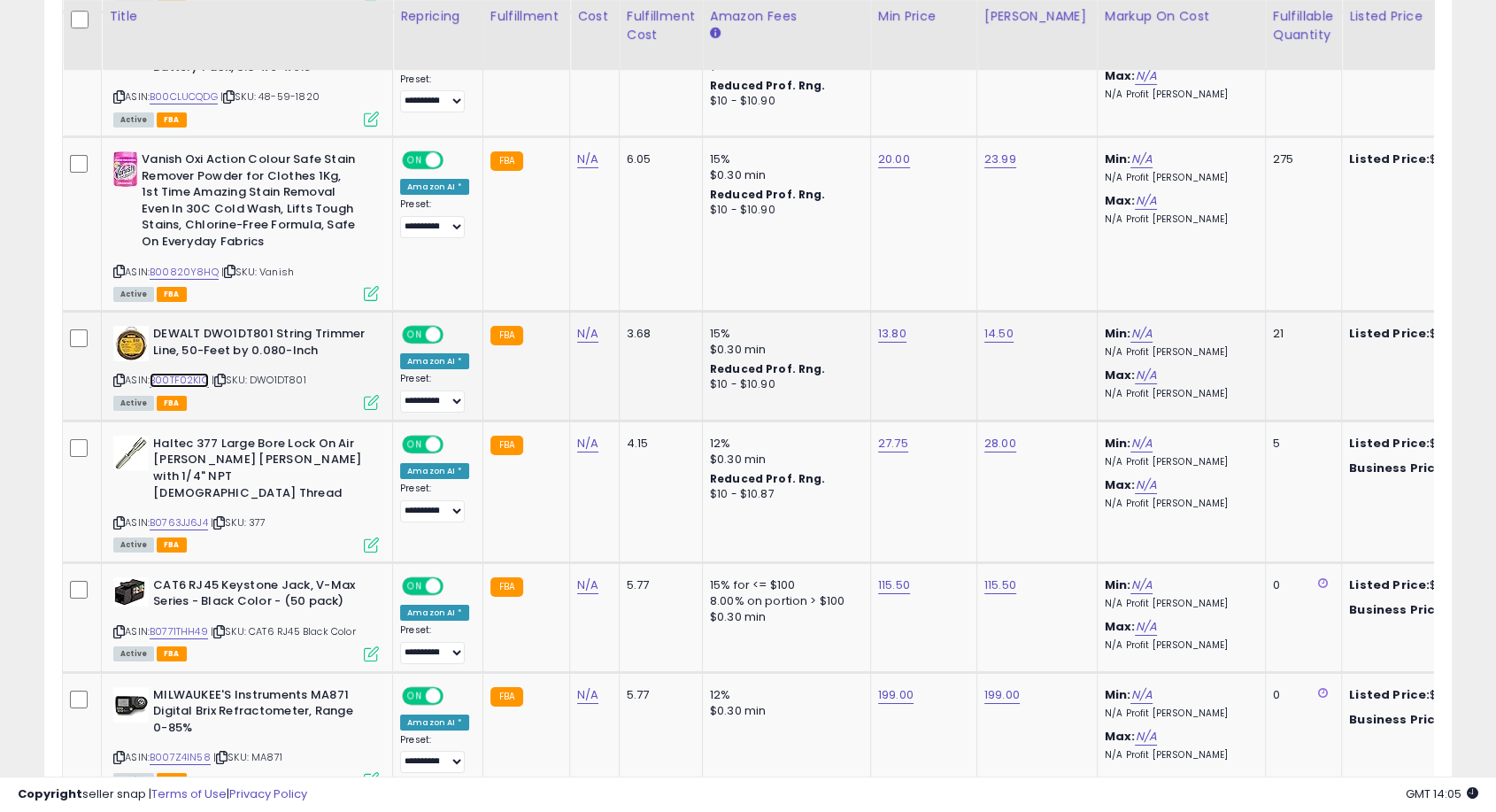
click at [192, 373] on link "B00TF02KIQ" at bounding box center [179, 380] width 59 height 15
click at [189, 373] on link "B00TF02KIQ" at bounding box center [179, 380] width 59 height 15
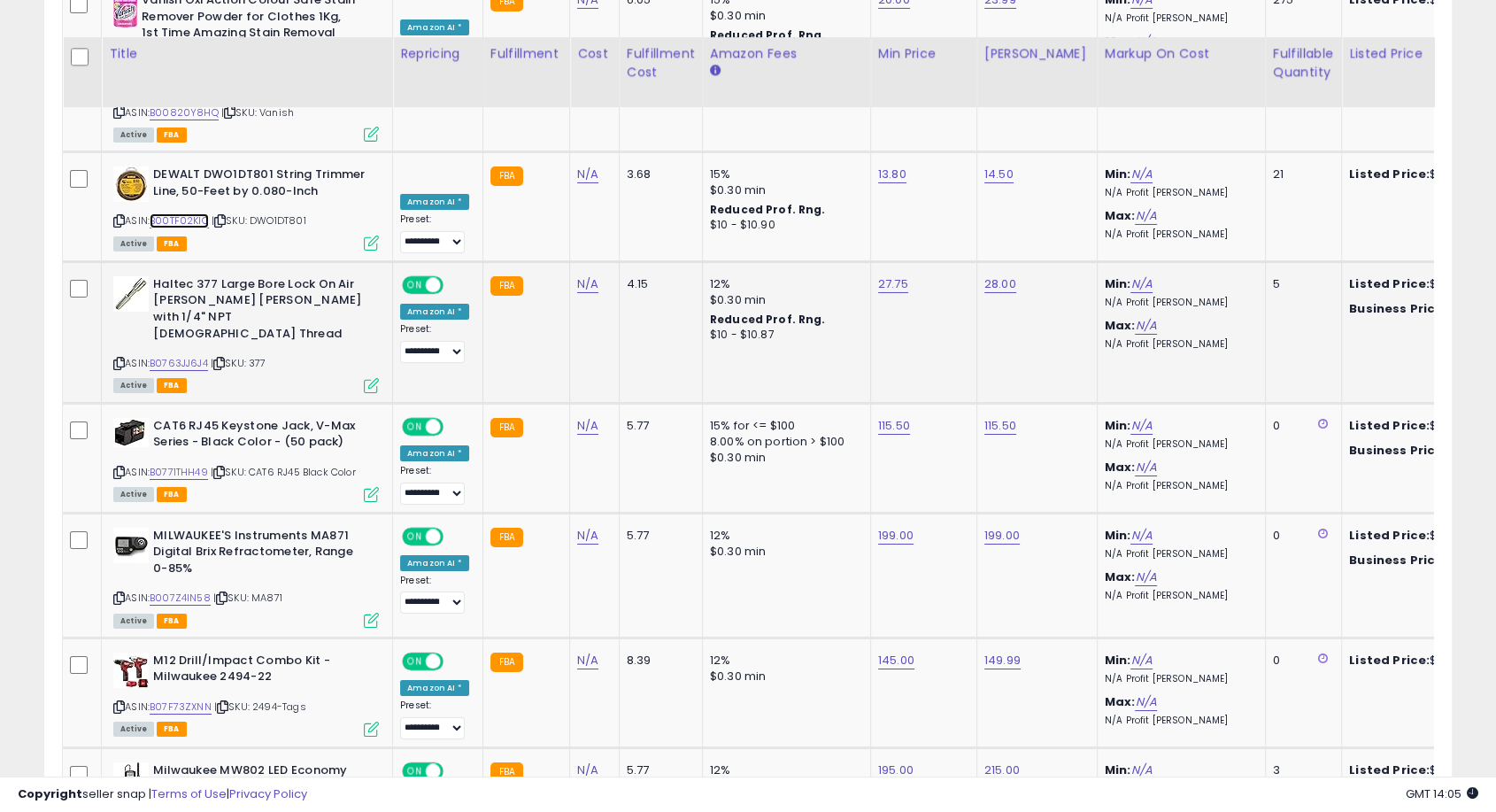
scroll to position [6296, 0]
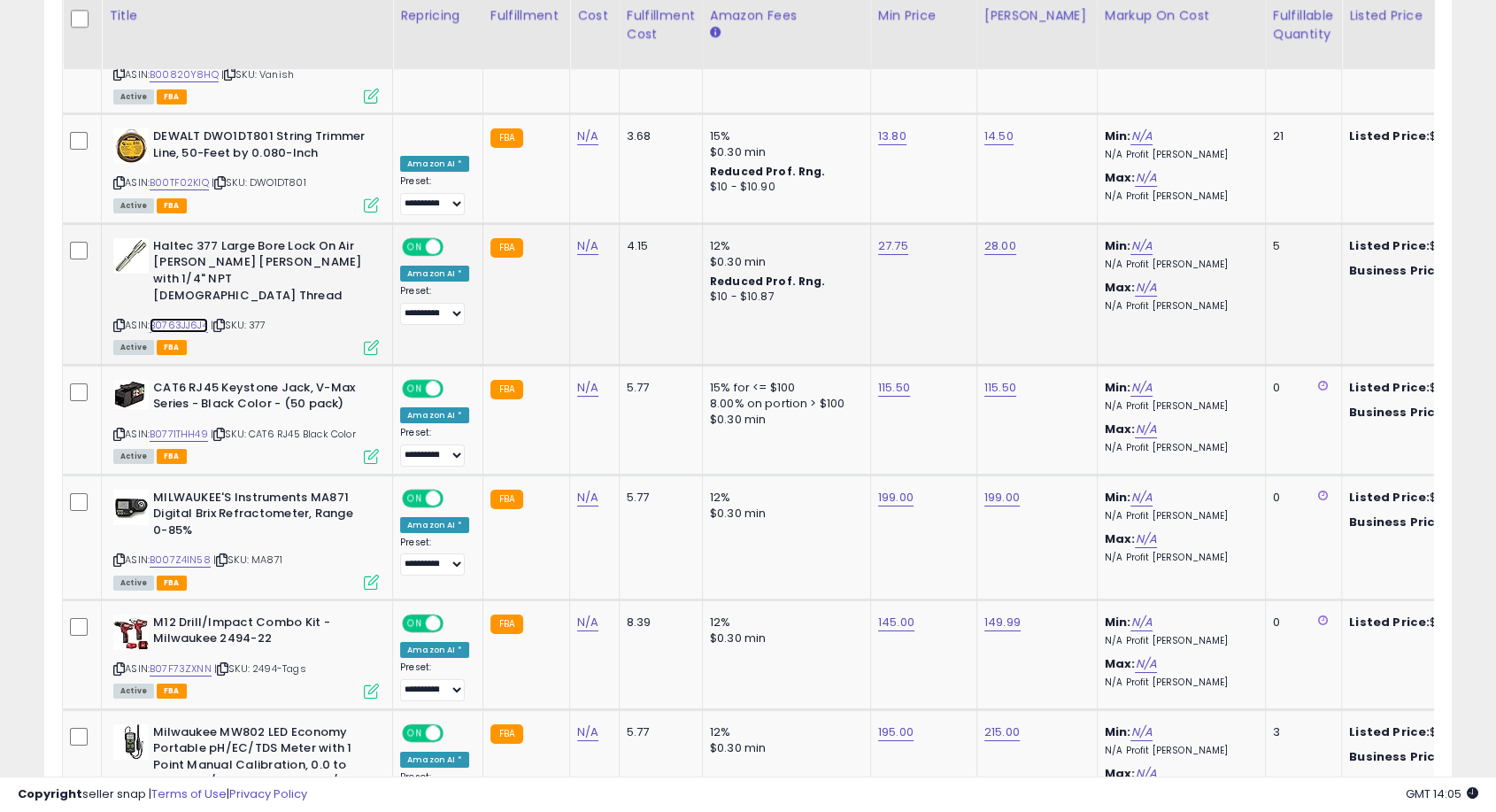
click at [177, 318] on link "B0763JJ6J4" at bounding box center [178, 325] width 58 height 15
type input "*****"
click button "submit" at bounding box center [934, 122] width 31 height 27
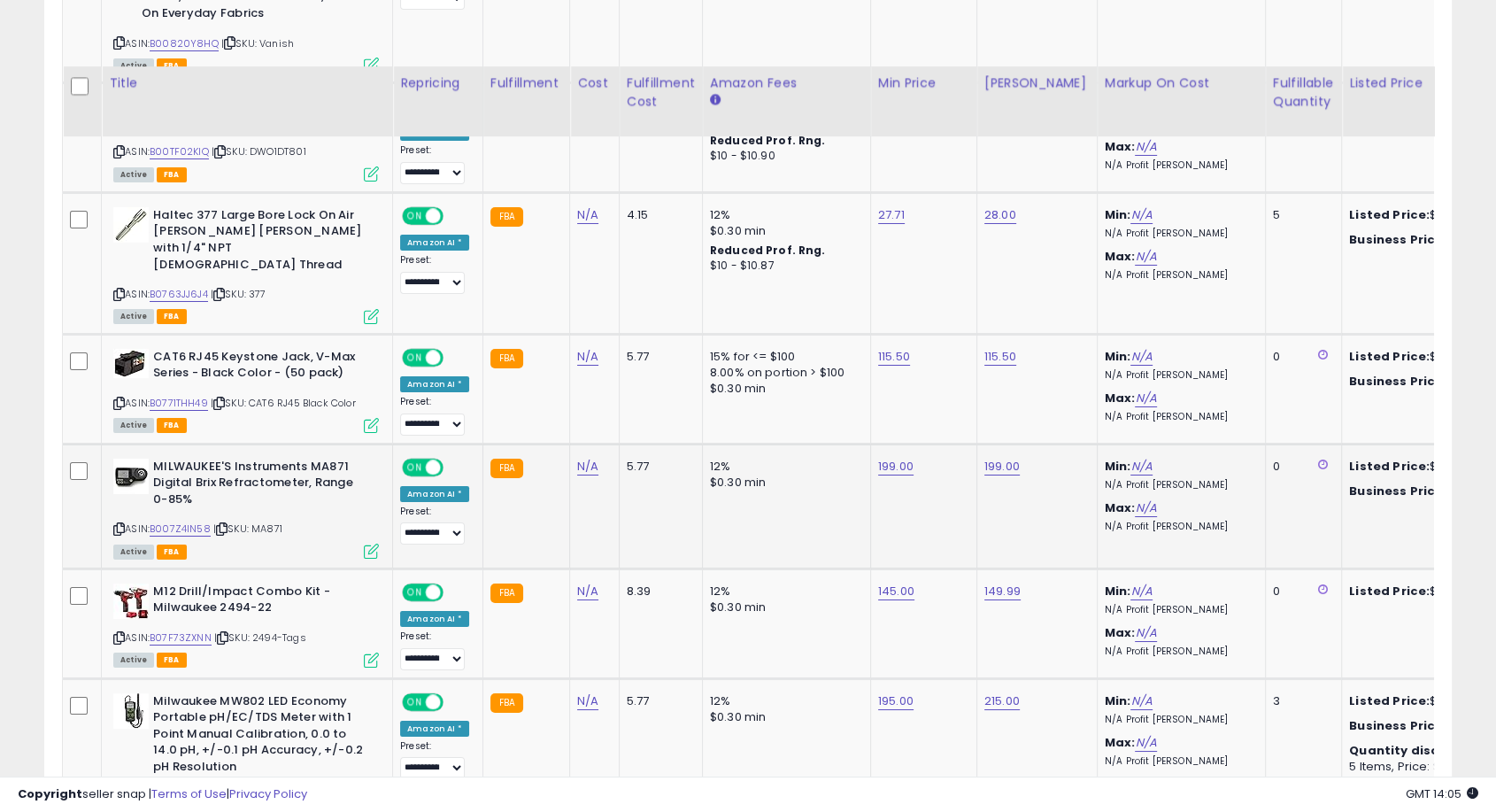
scroll to position [6395, 0]
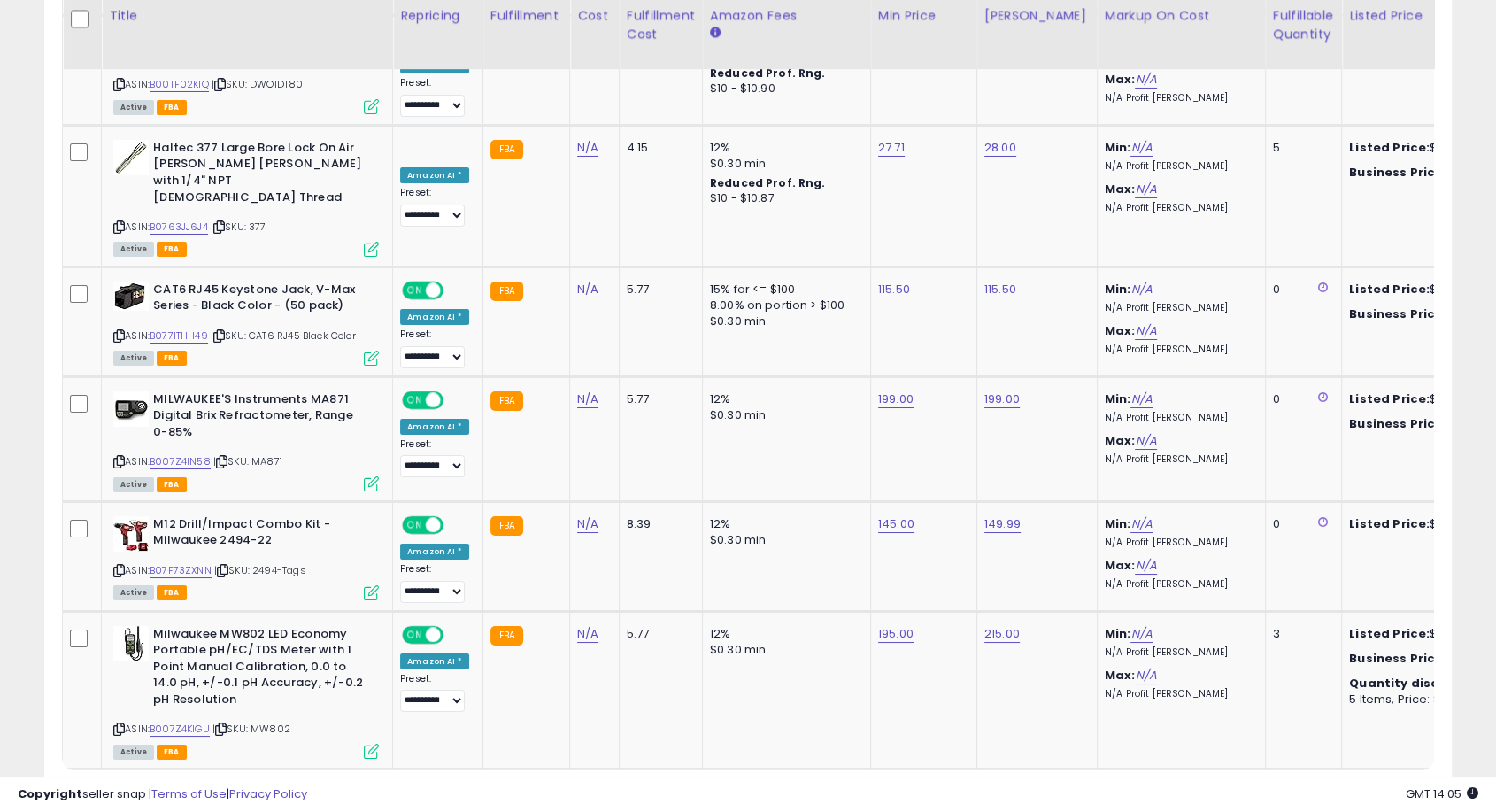
click at [1345, 700] on link "2" at bounding box center [1419, 803] width 29 height 31
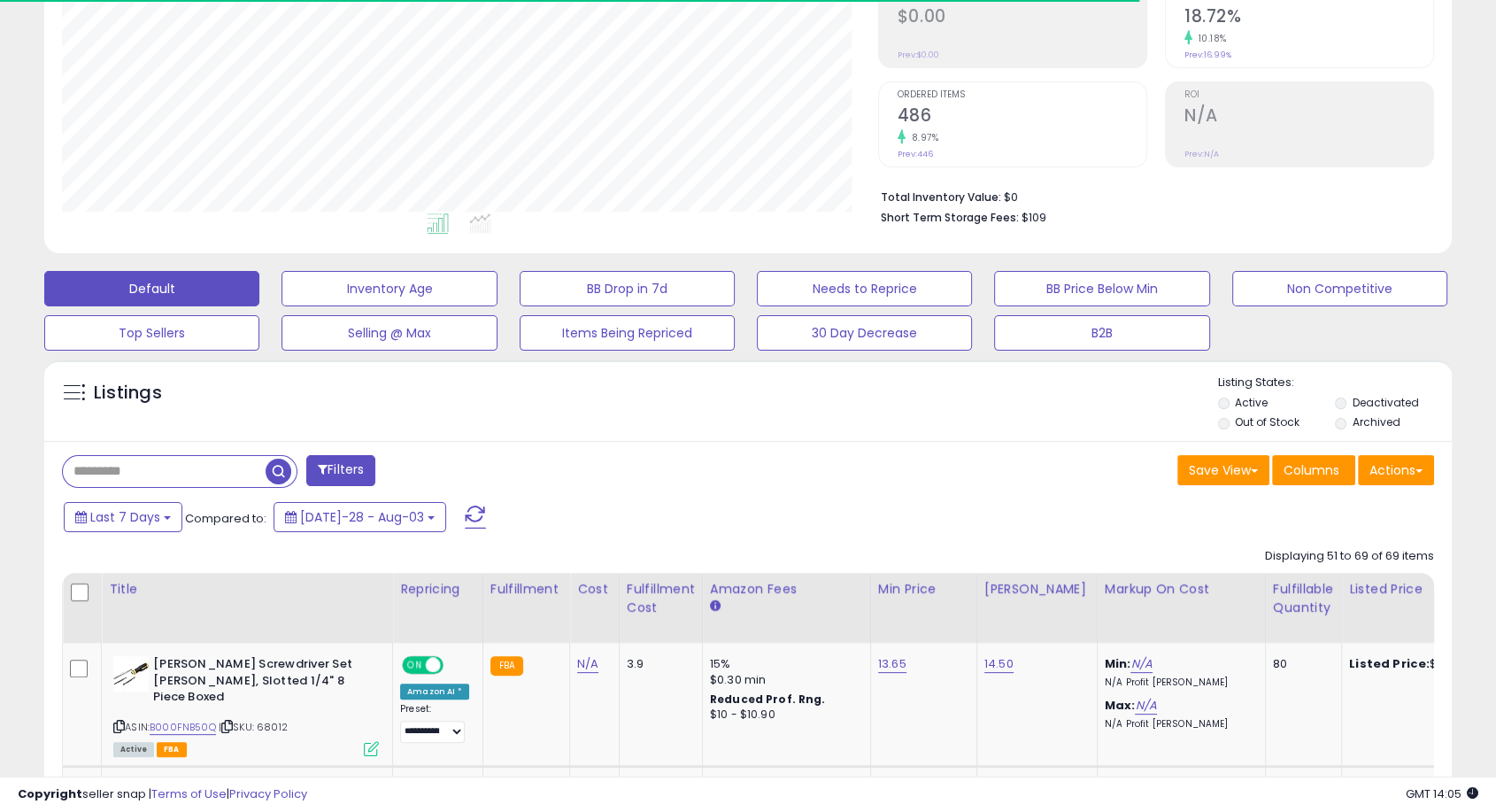
scroll to position [680, 0]
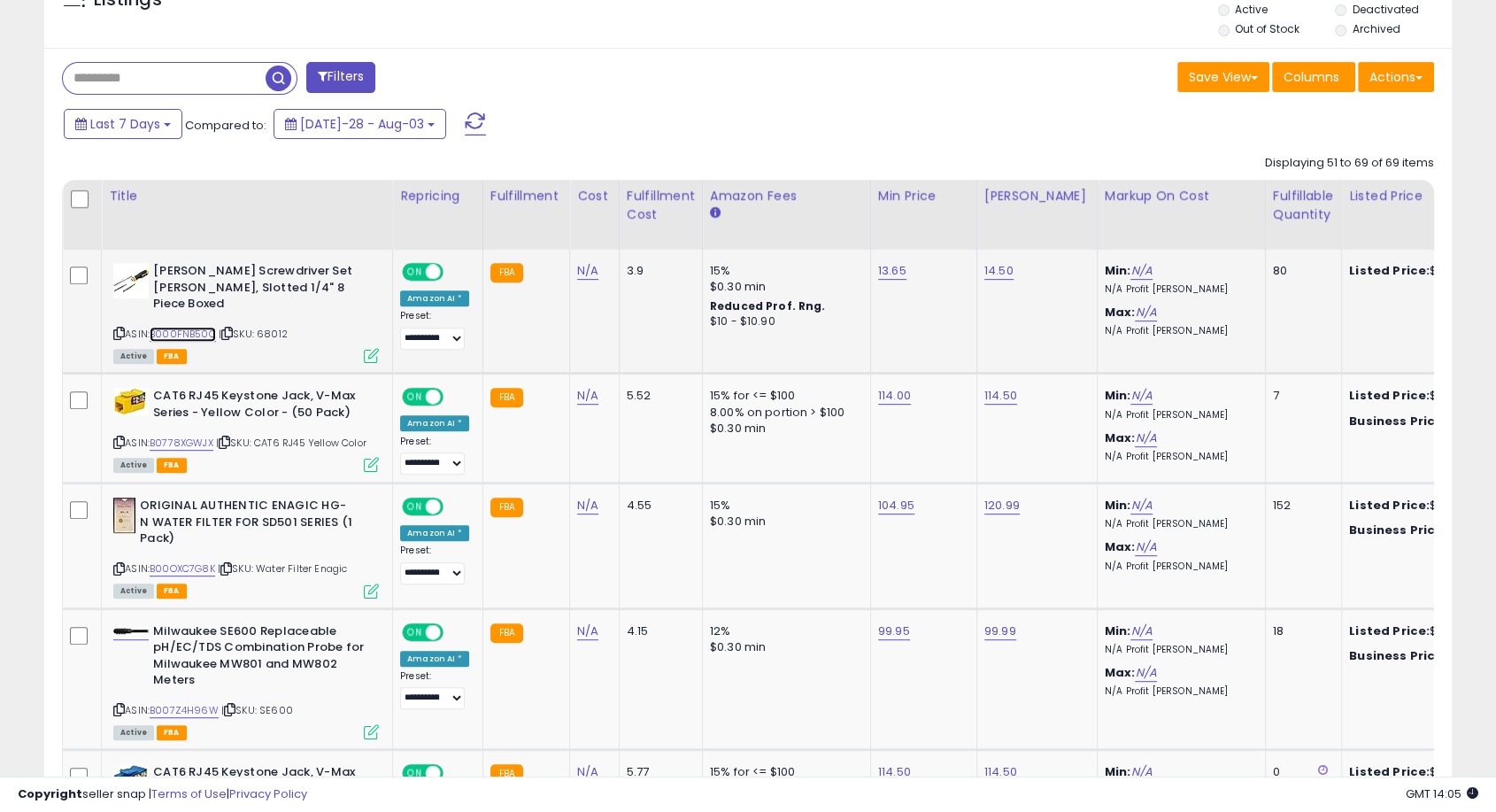
click at [199, 327] on link "B000FNB50Q" at bounding box center [182, 334] width 66 height 15
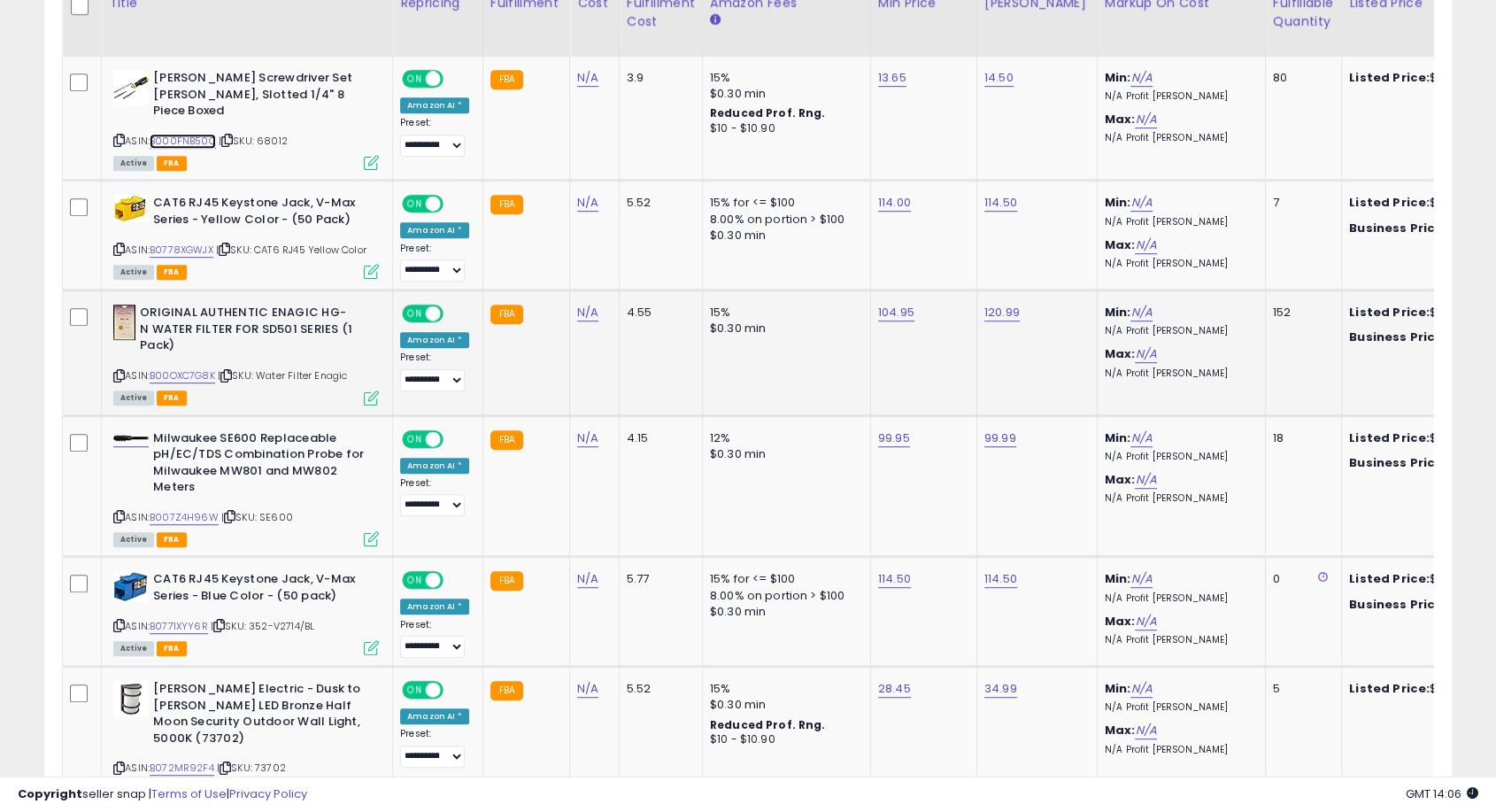
scroll to position [877, 0]
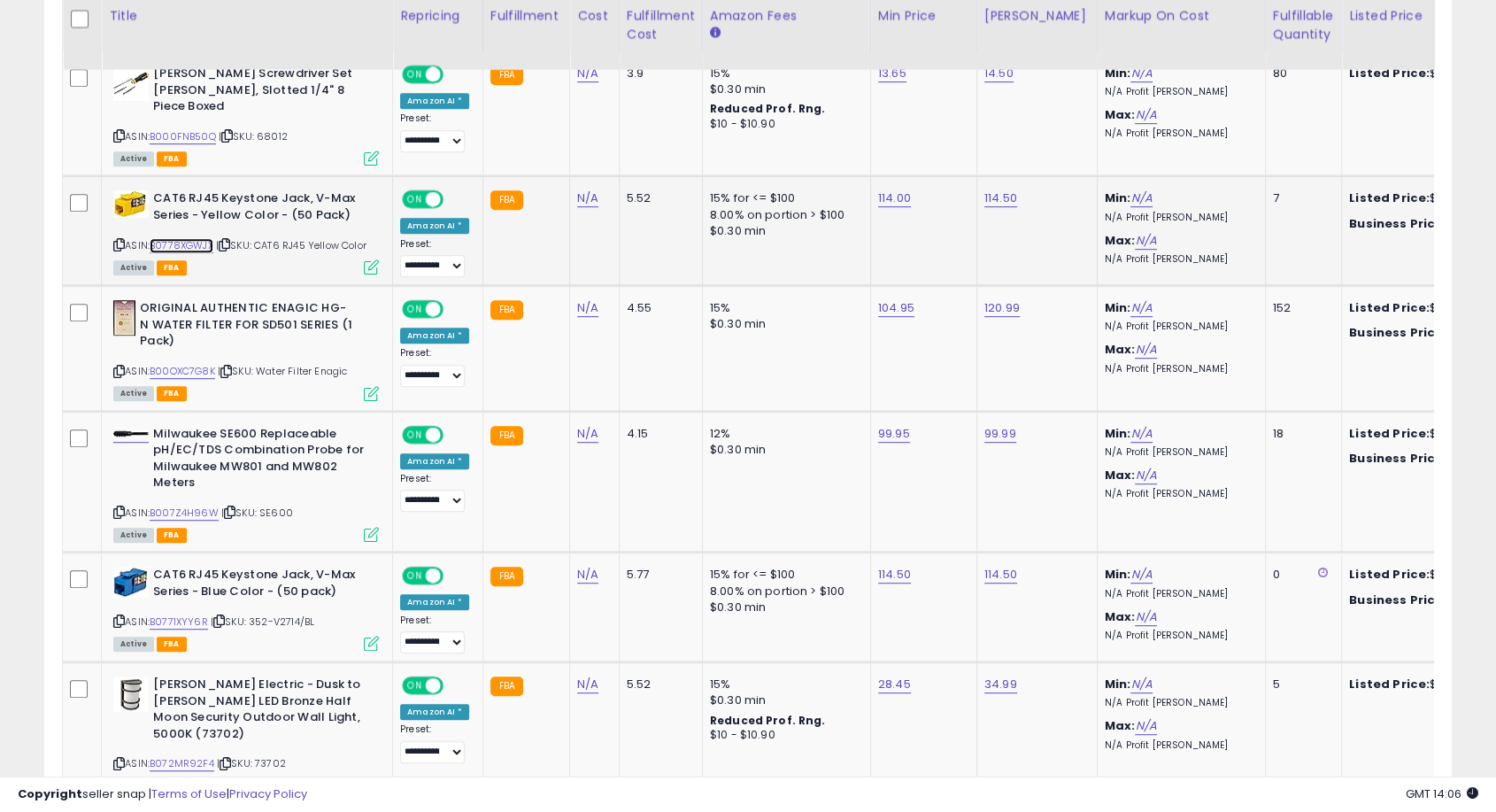
click at [183, 238] on link "B0778XGWJX" at bounding box center [181, 245] width 64 height 15
click at [189, 364] on link "B00OXC7G8K" at bounding box center [182, 371] width 66 height 15
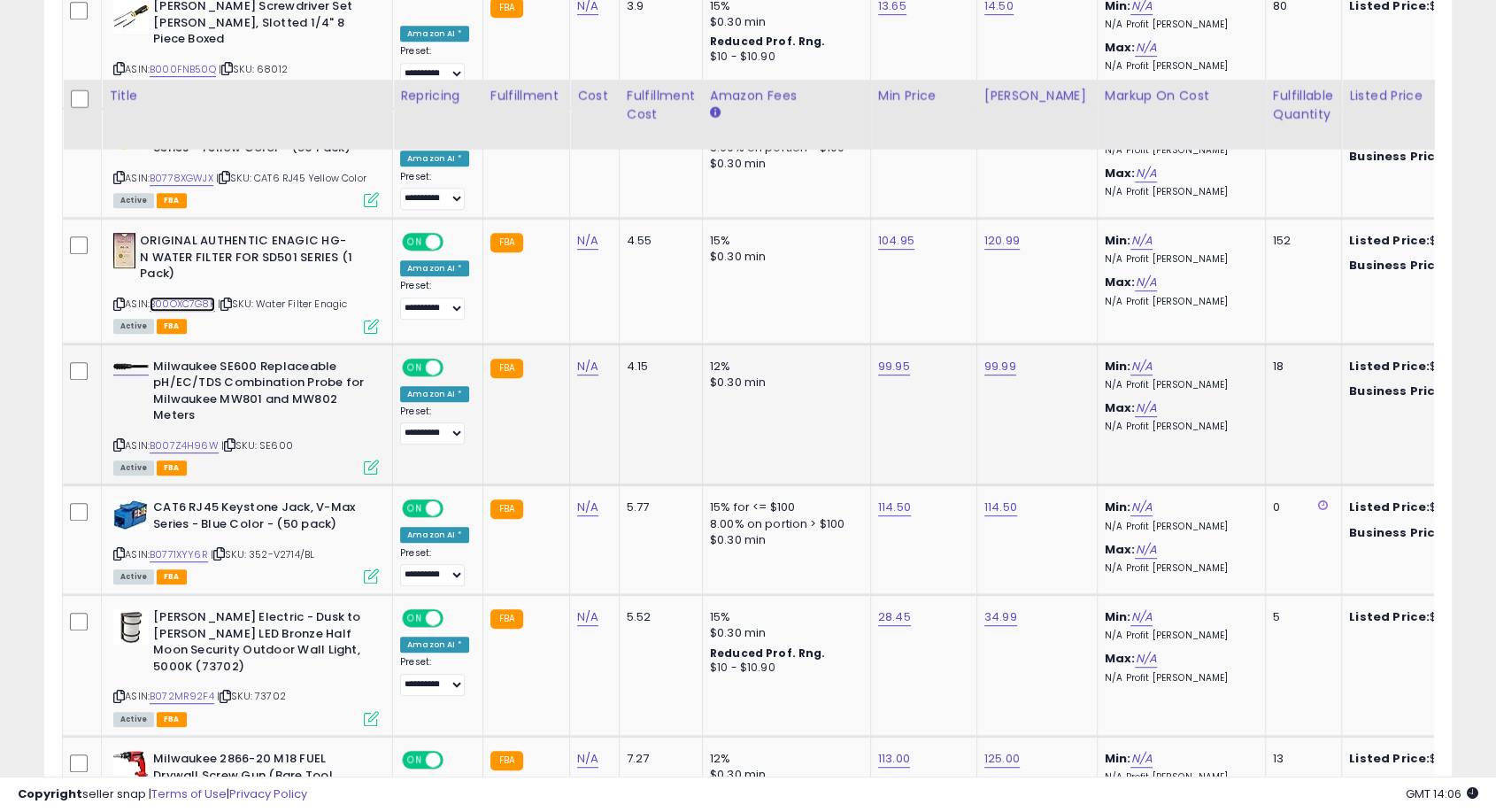
scroll to position [1074, 0]
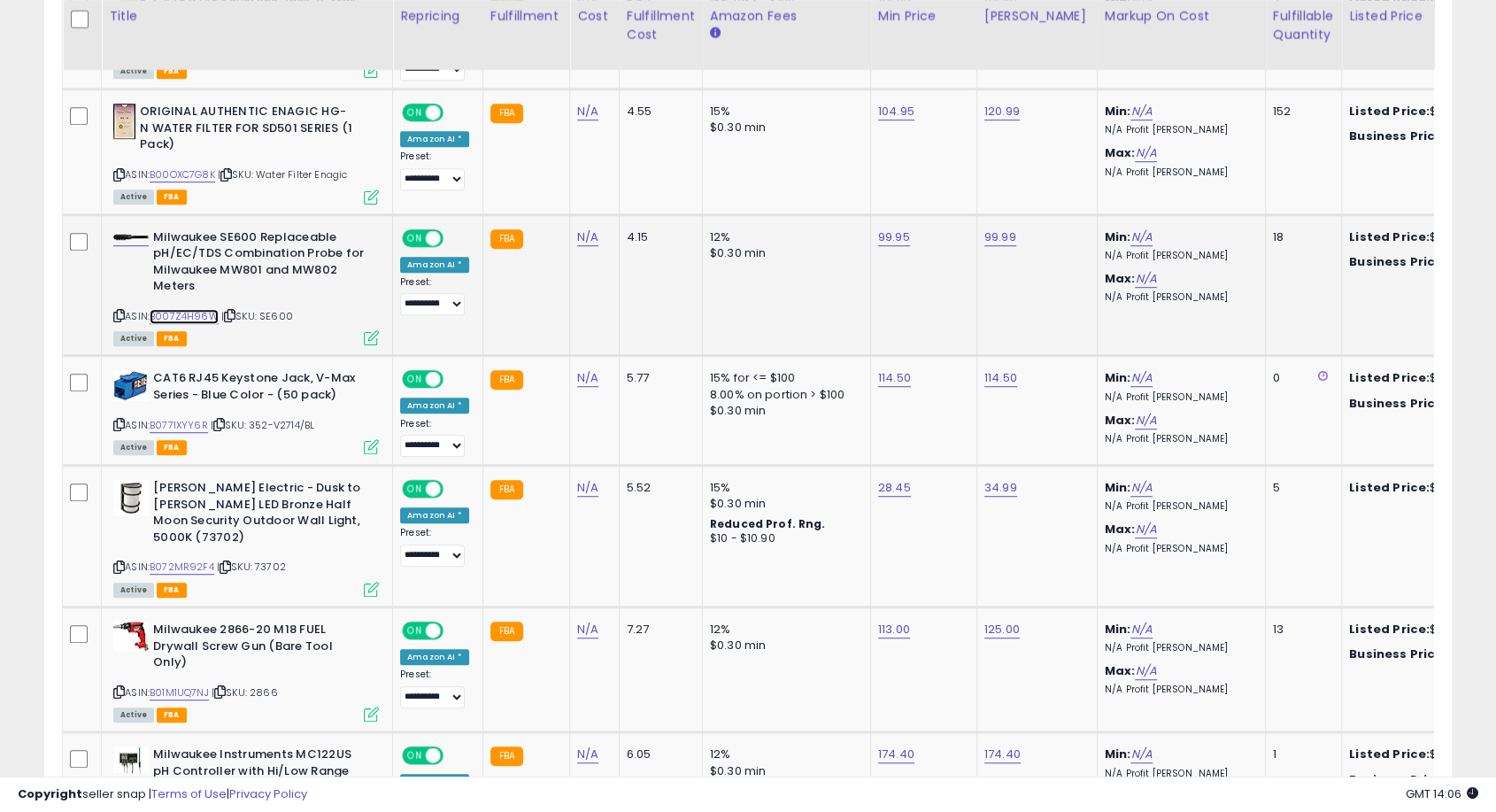
click at [198, 309] on link "B007Z4H96W" at bounding box center [184, 316] width 69 height 15
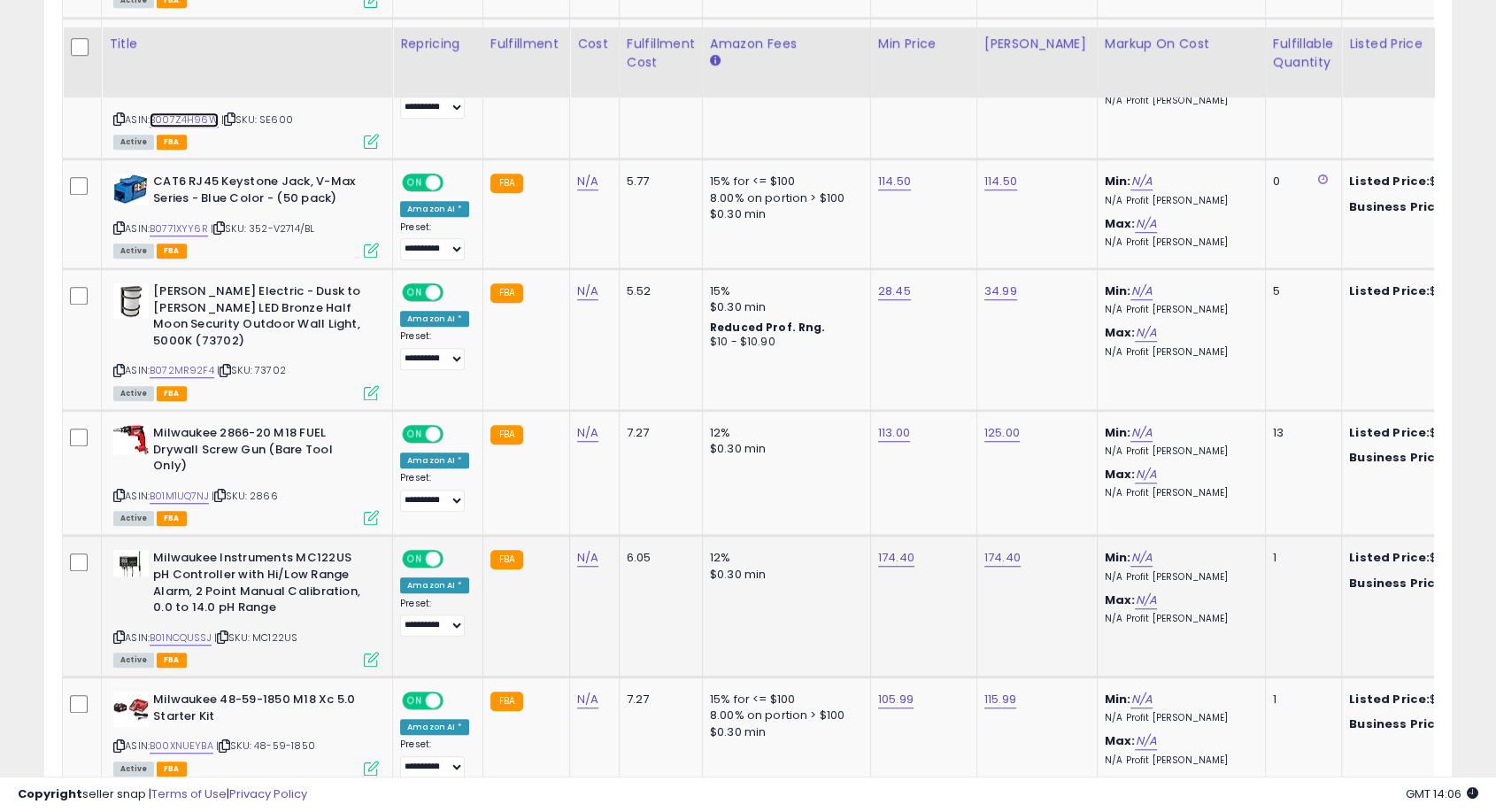
scroll to position [1468, 0]
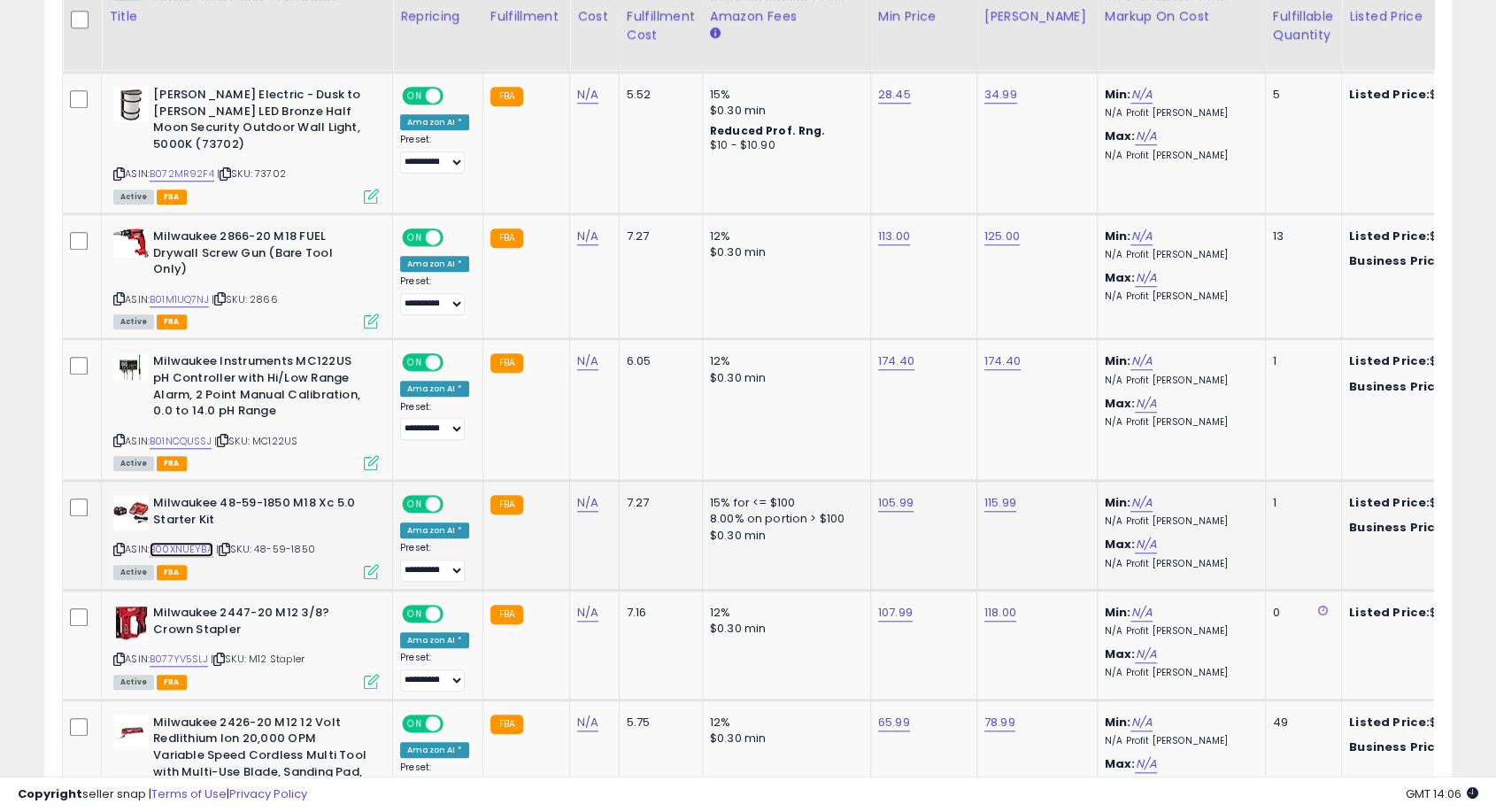
click at [192, 542] on link "B00XNUEYBA" at bounding box center [181, 549] width 64 height 15
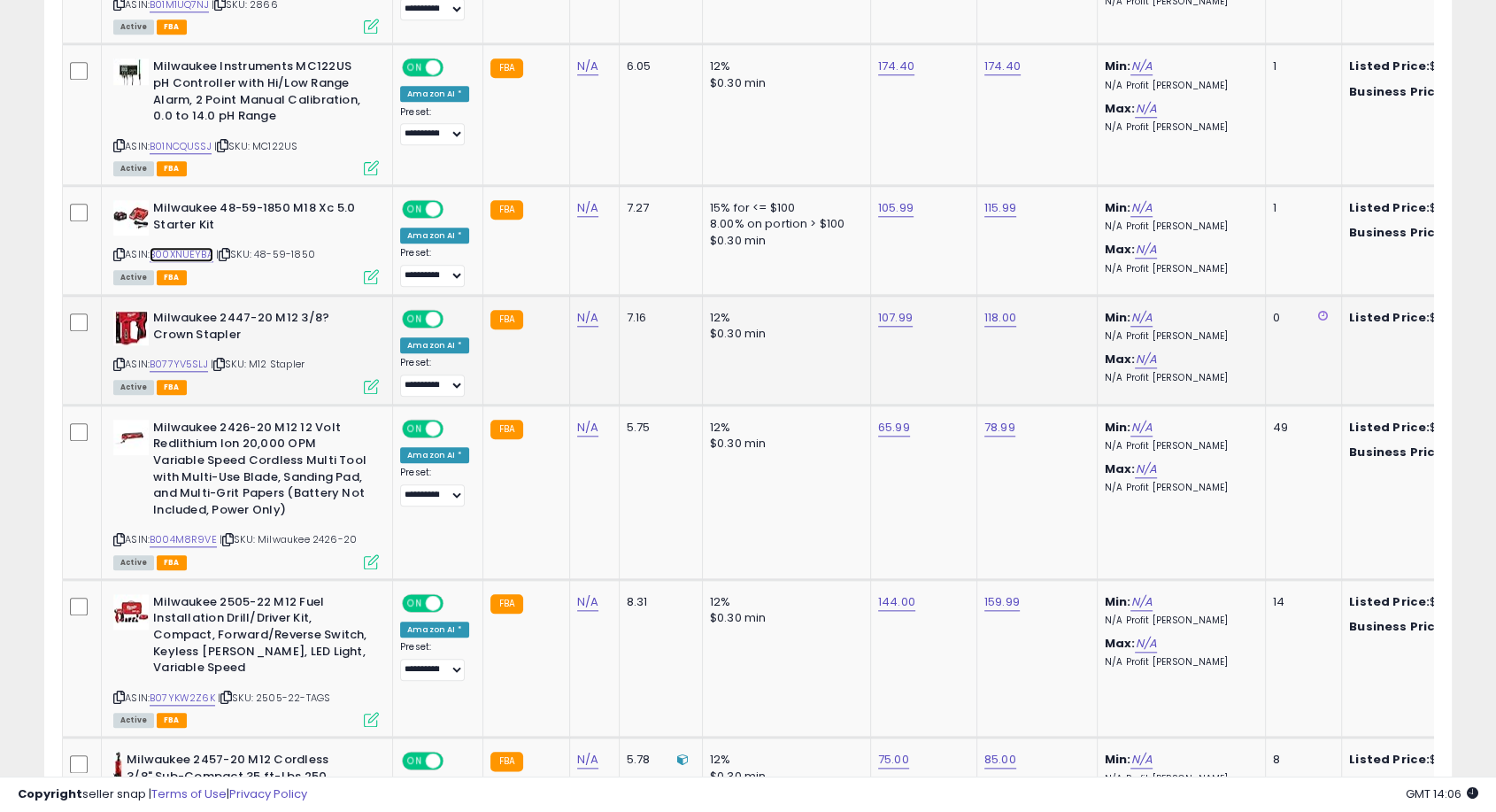
scroll to position [1763, 0]
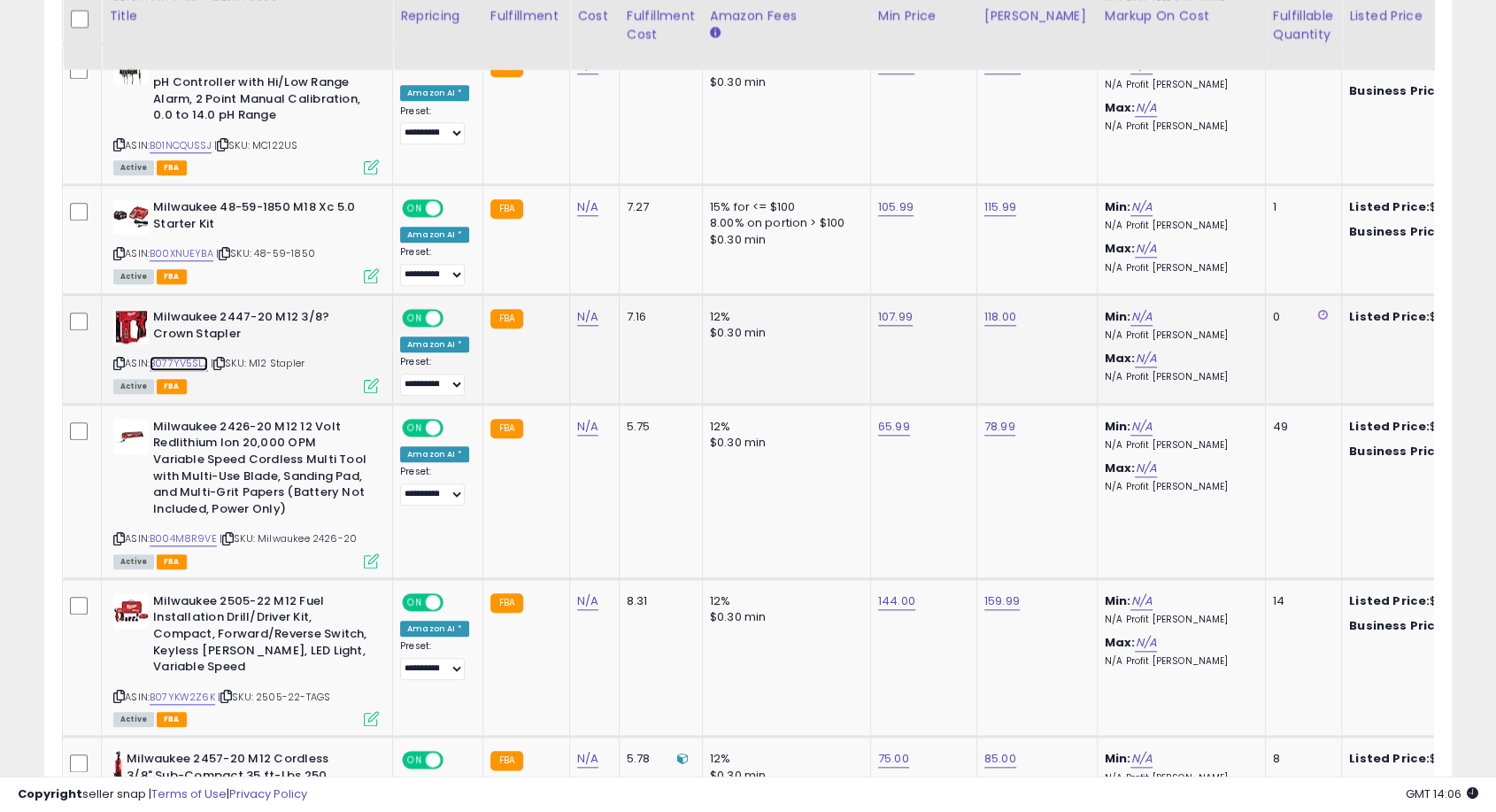
click at [179, 356] on link "B077YV5SLJ" at bounding box center [178, 363] width 58 height 15
drag, startPoint x: 839, startPoint y: 222, endPoint x: 736, endPoint y: 216, distance: 103.2
click at [734, 218] on tbody "**********" at bounding box center [1423, 381] width 2721 height 2427
type input "***"
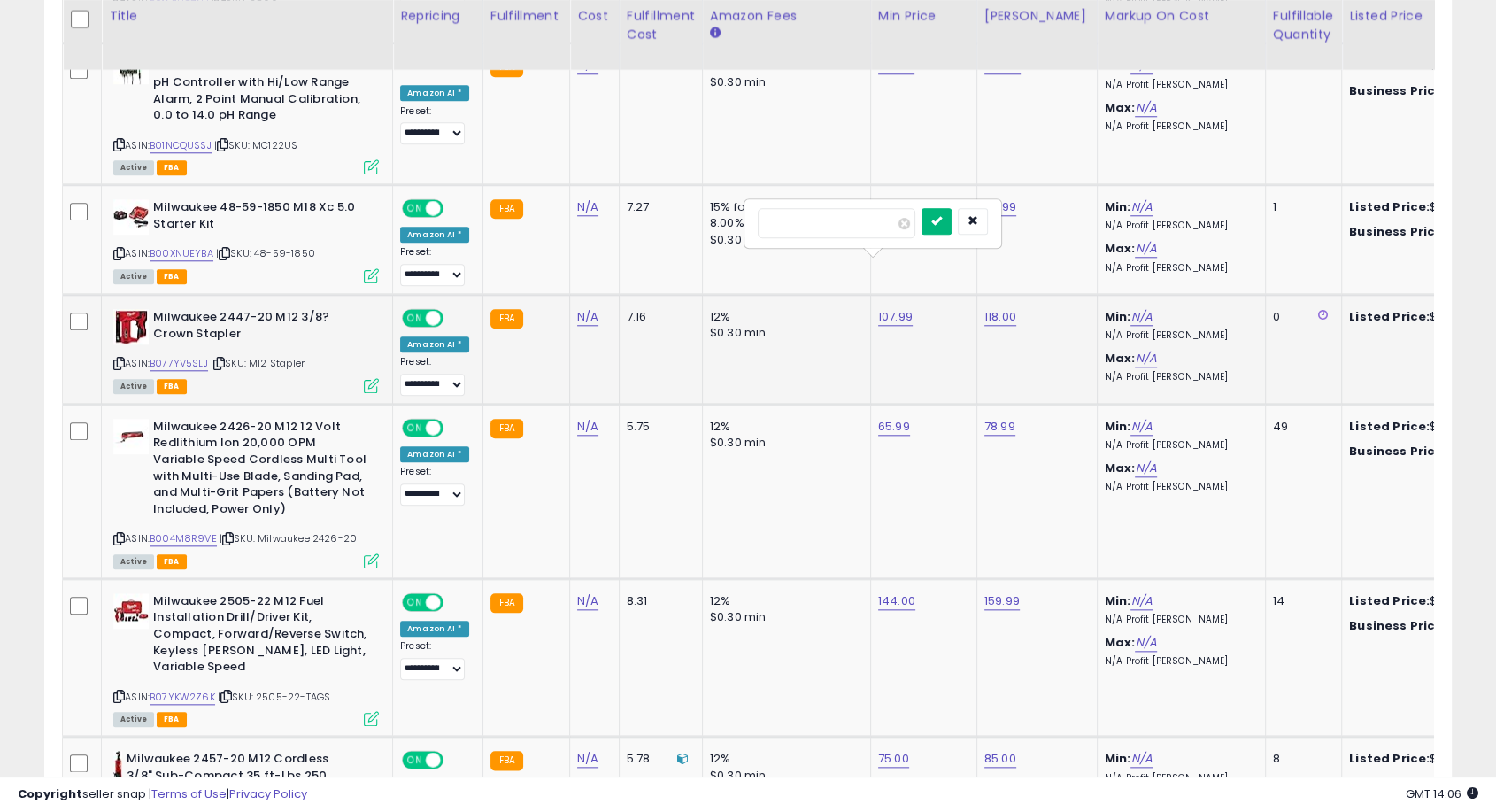
click at [942, 219] on icon "submit" at bounding box center [936, 220] width 11 height 11
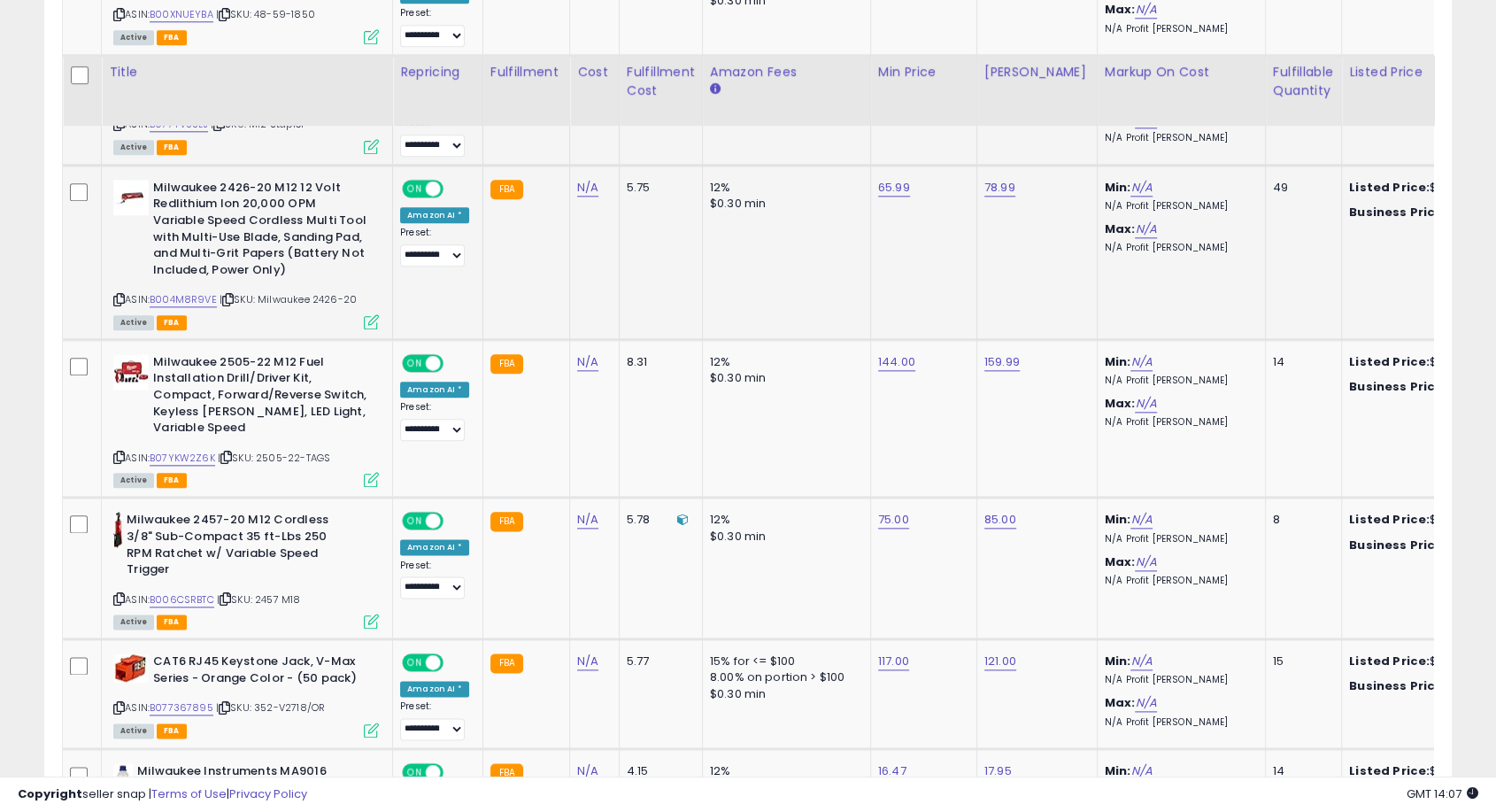
scroll to position [1960, 0]
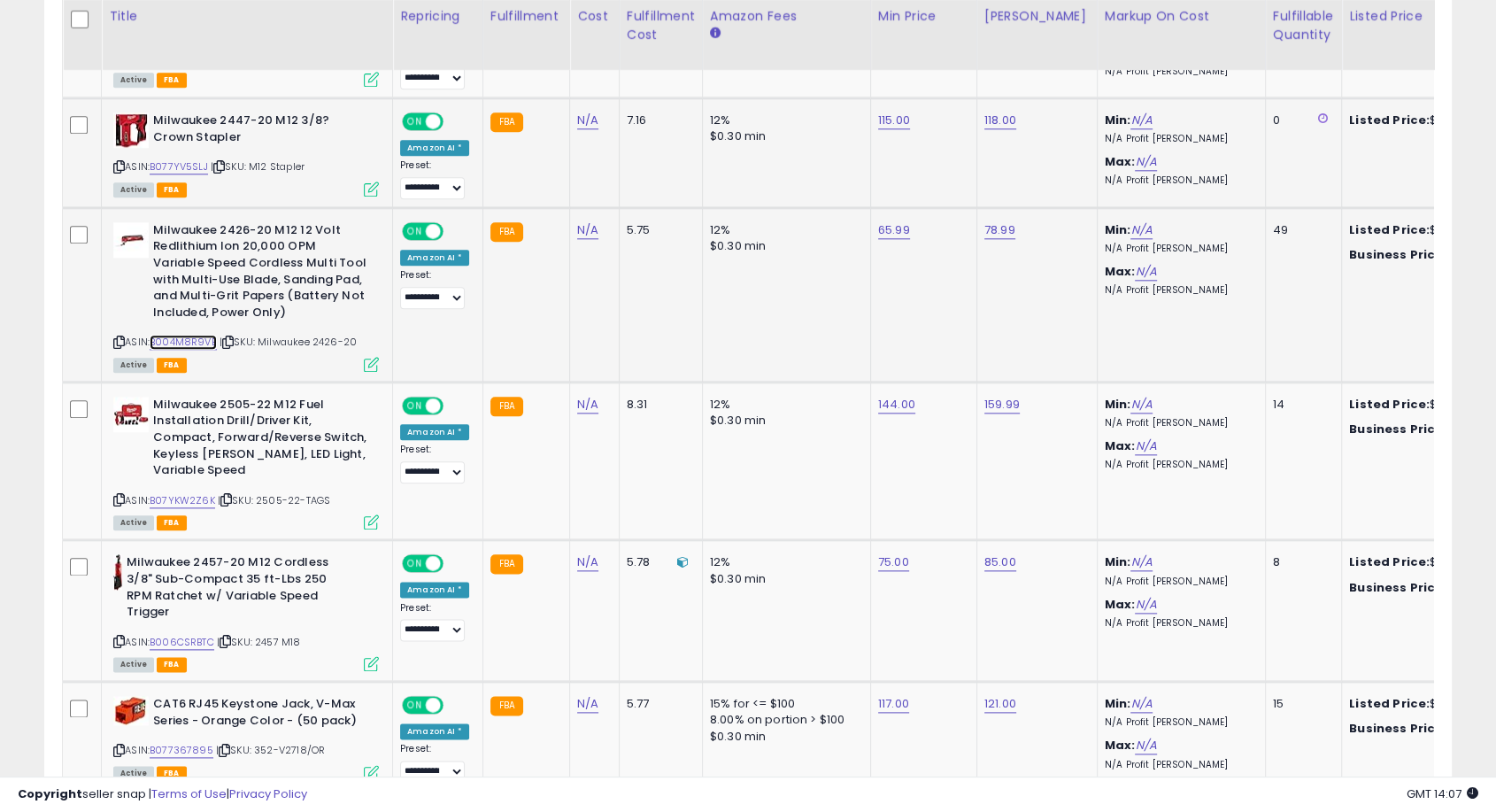
click at [194, 335] on link "B004M8R9VE" at bounding box center [183, 342] width 67 height 15
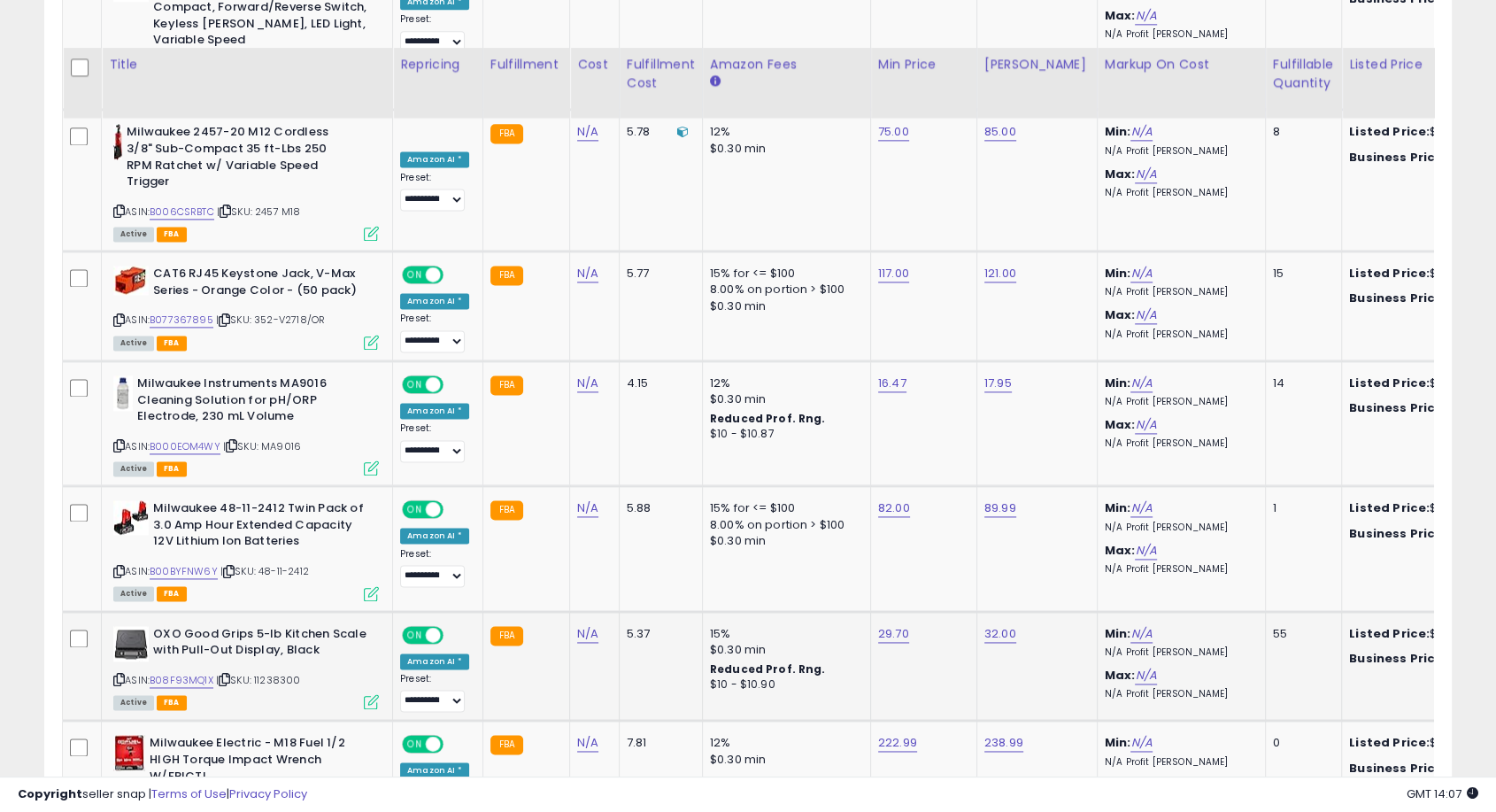
scroll to position [2550, 0]
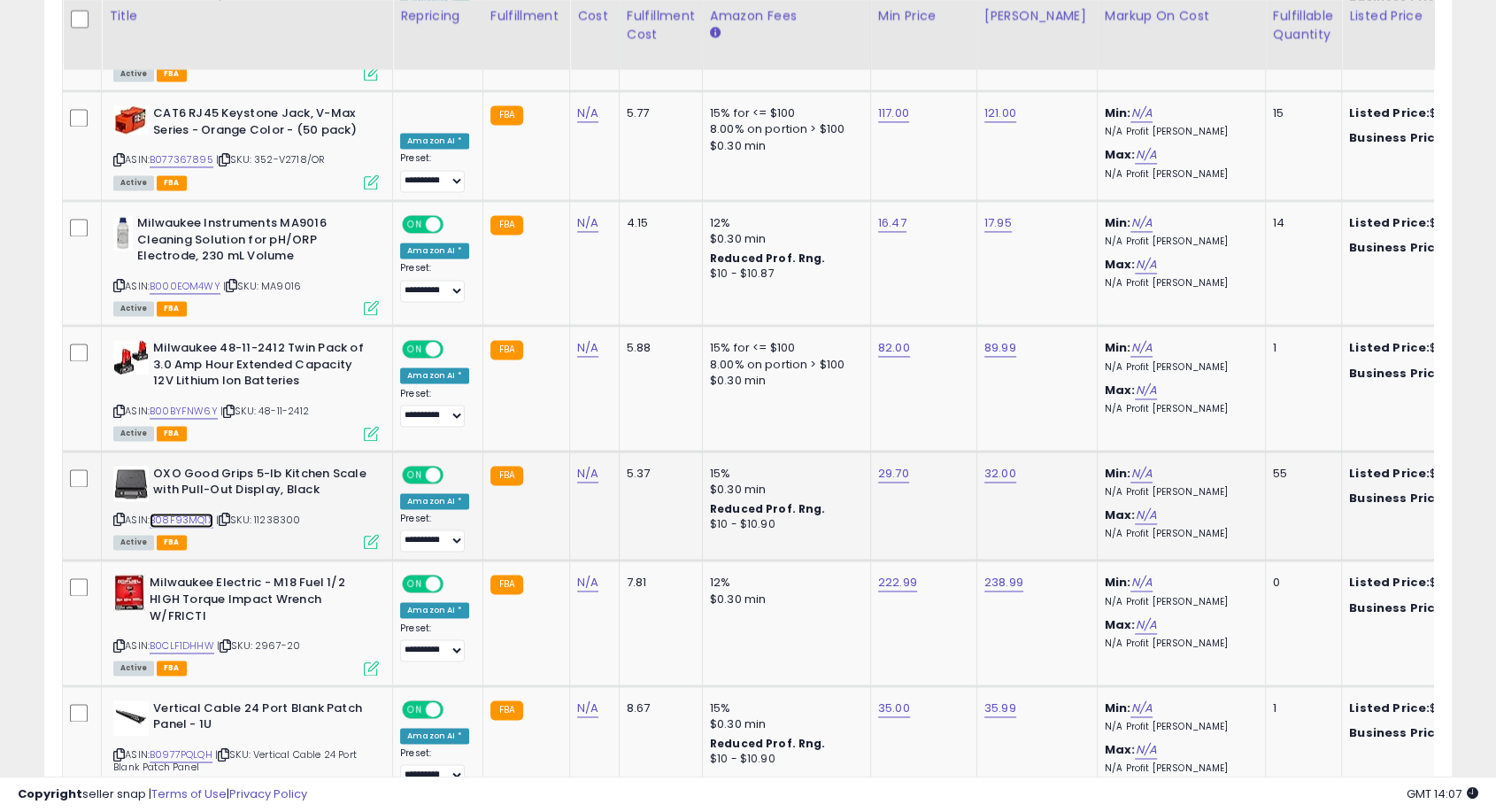
click at [191, 513] on link "B08F93MQ1X" at bounding box center [181, 520] width 64 height 15
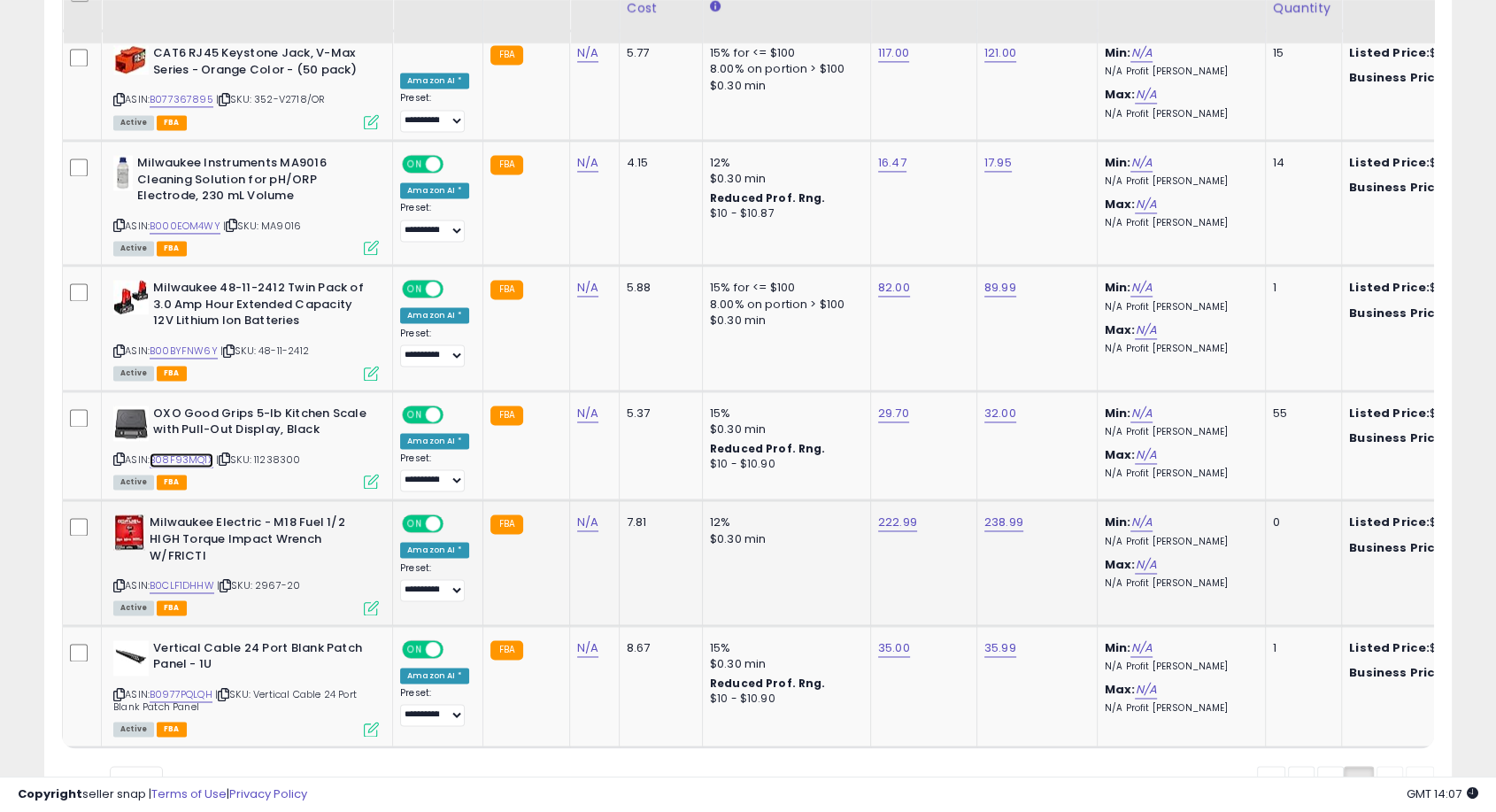
scroll to position [2659, 0]
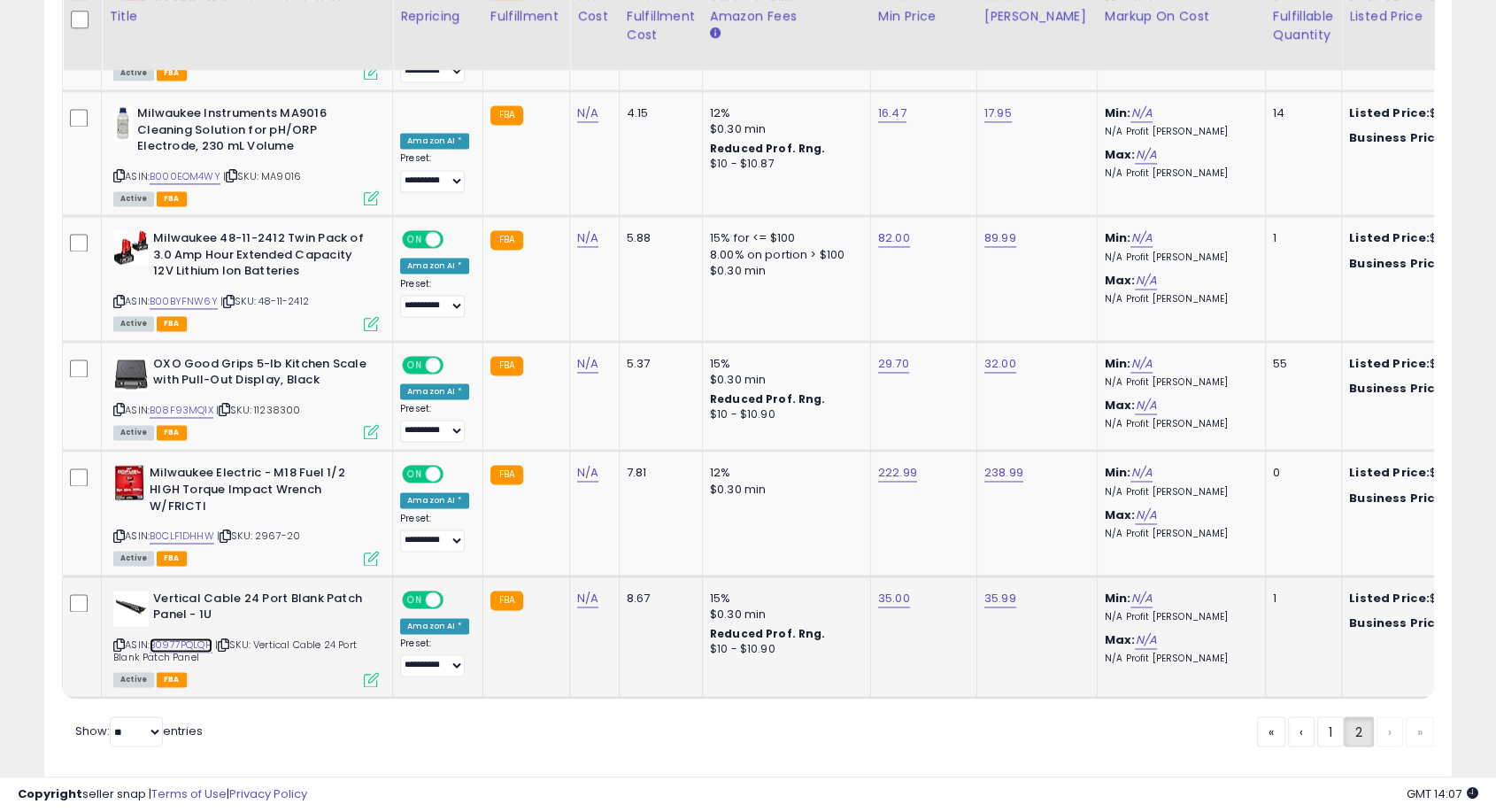
click at [193, 638] on link "B0977PQLQH" at bounding box center [181, 645] width 63 height 15
click at [190, 638] on link "B0977PQLQH" at bounding box center [181, 645] width 63 height 15
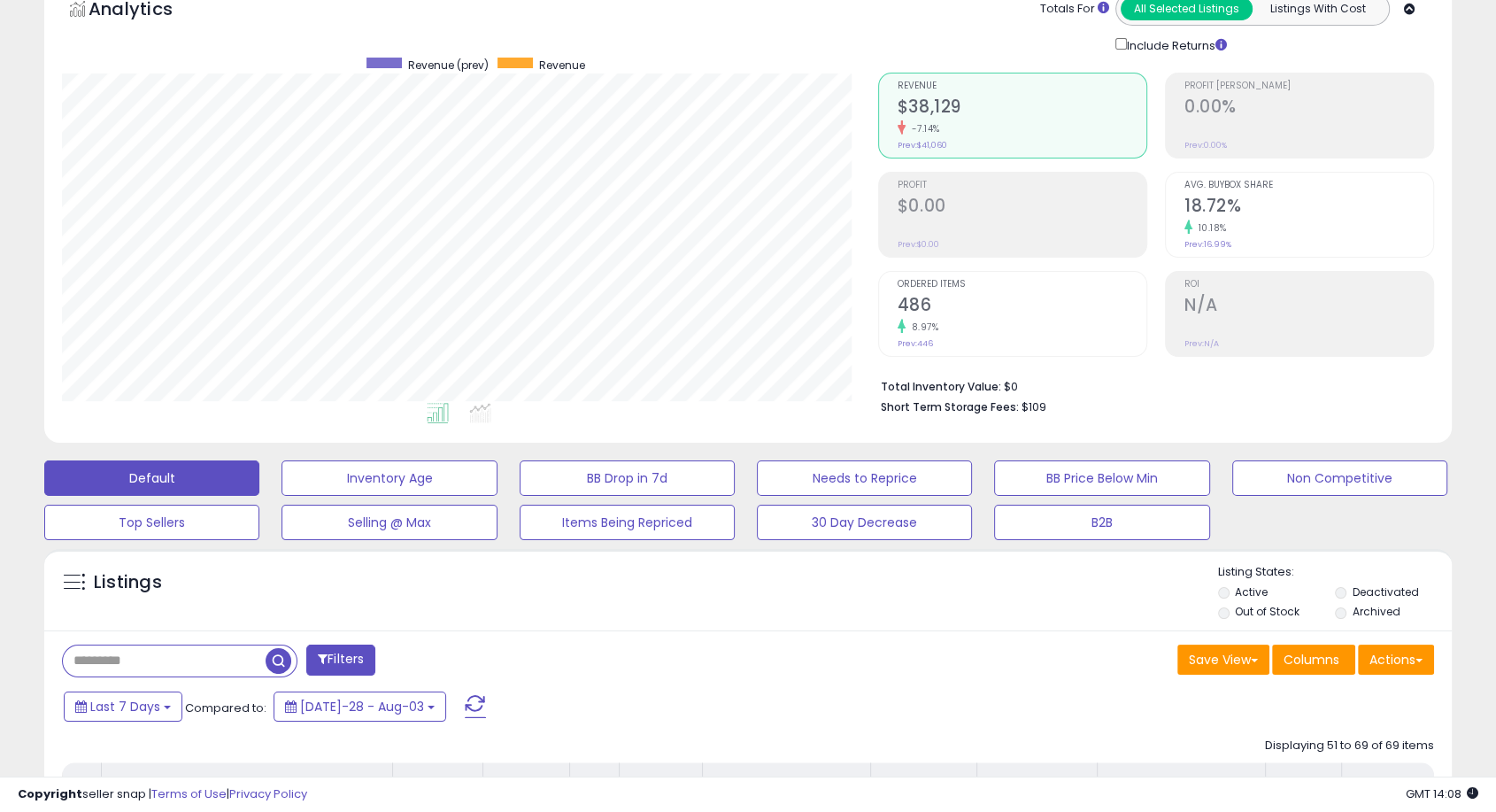
scroll to position [0, 0]
